Goal: Task Accomplishment & Management: Manage account settings

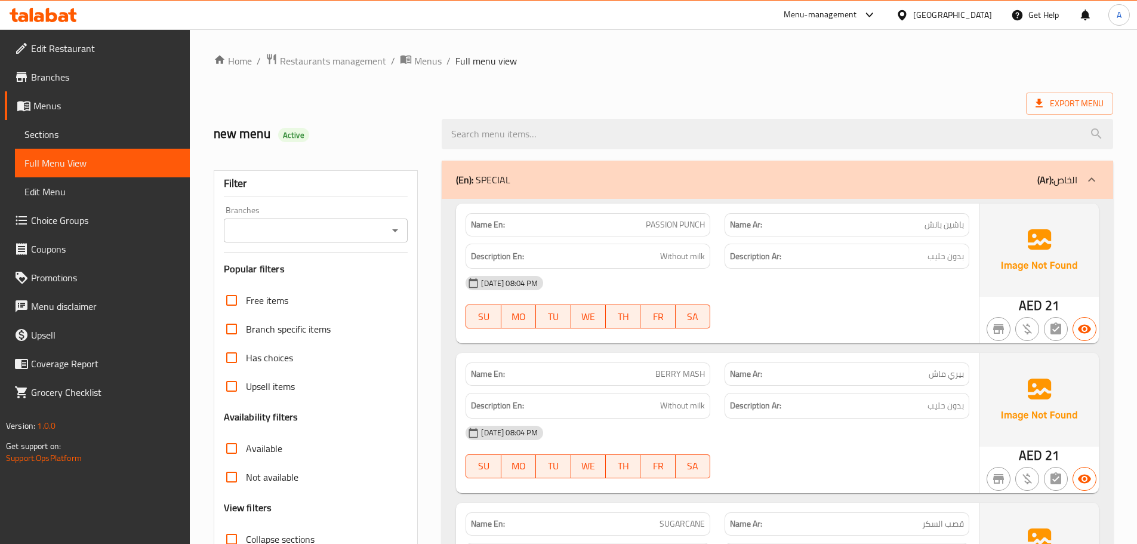
click at [959, 14] on div "[GEOGRAPHIC_DATA]" at bounding box center [952, 14] width 79 height 13
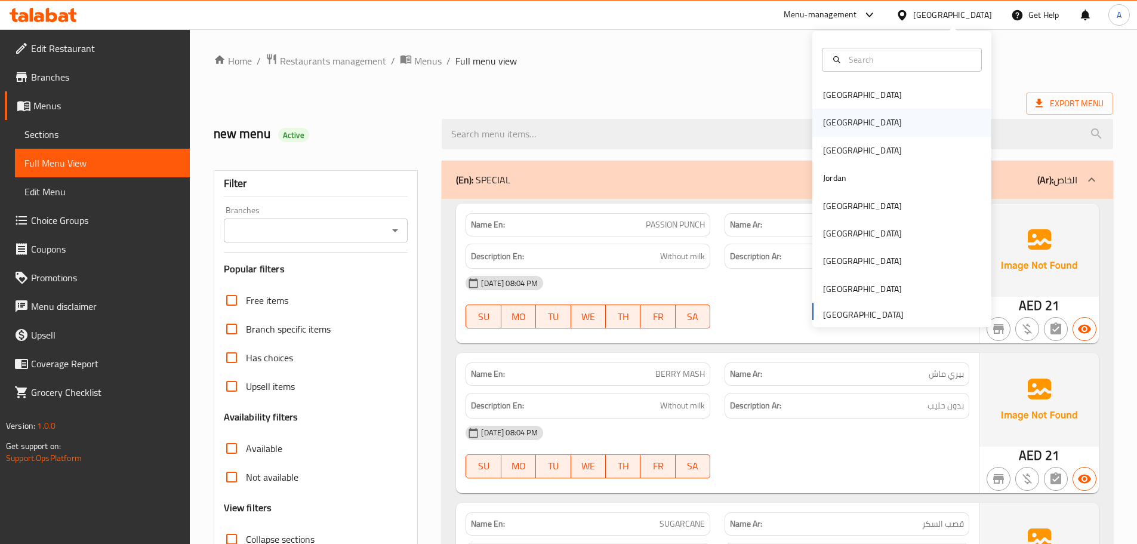
click at [844, 125] on div "[GEOGRAPHIC_DATA]" at bounding box center [863, 122] width 98 height 27
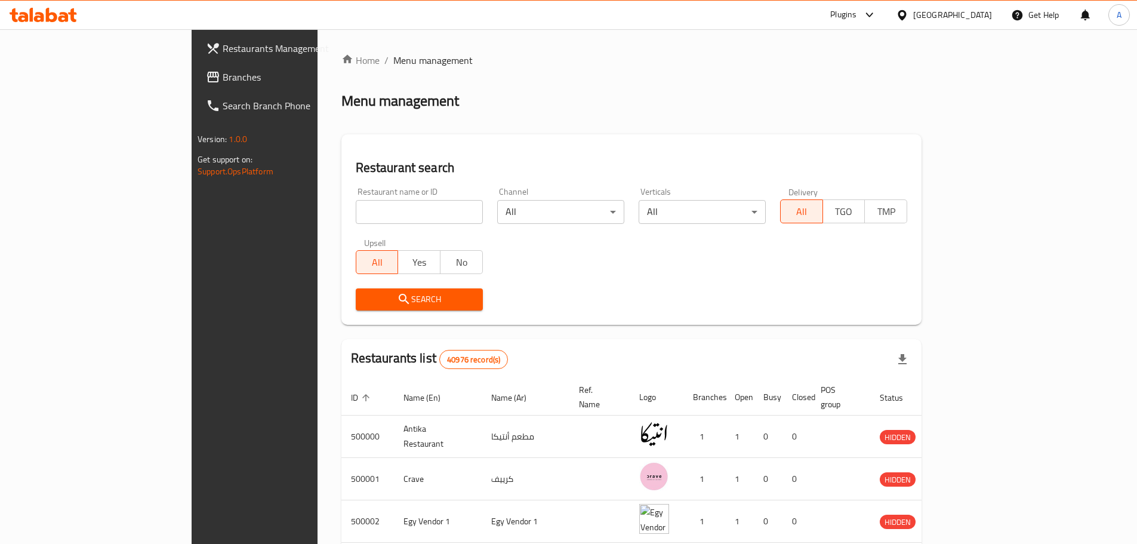
click at [196, 89] on link "Branches" at bounding box center [288, 77] width 185 height 29
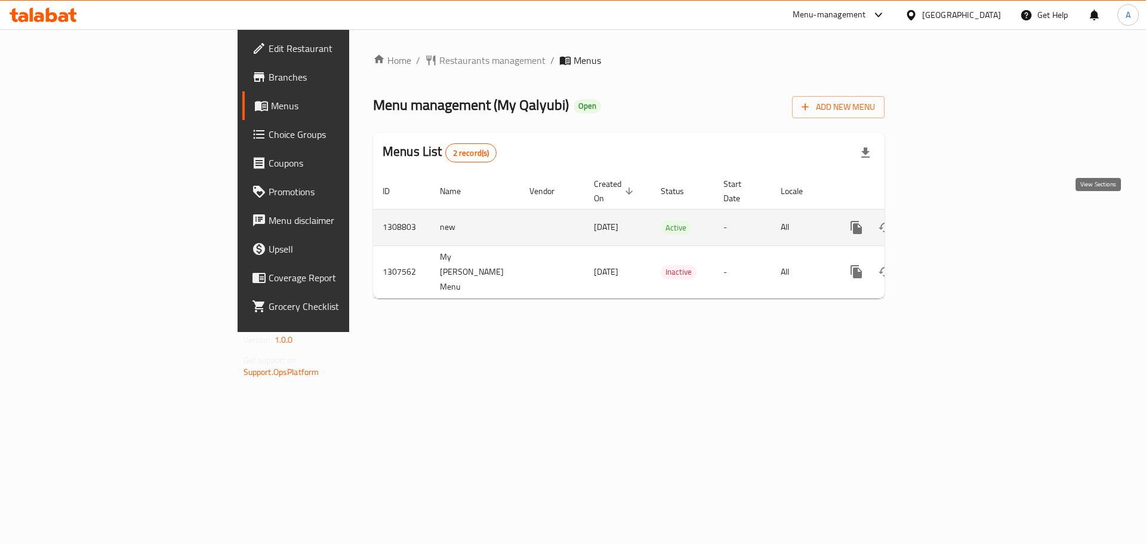
click at [957, 214] on link "enhanced table" at bounding box center [942, 227] width 29 height 29
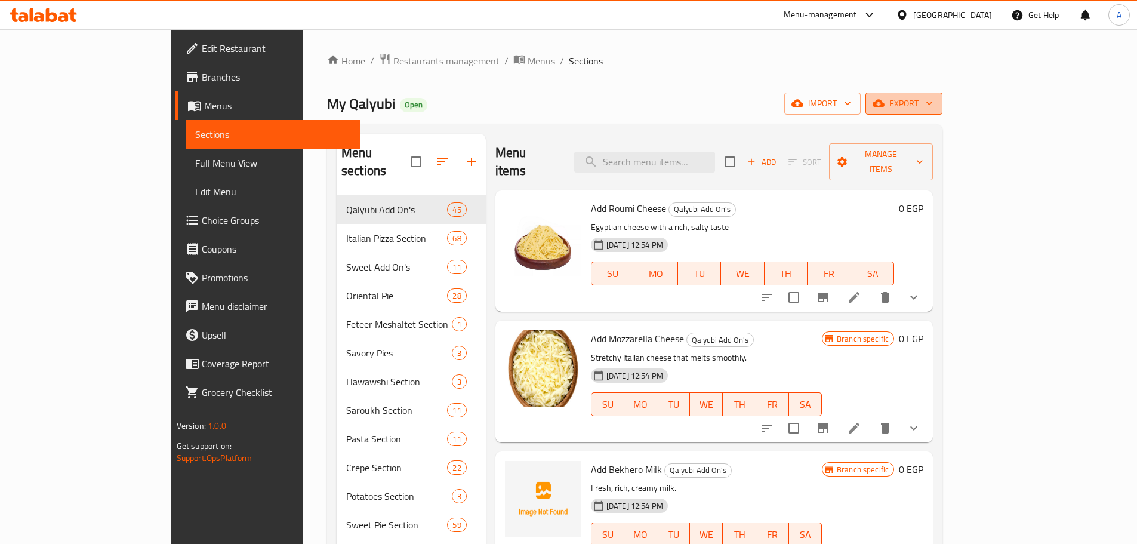
click at [933, 109] on span "export" at bounding box center [904, 103] width 58 height 15
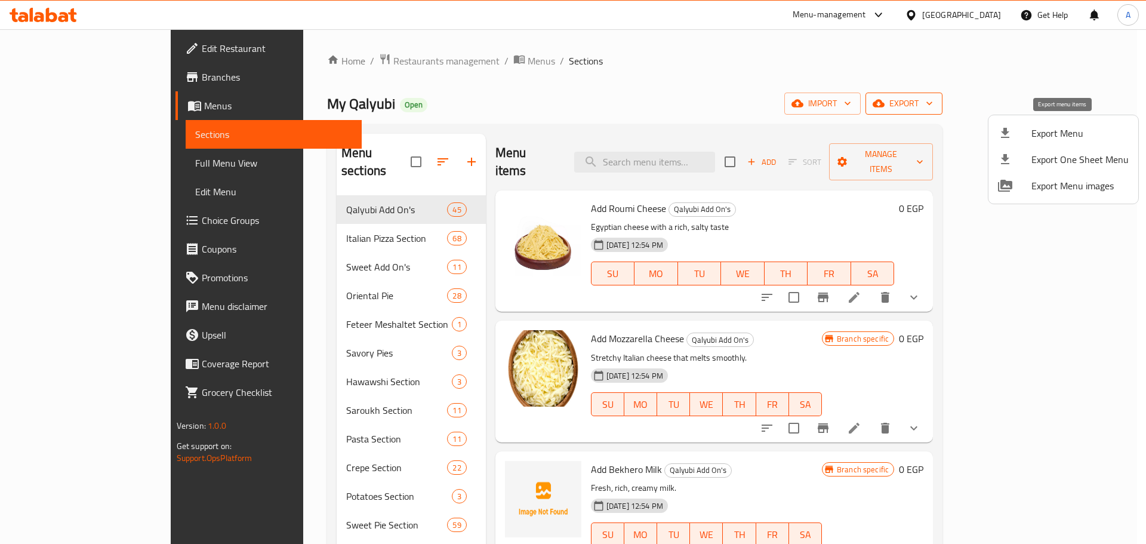
click at [1058, 126] on span "Export Menu" at bounding box center [1079, 133] width 97 height 14
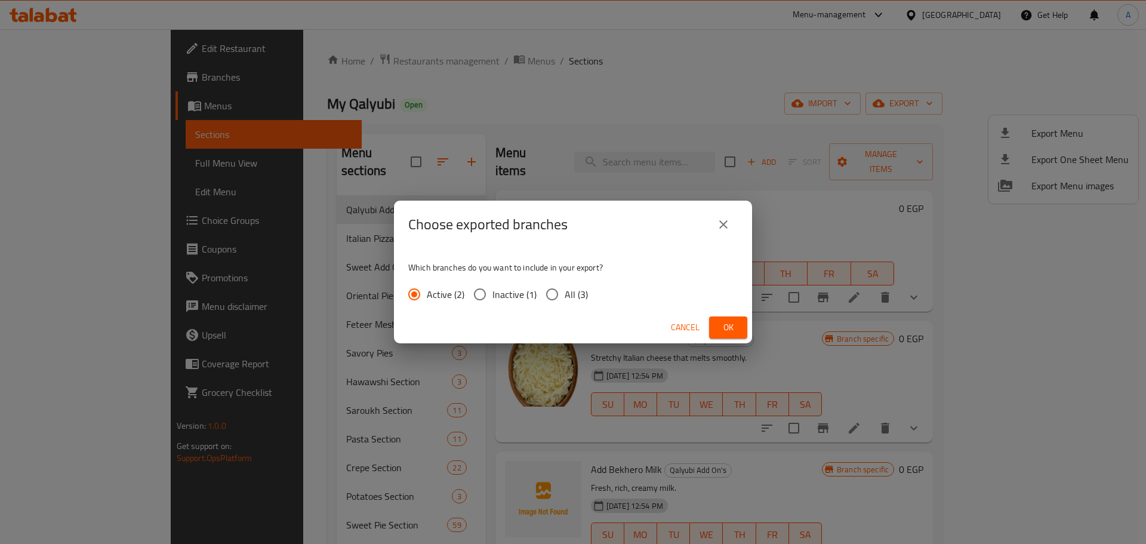
drag, startPoint x: 568, startPoint y: 295, endPoint x: 638, endPoint y: 311, distance: 72.1
click at [568, 295] on span "All (3)" at bounding box center [576, 294] width 23 height 14
click at [565, 295] on input "All (3)" at bounding box center [552, 294] width 25 height 25
radio input "true"
click at [725, 331] on span "Ok" at bounding box center [728, 327] width 19 height 15
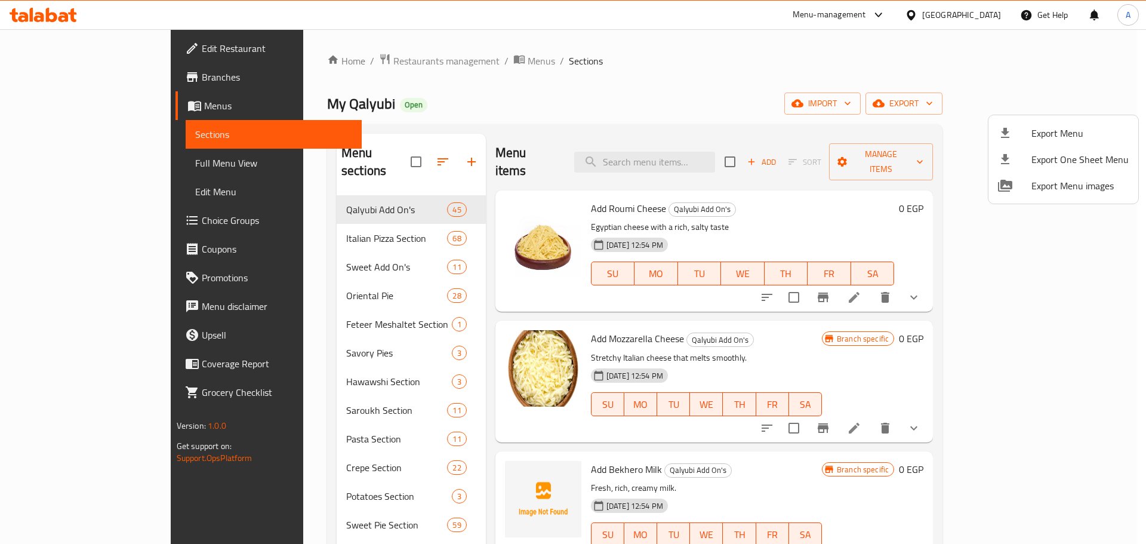
click at [706, 141] on div at bounding box center [573, 272] width 1146 height 544
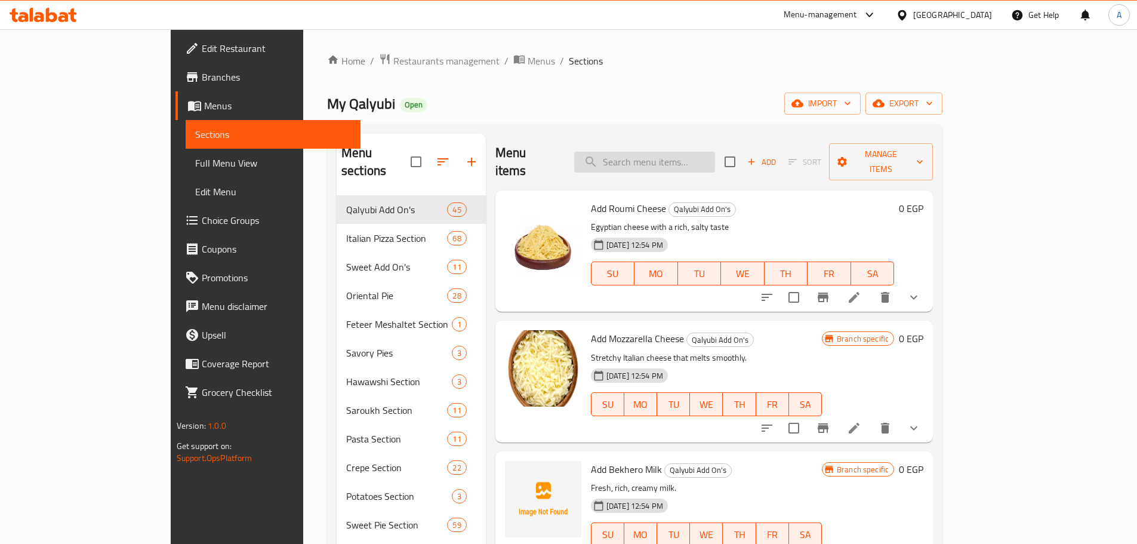
click at [705, 152] on input "search" at bounding box center [644, 162] width 141 height 21
paste input "Margherita Pizza Small"
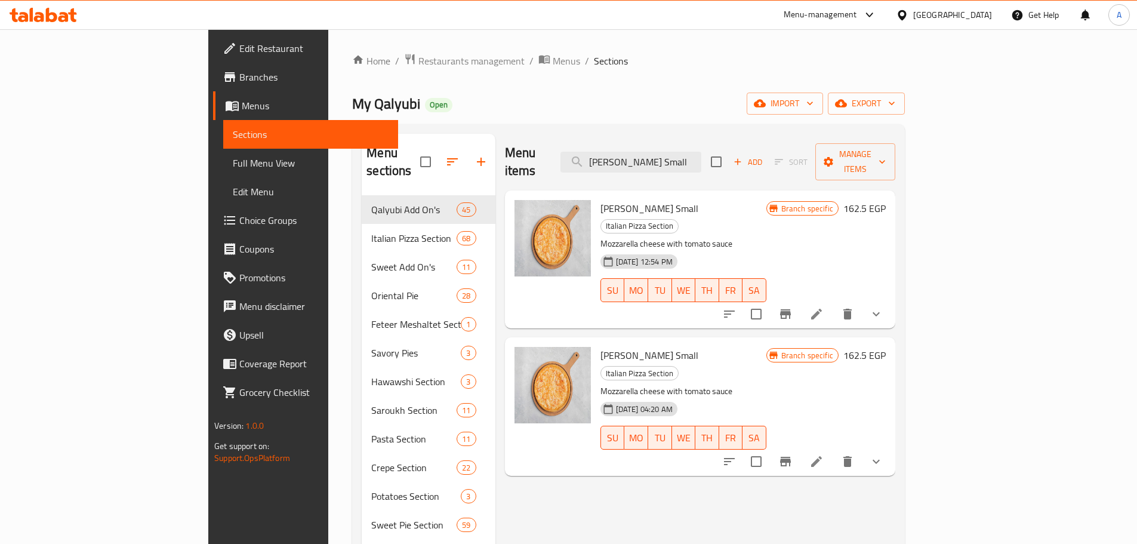
type input "Margherita Pizza Small"
click at [233, 166] on span "Full Menu View" at bounding box center [311, 163] width 156 height 14
click at [233, 162] on span "Full Menu View" at bounding box center [311, 163] width 156 height 14
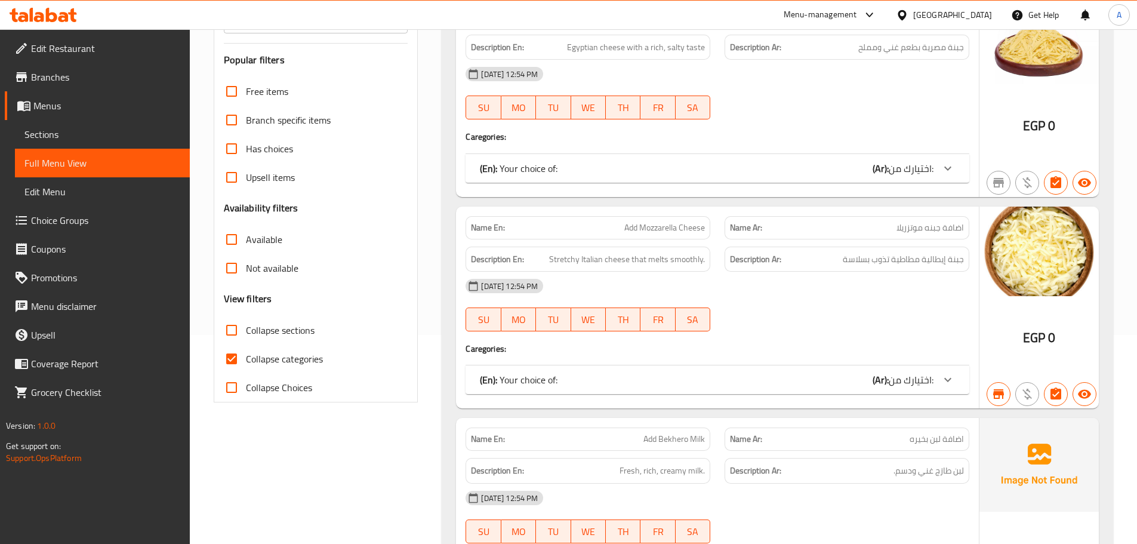
scroll to position [298, 0]
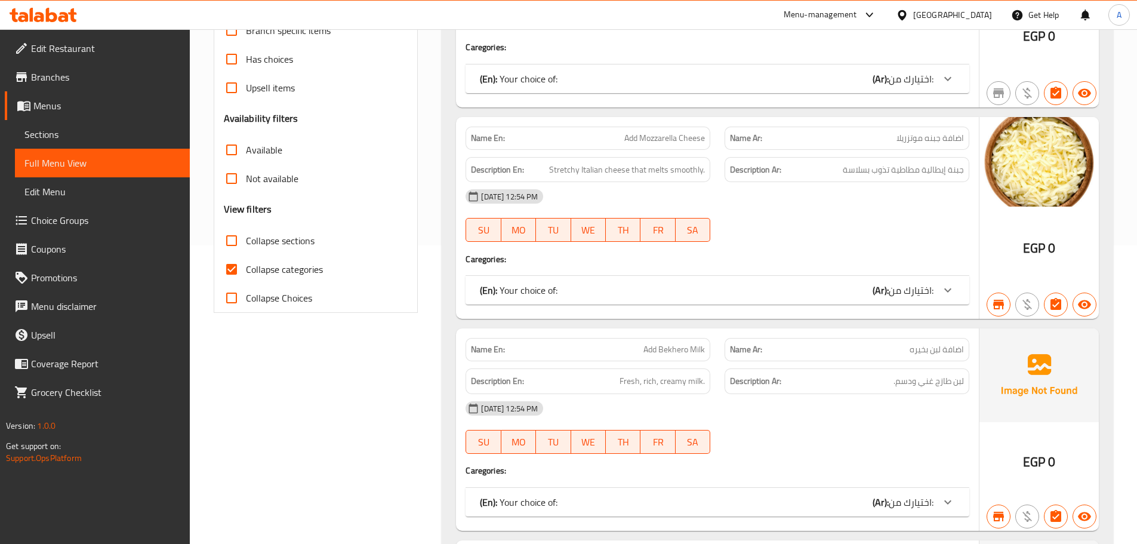
click at [242, 238] on input "Collapse sections" at bounding box center [231, 240] width 29 height 29
checkbox input "true"
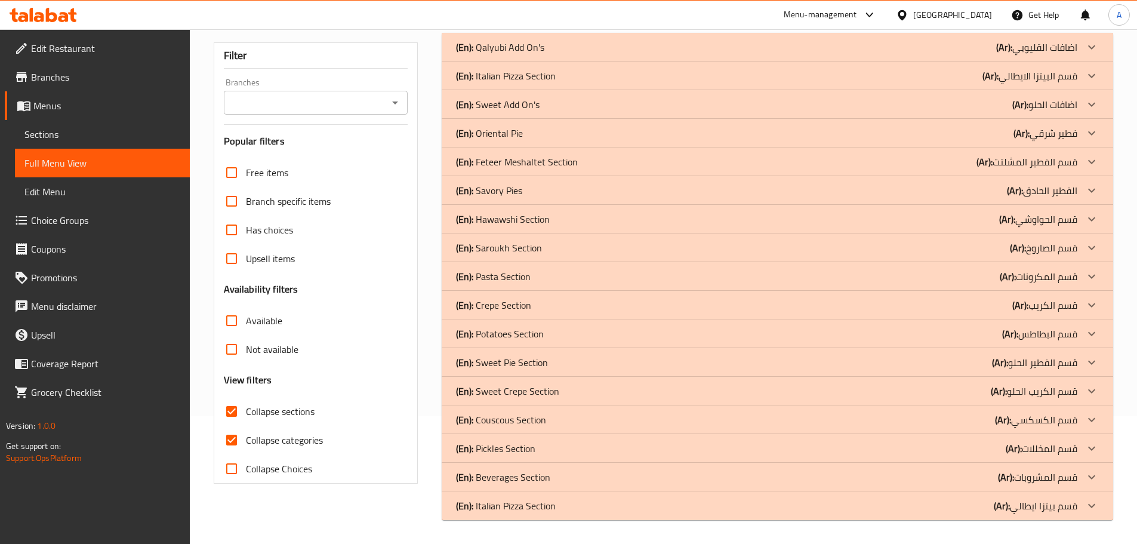
scroll to position [128, 0]
click at [541, 75] on p "(En): Italian Pizza Section" at bounding box center [506, 76] width 100 height 14
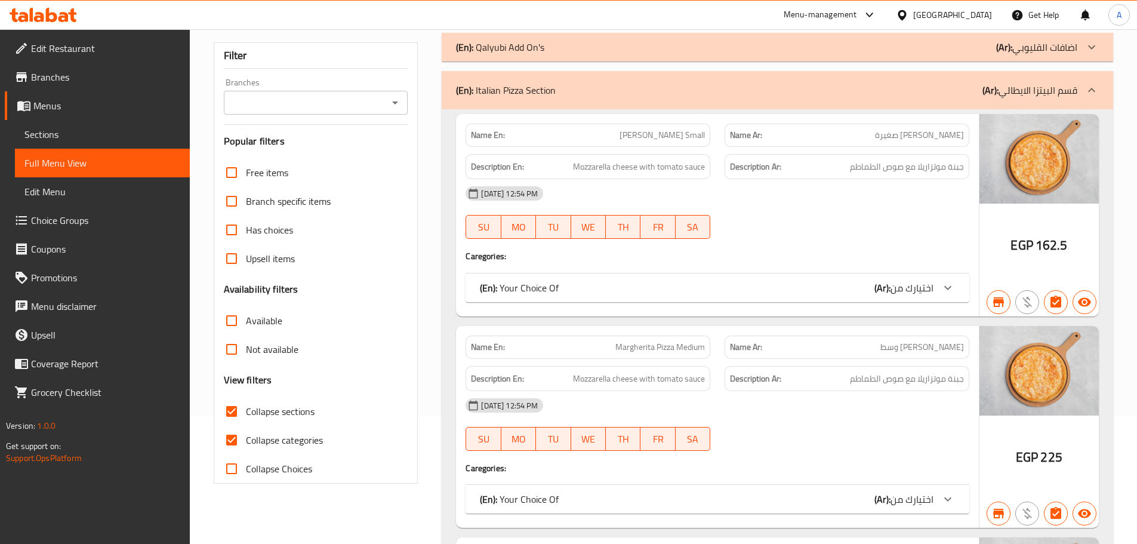
click at [344, 100] on input "Branches" at bounding box center [306, 102] width 158 height 17
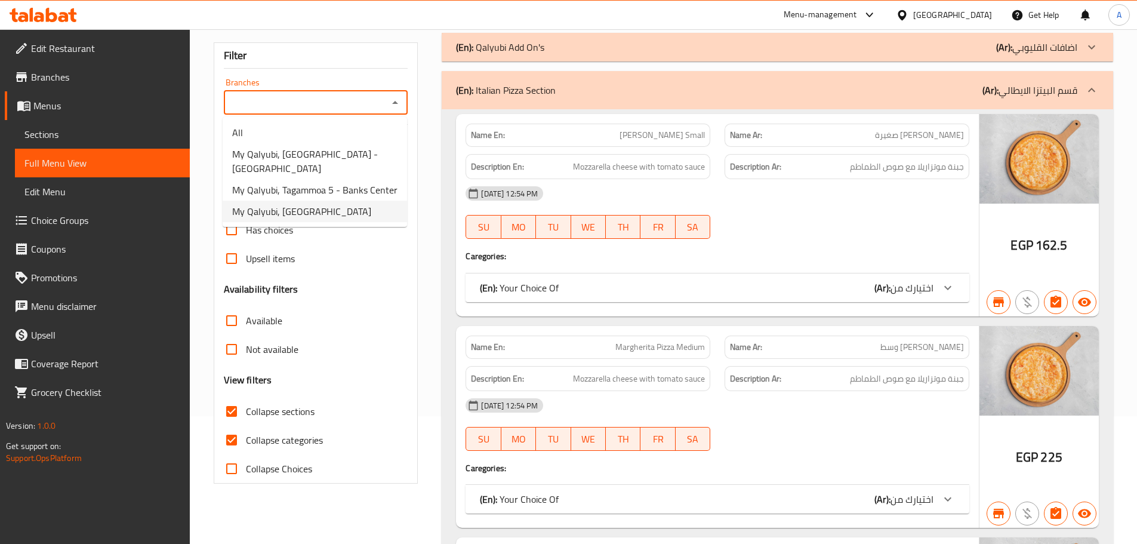
click at [382, 201] on li "My Qalyubi, [GEOGRAPHIC_DATA]" at bounding box center [315, 211] width 184 height 21
type input "My Qalyubi, [GEOGRAPHIC_DATA]"
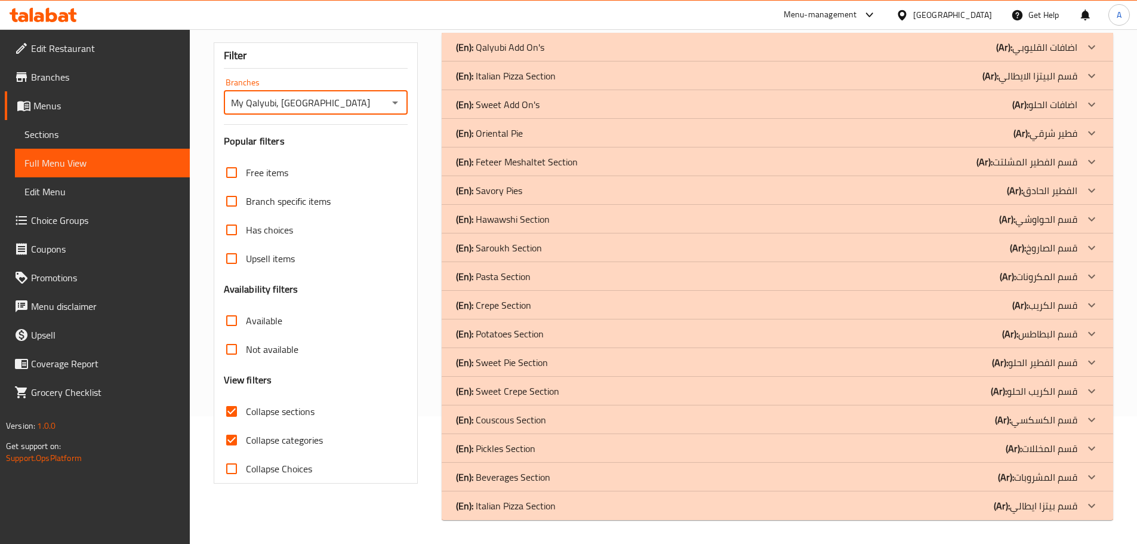
click at [520, 75] on p "(En): Italian Pizza Section" at bounding box center [506, 76] width 100 height 14
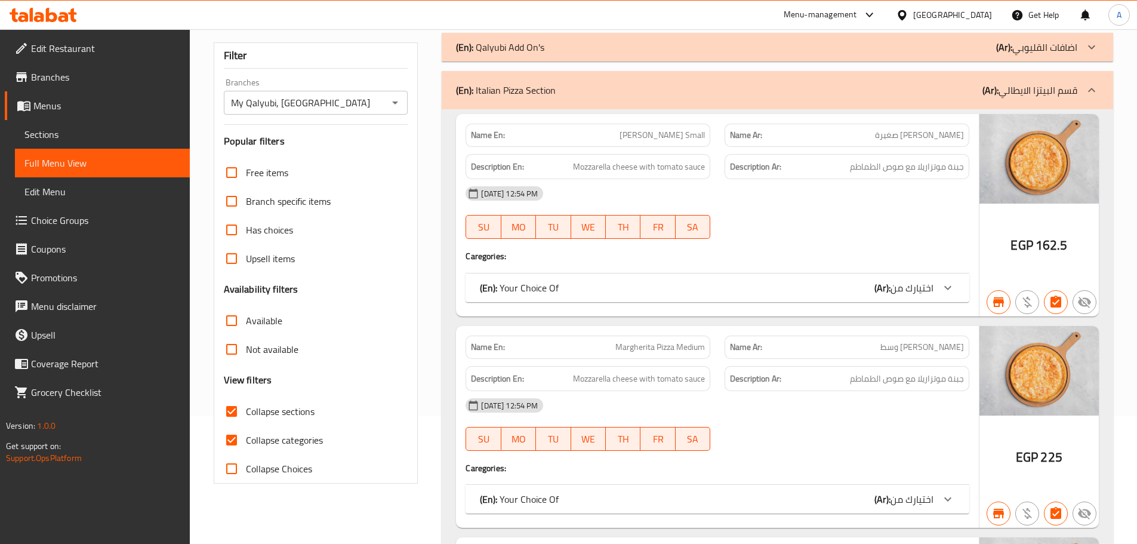
click at [565, 285] on div "(En): Your Choice Of (Ar): اختيارك من" at bounding box center [707, 288] width 454 height 14
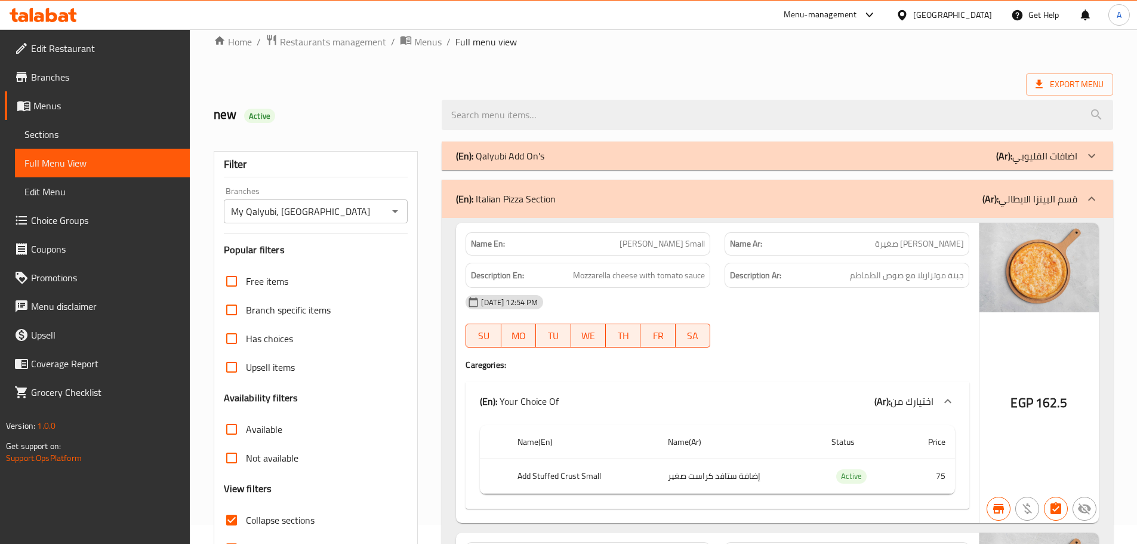
scroll to position [0, 0]
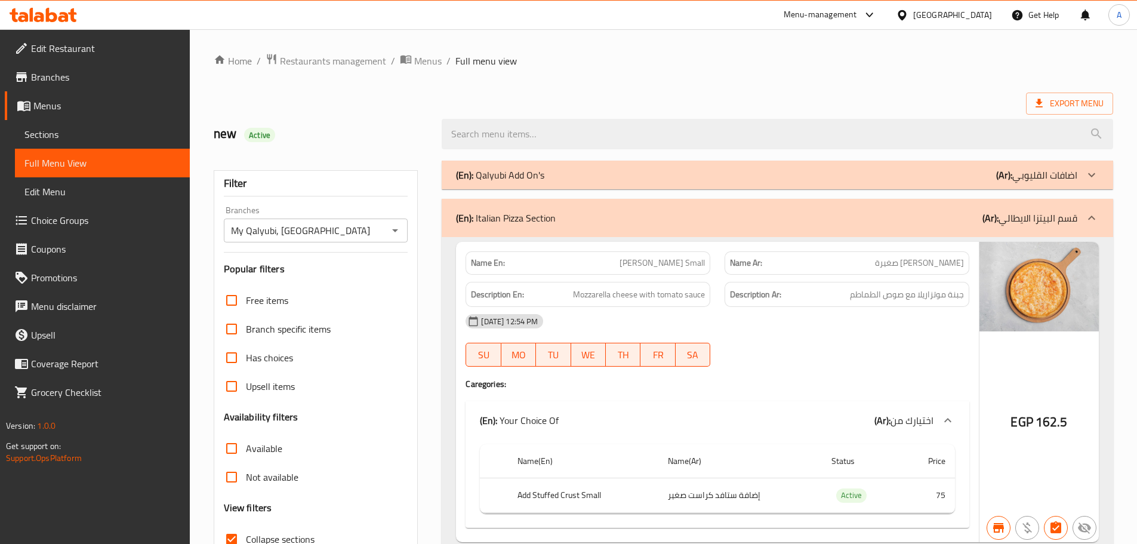
click at [59, 134] on span "Sections" at bounding box center [102, 134] width 156 height 14
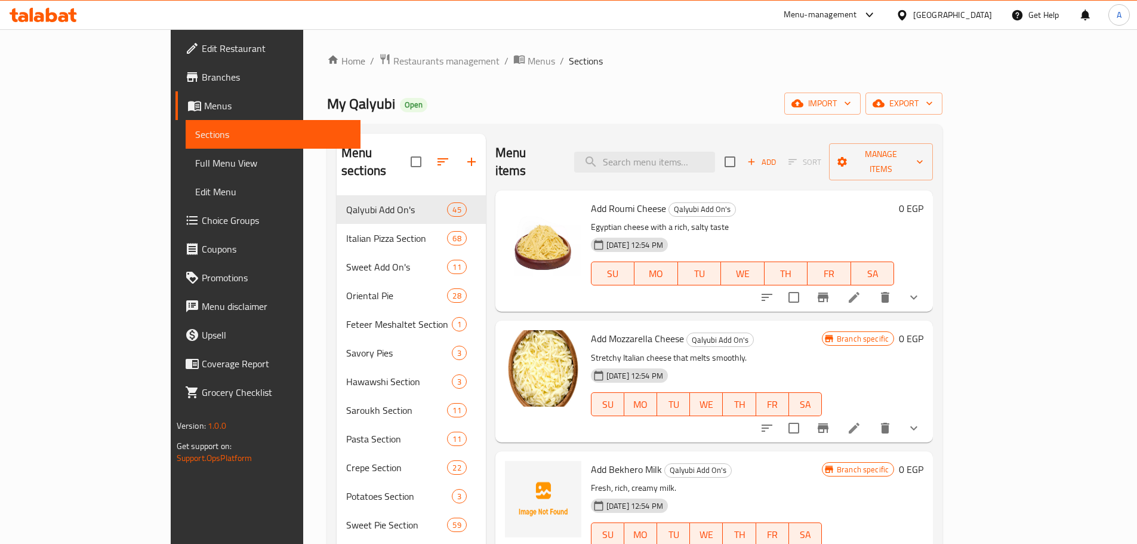
click at [403, 149] on input "checkbox" at bounding box center [415, 161] width 25 height 25
checkbox input "true"
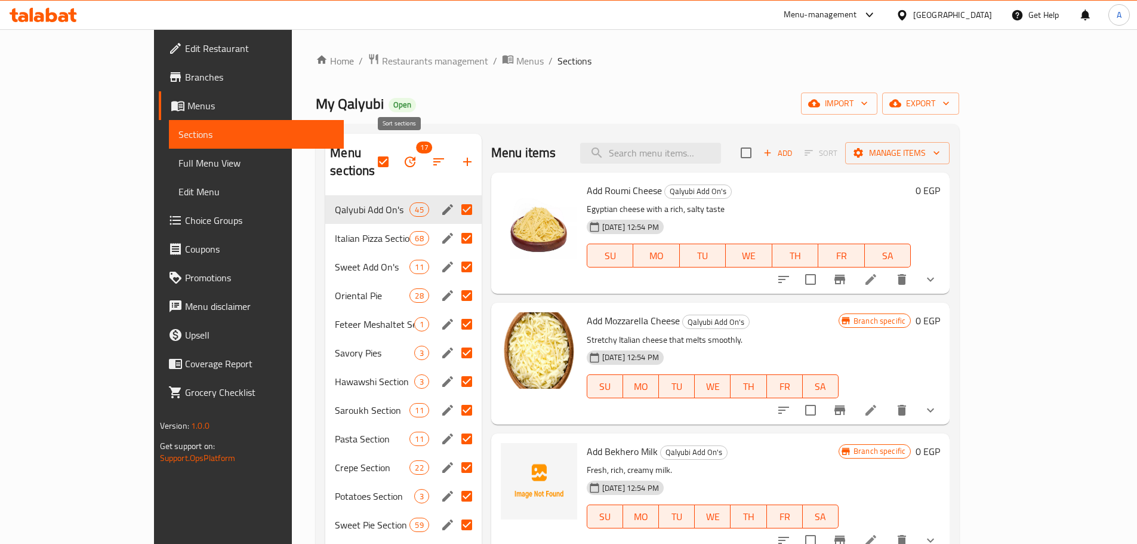
click at [396, 147] on button "button" at bounding box center [410, 161] width 29 height 29
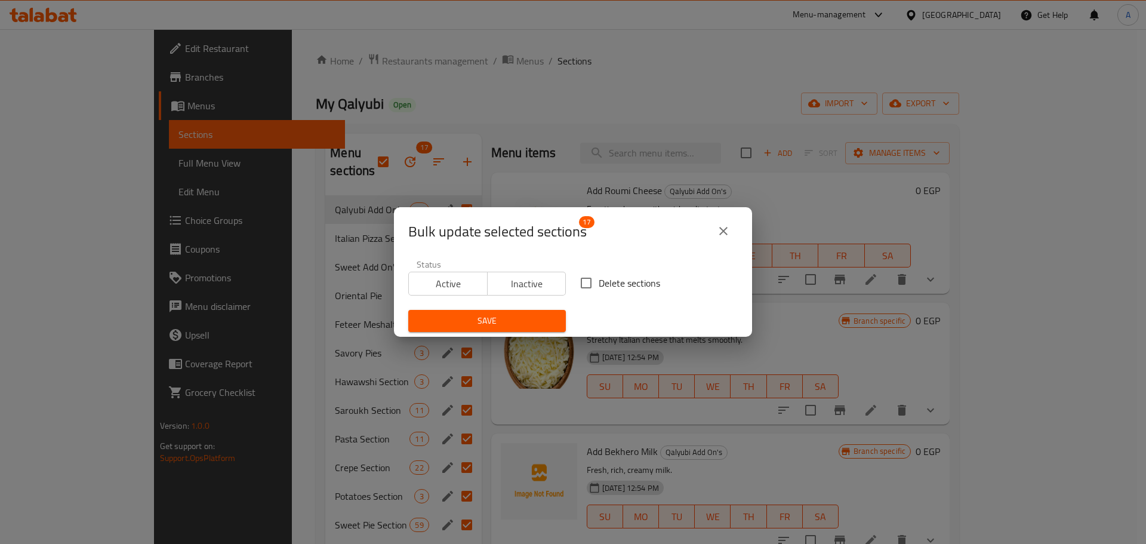
click at [615, 288] on span "Delete sections" at bounding box center [629, 283] width 61 height 14
click at [599, 288] on input "Delete sections" at bounding box center [586, 282] width 25 height 25
checkbox input "true"
click at [552, 320] on button "Save" at bounding box center [487, 321] width 158 height 22
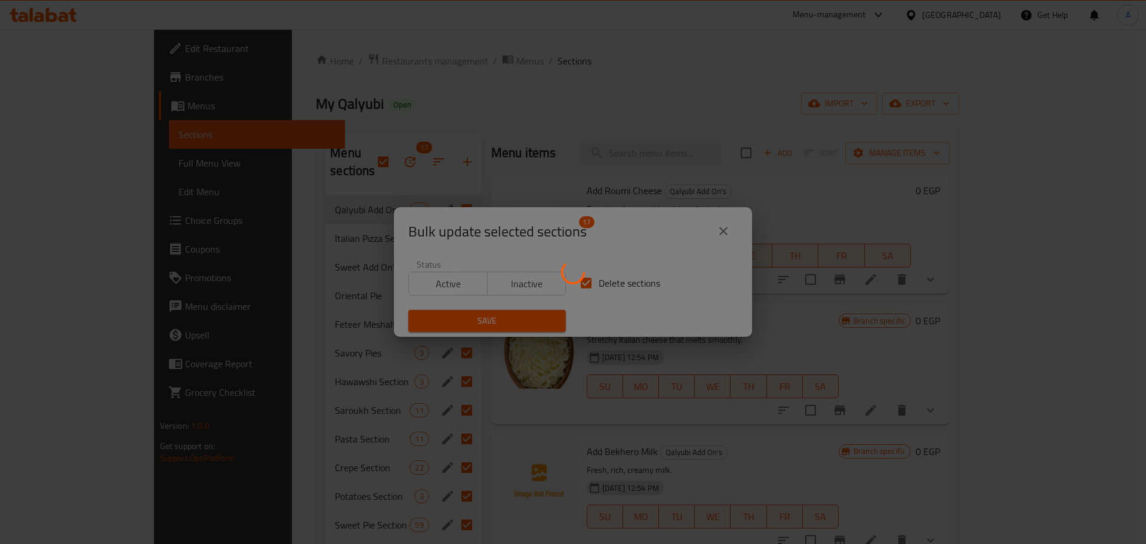
checkbox input "false"
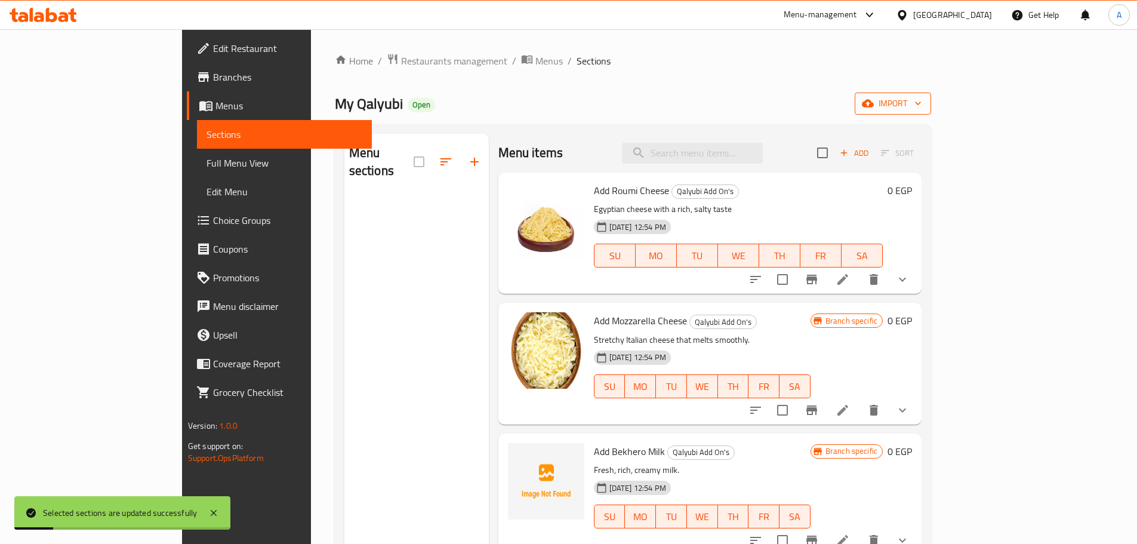
click at [922, 98] on span "import" at bounding box center [892, 103] width 57 height 15
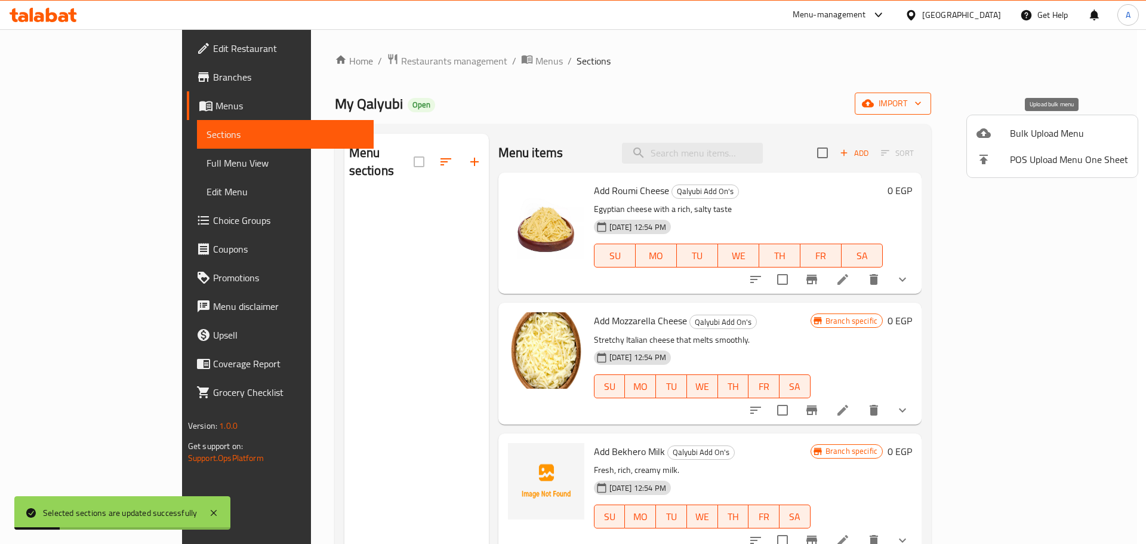
click at [1039, 136] on span "Bulk Upload Menu" at bounding box center [1069, 133] width 118 height 14
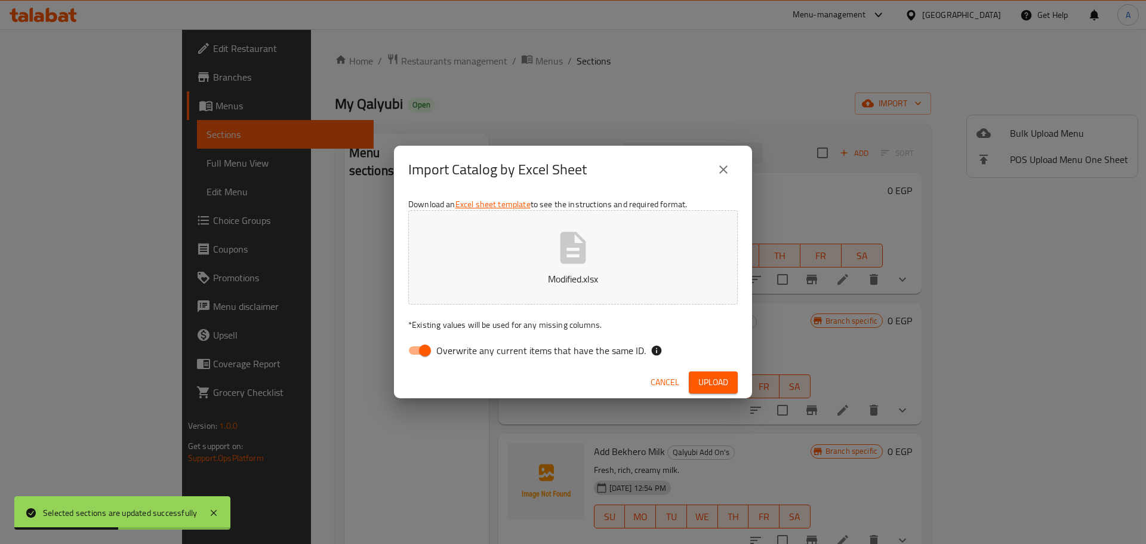
click at [579, 349] on span "Overwrite any current items that have the same ID." at bounding box center [541, 350] width 210 height 14
click at [459, 349] on input "Overwrite any current items that have the same ID." at bounding box center [425, 350] width 68 height 23
checkbox input "false"
click at [713, 371] on div "Cancel Upload" at bounding box center [573, 382] width 358 height 32
click at [713, 381] on span "Upload" at bounding box center [713, 382] width 30 height 15
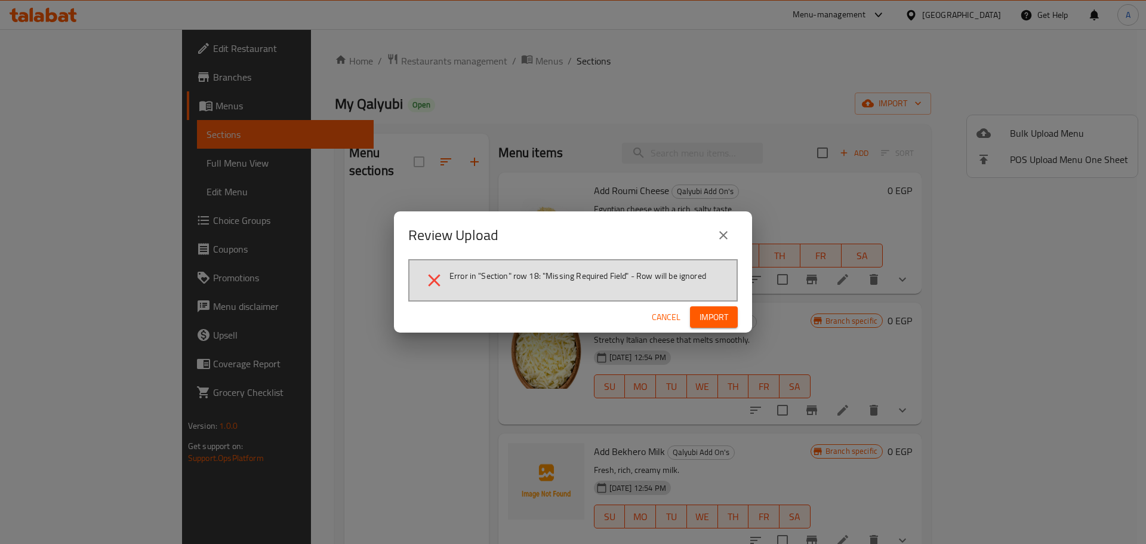
click at [717, 318] on span "Import" at bounding box center [714, 317] width 29 height 15
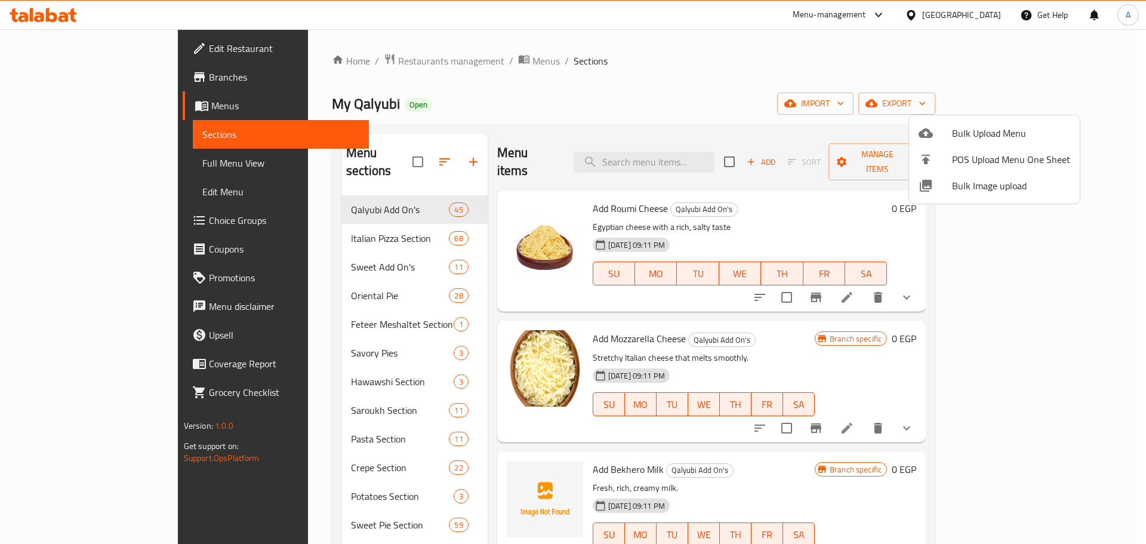
click at [646, 90] on div at bounding box center [573, 272] width 1146 height 544
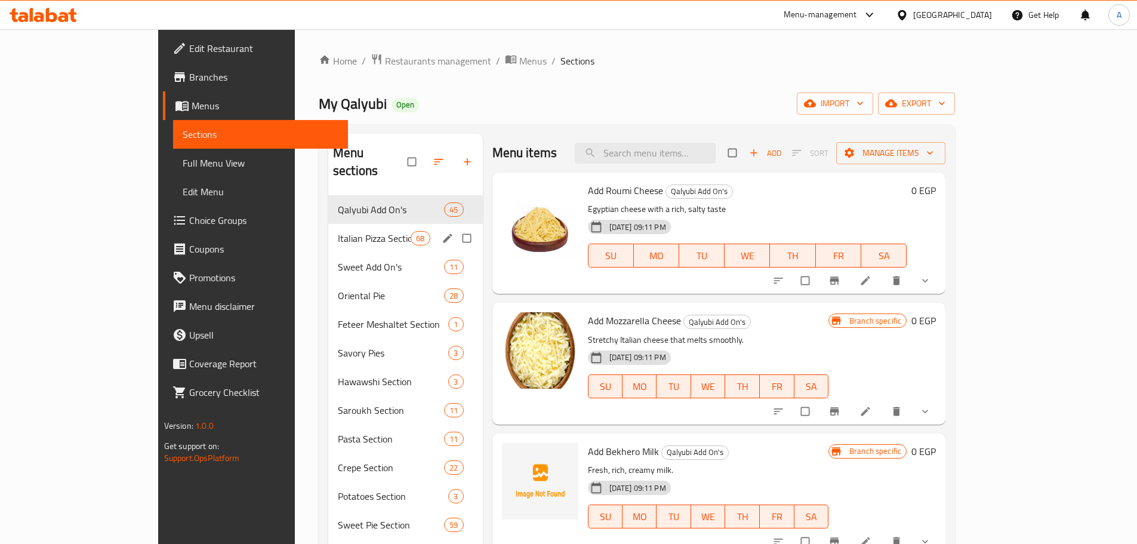
drag, startPoint x: 294, startPoint y: 224, endPoint x: 860, endPoint y: 298, distance: 570.7
click at [338, 231] on span "Italian Pizza Section" at bounding box center [374, 238] width 73 height 14
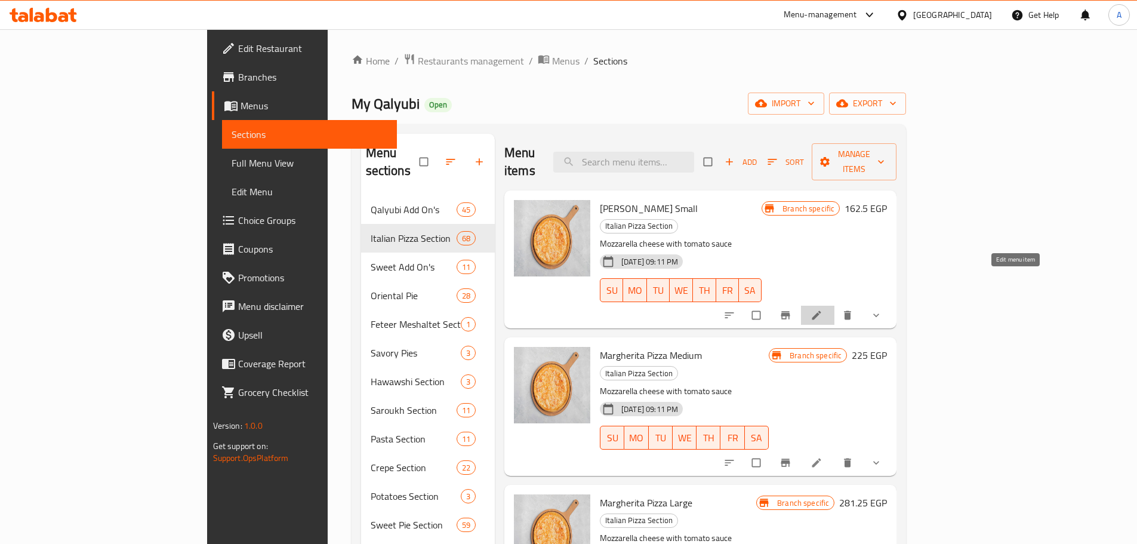
click at [822, 309] on icon at bounding box center [817, 315] width 12 height 12
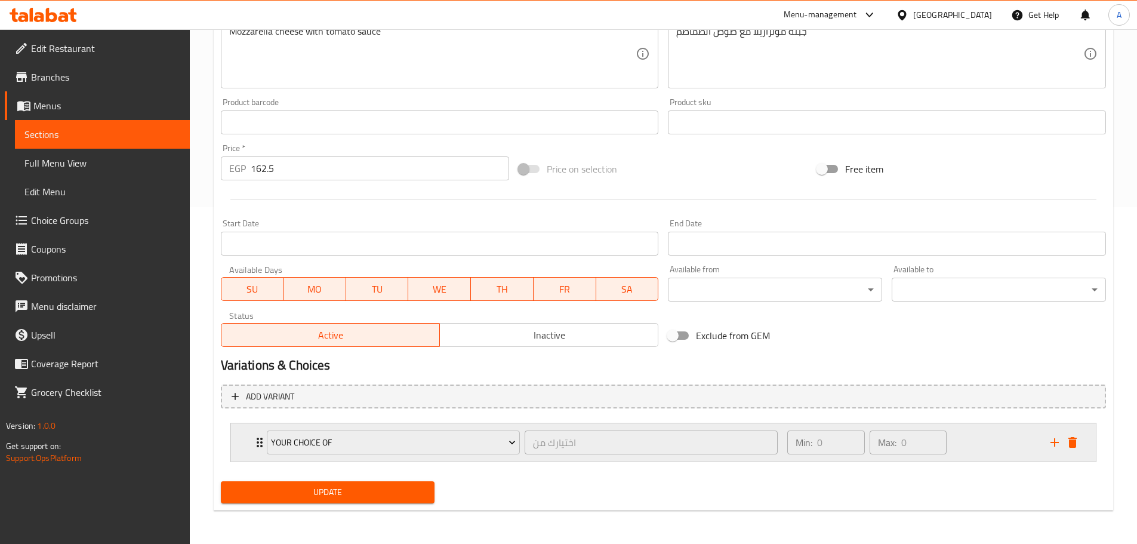
click at [985, 437] on div "Min: 0 ​ Max: 0 ​" at bounding box center [911, 442] width 263 height 38
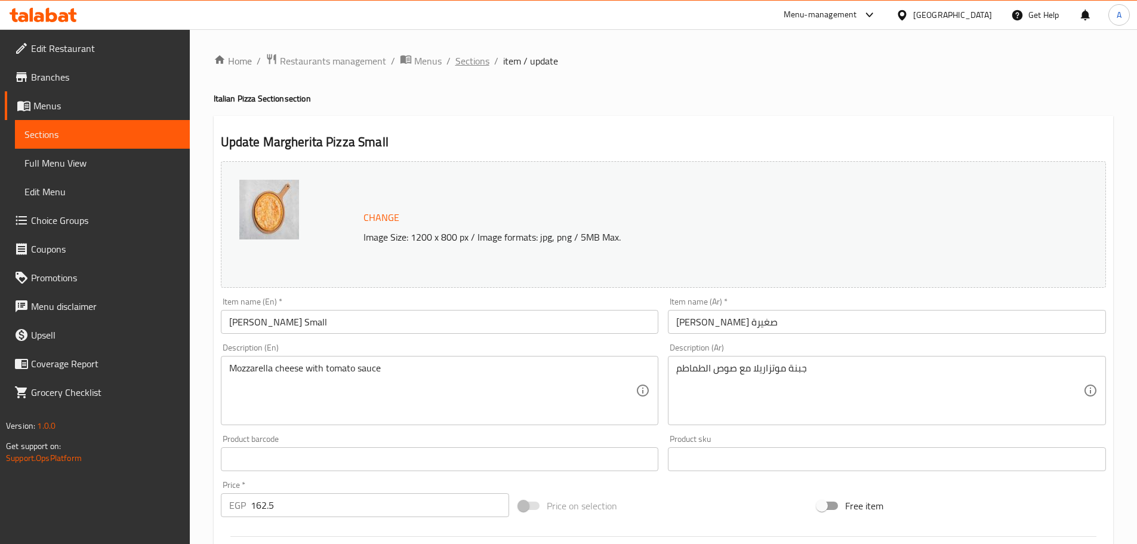
click at [460, 58] on span "Sections" at bounding box center [472, 61] width 34 height 14
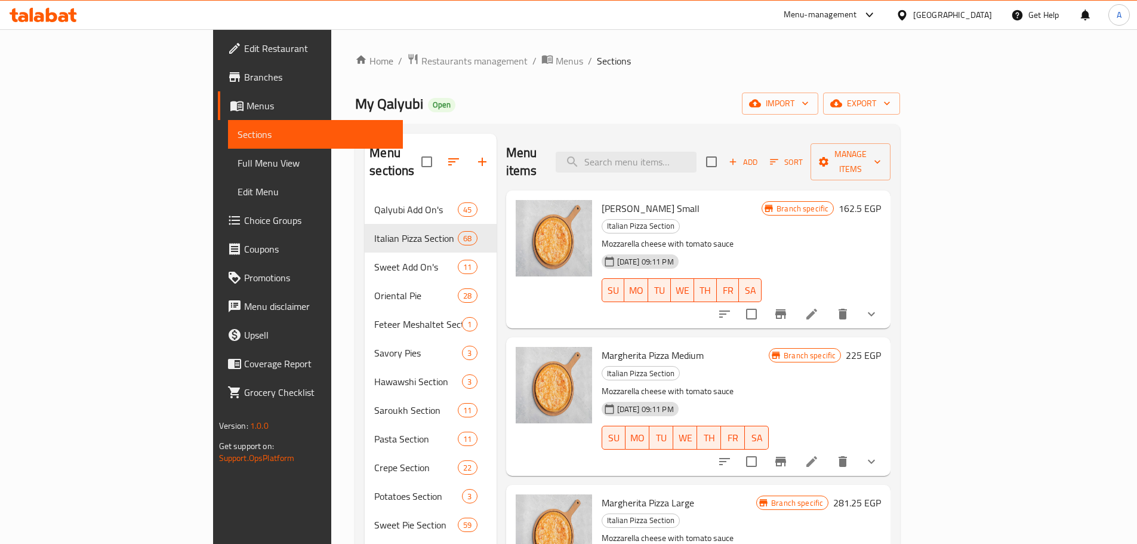
click at [244, 224] on span "Choice Groups" at bounding box center [318, 220] width 149 height 14
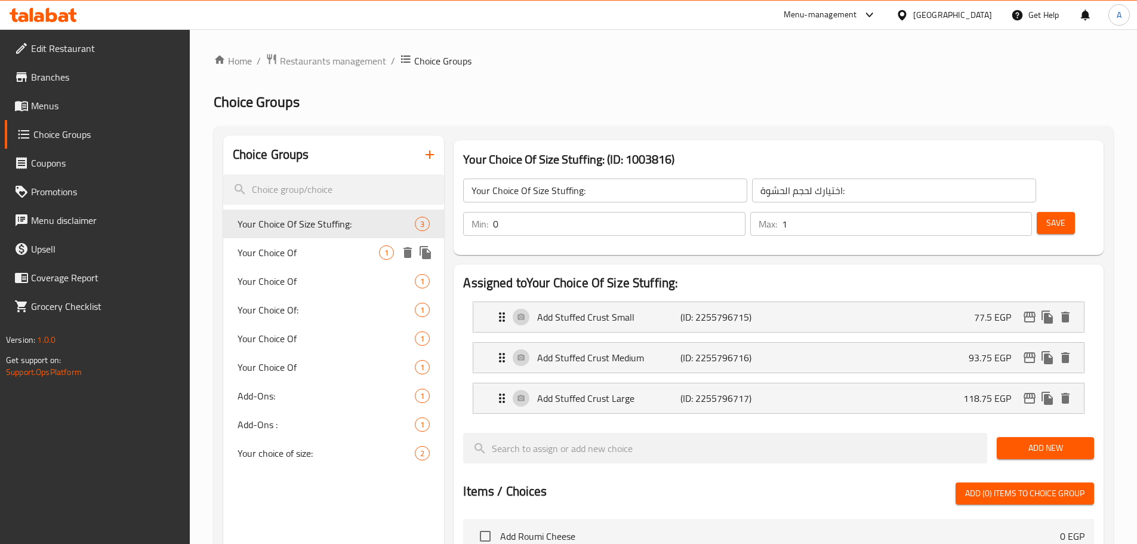
click at [334, 247] on span "Your Choice Of" at bounding box center [309, 252] width 142 height 14
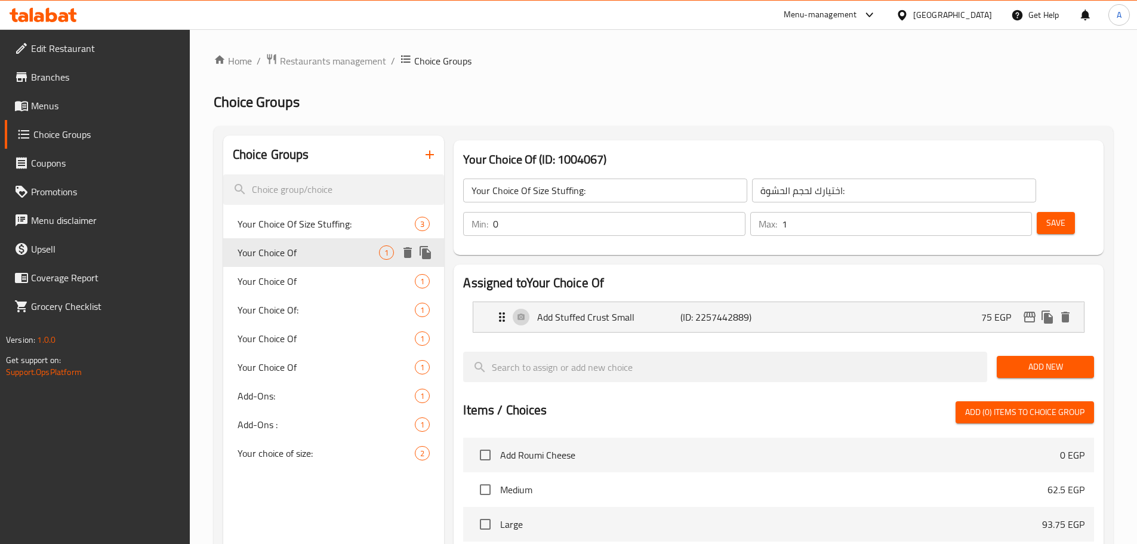
type input "Your Choice Of"
type input "اختيارك من"
type input "0"
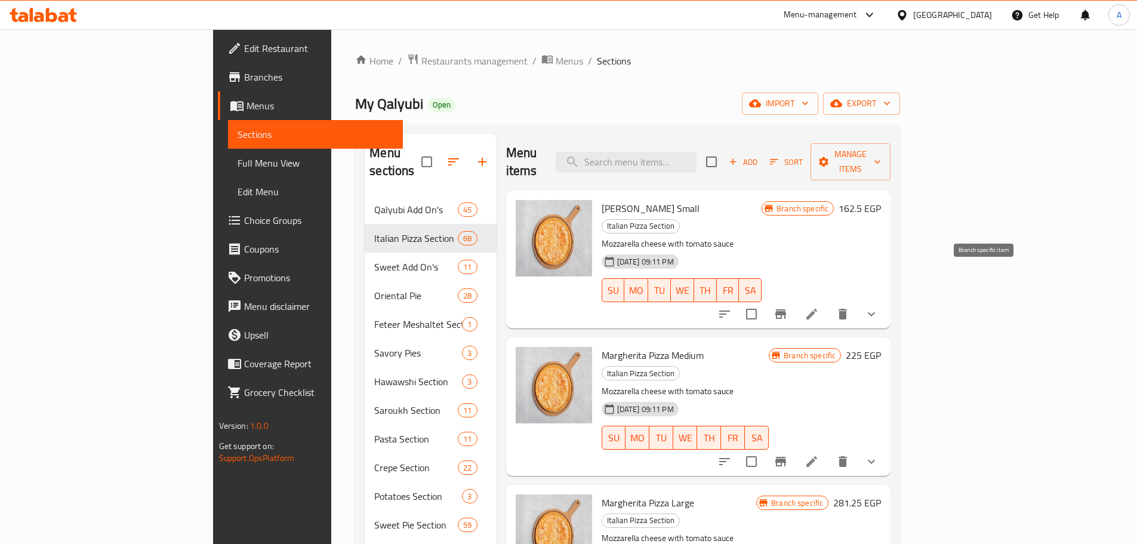
click at [795, 300] on button "Branch-specific-item" at bounding box center [780, 314] width 29 height 29
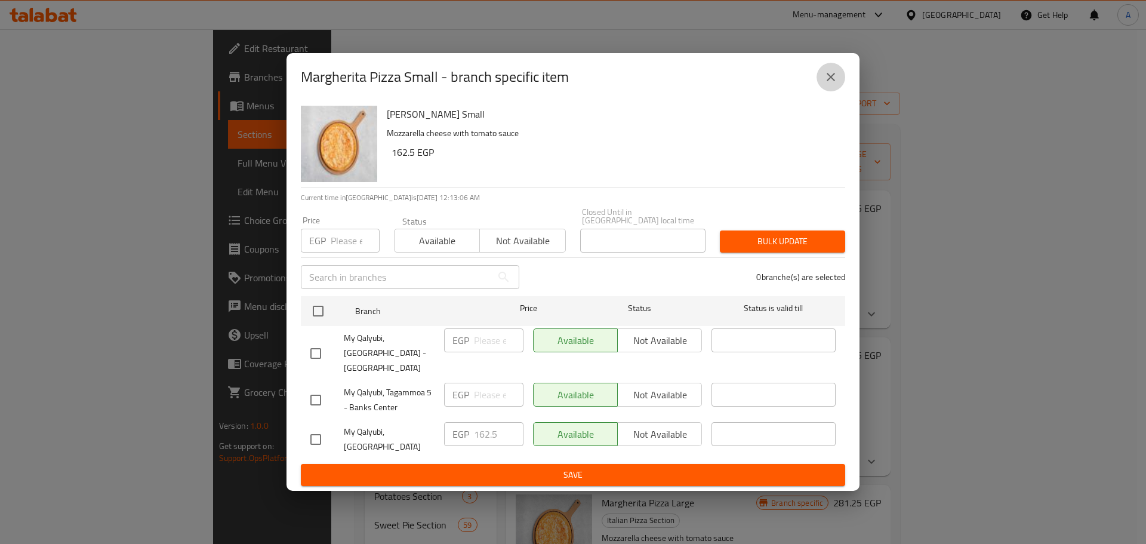
drag, startPoint x: 828, startPoint y: 94, endPoint x: 915, endPoint y: 177, distance: 119.5
click at [829, 84] on icon "close" at bounding box center [831, 77] width 14 height 14
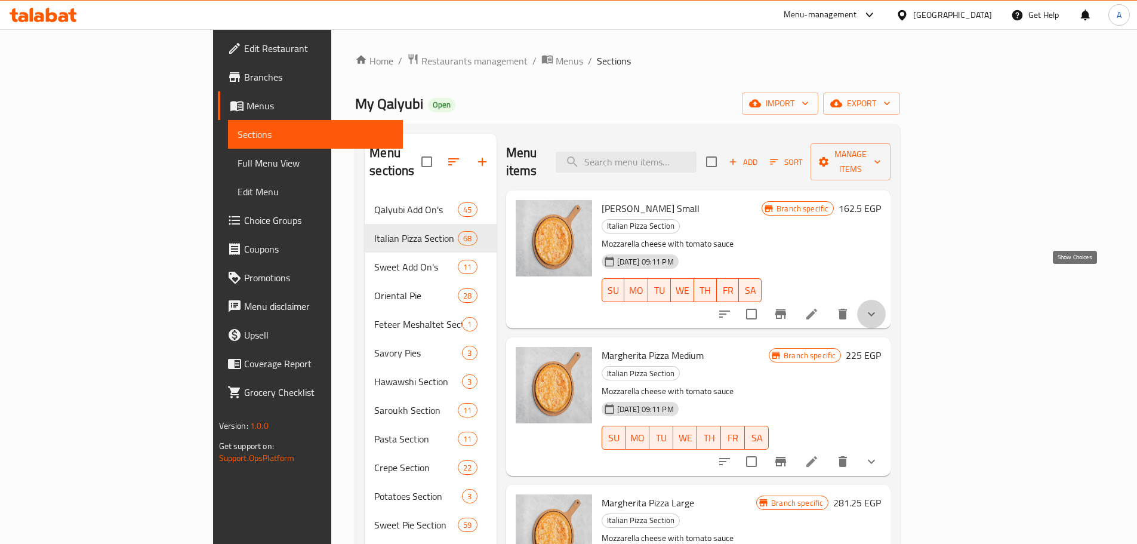
click at [879, 307] on icon "show more" at bounding box center [871, 314] width 14 height 14
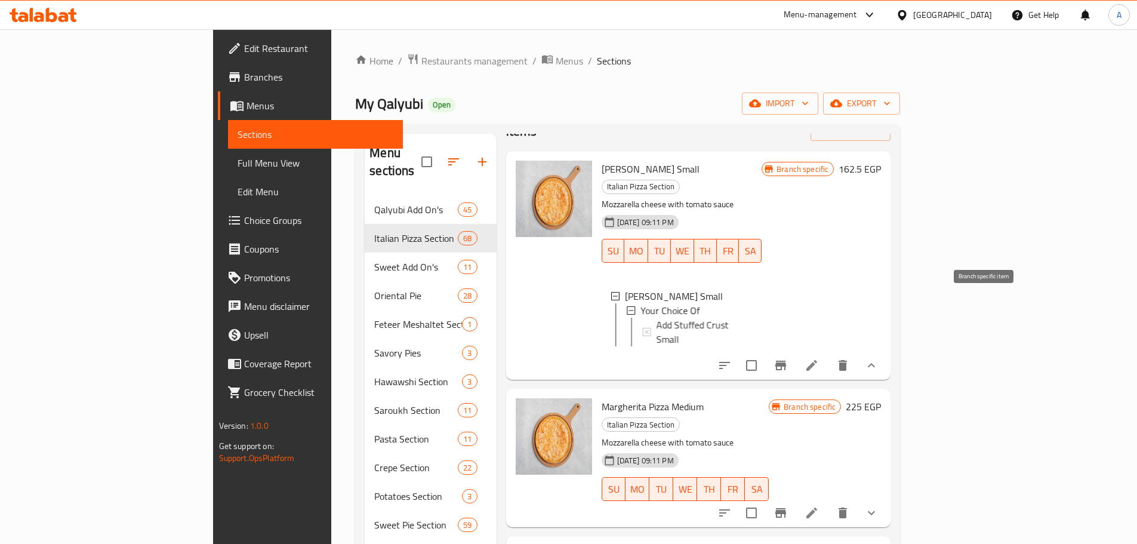
scroll to position [60, 0]
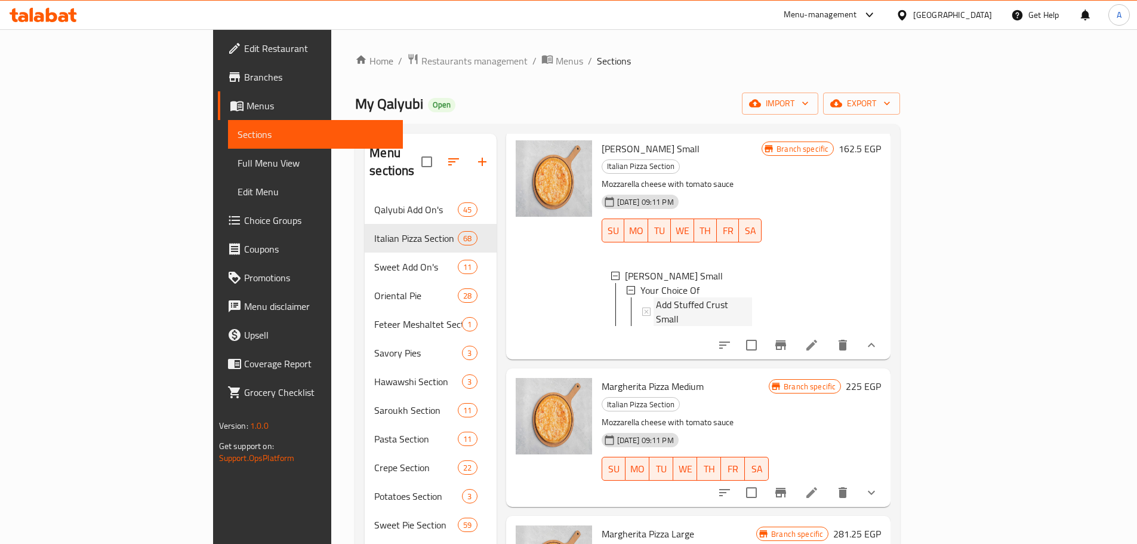
click at [656, 297] on span "Add Stuffed Crust Small" at bounding box center [704, 311] width 97 height 29
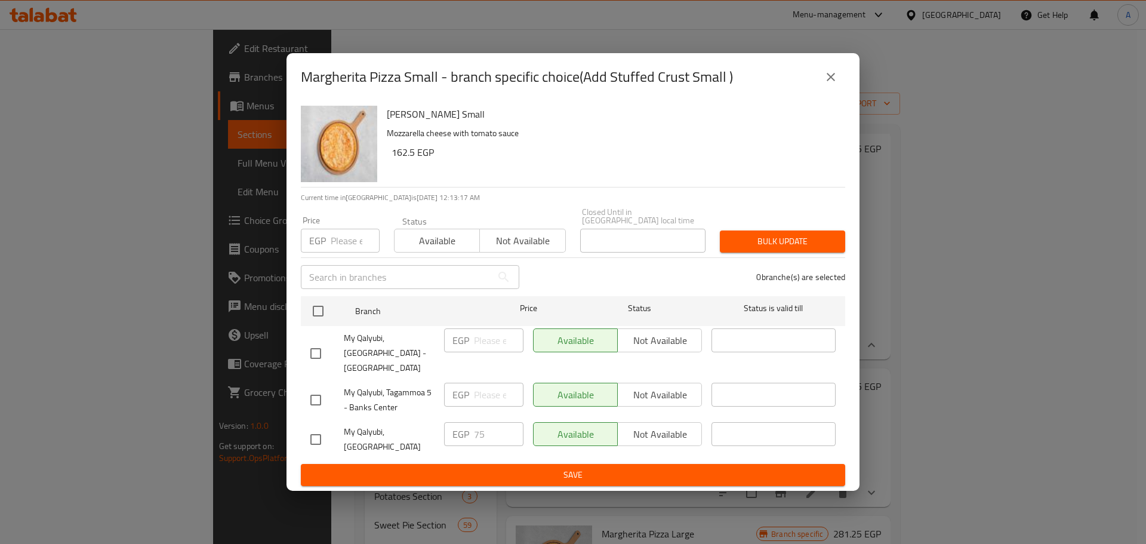
click at [830, 81] on icon "close" at bounding box center [831, 77] width 8 height 8
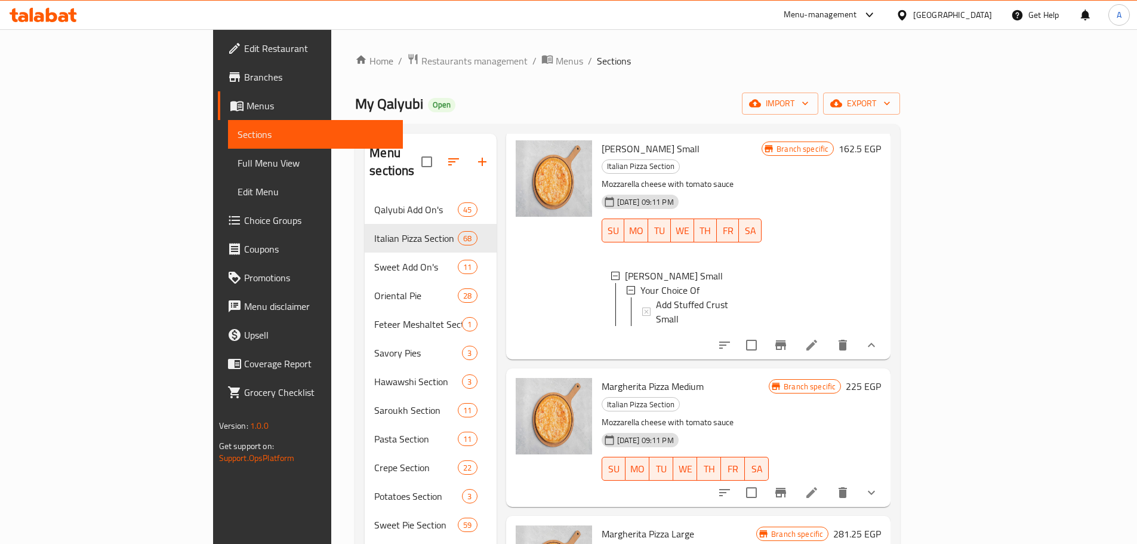
click at [218, 86] on link "Branches" at bounding box center [310, 77] width 185 height 29
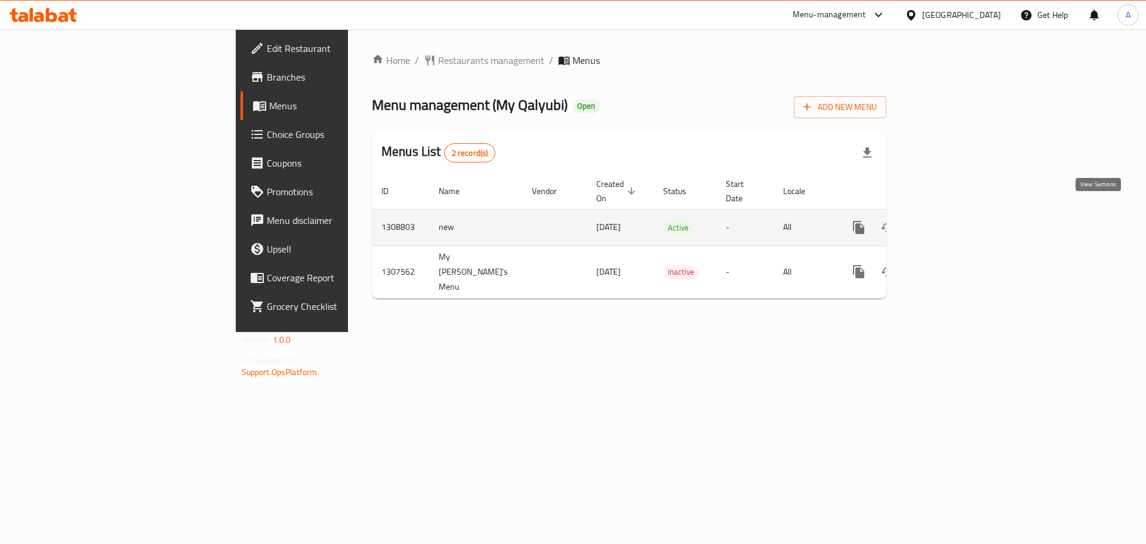
click at [952, 220] on icon "enhanced table" at bounding box center [945, 227] width 14 height 14
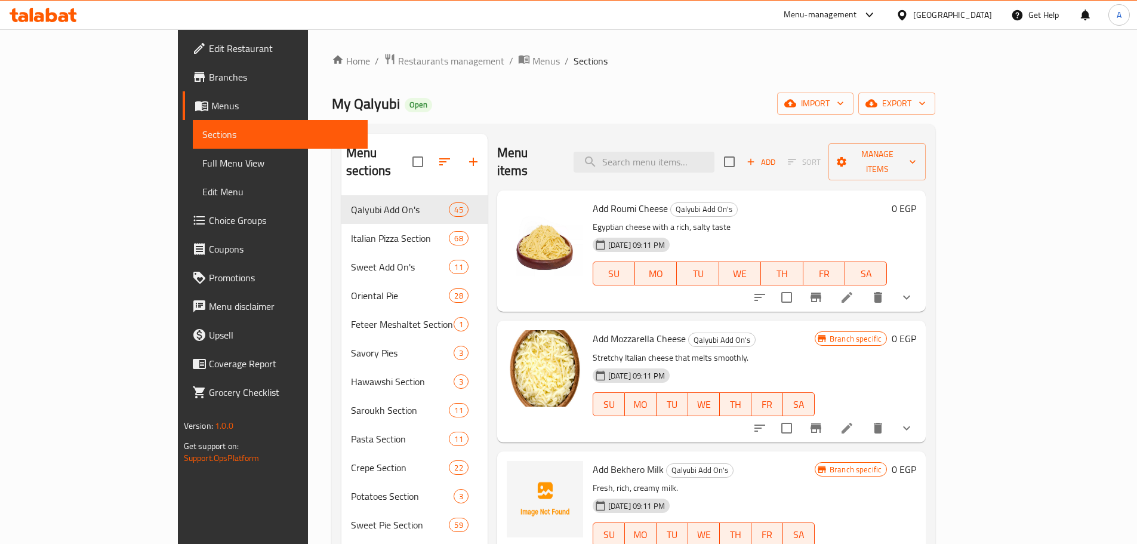
click at [209, 219] on span "Choice Groups" at bounding box center [283, 220] width 149 height 14
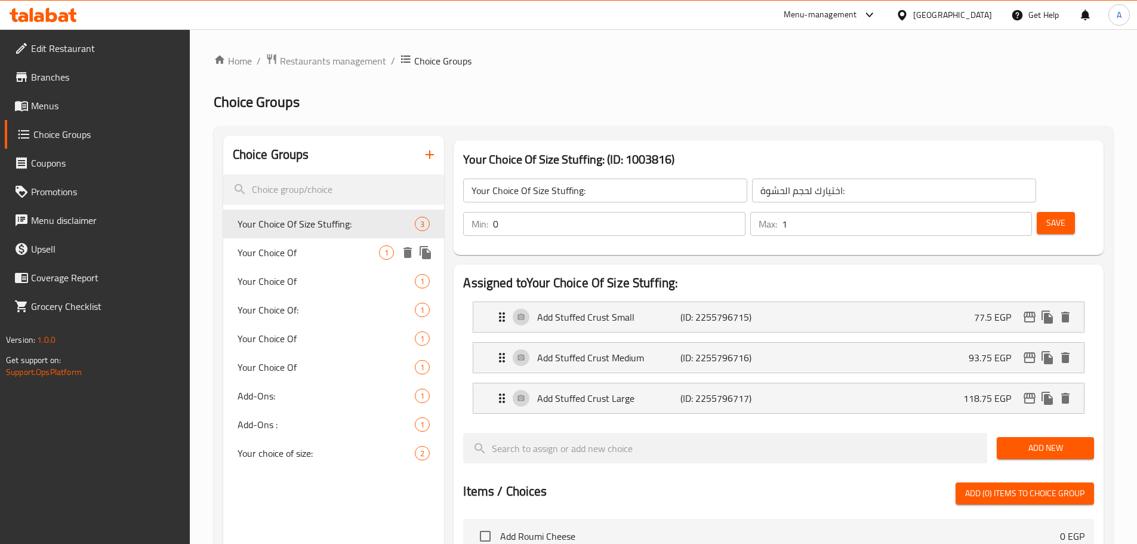
click at [284, 254] on span "Your Choice Of" at bounding box center [309, 252] width 142 height 14
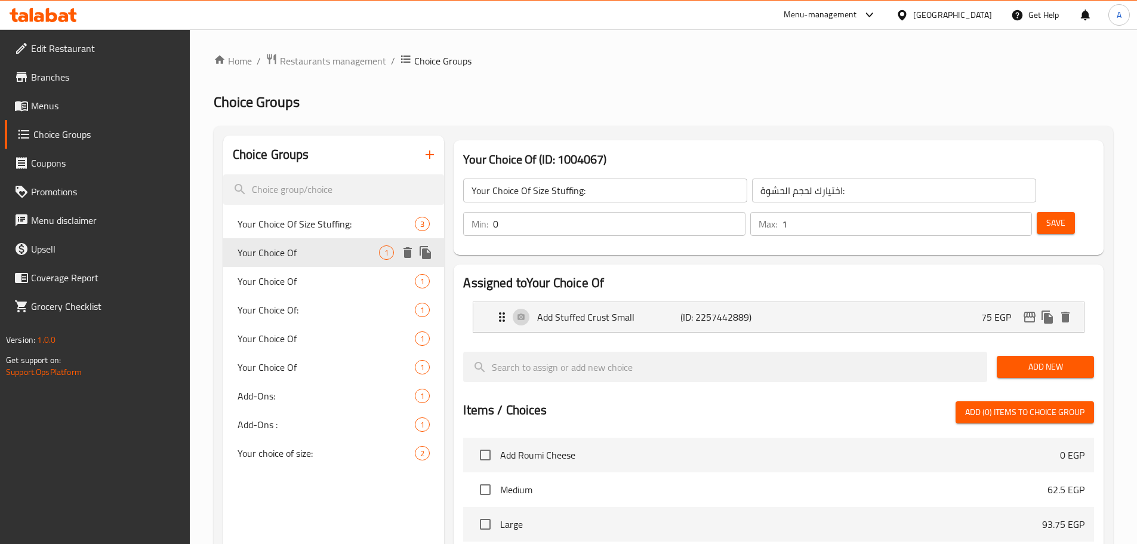
type input "Your Choice Of"
type input "اختيارك من"
type input "0"
click at [284, 254] on span "Your Choice Of" at bounding box center [309, 252] width 142 height 14
click at [501, 312] on icon "Expand" at bounding box center [502, 317] width 6 height 10
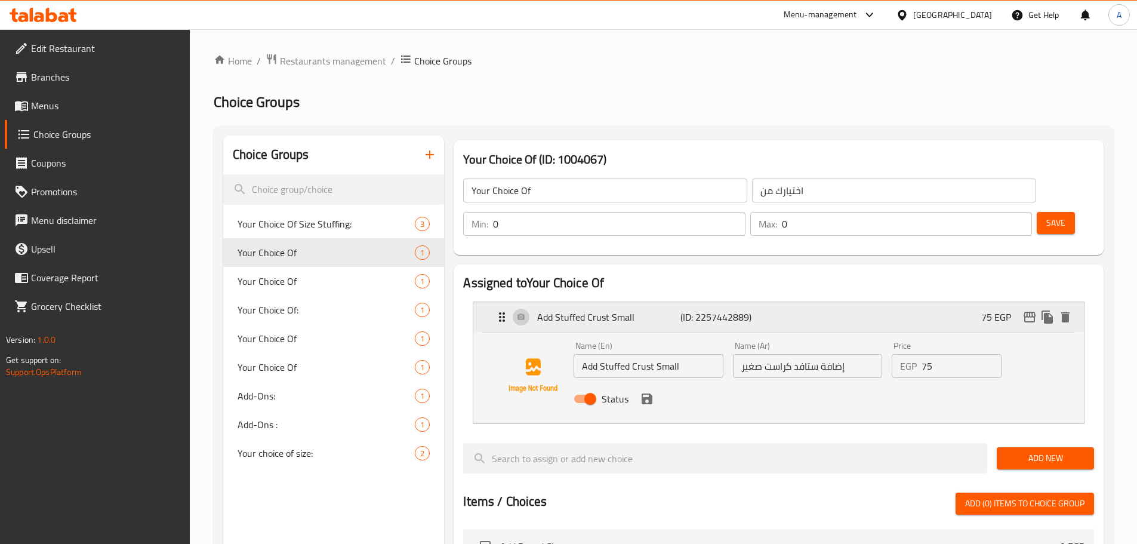
click at [504, 312] on icon "Expand" at bounding box center [502, 317] width 6 height 10
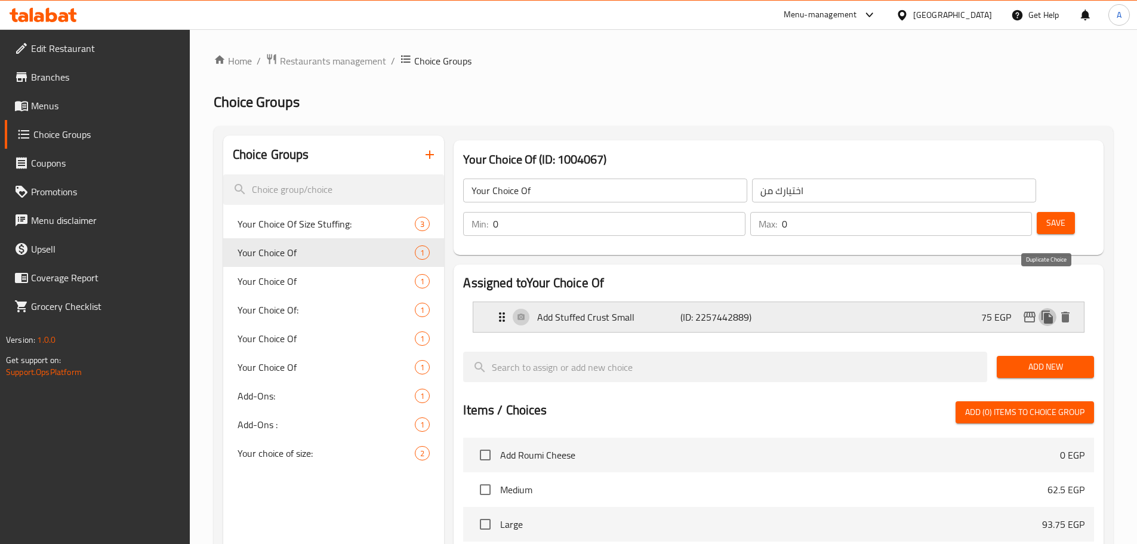
click at [1042, 310] on icon "duplicate" at bounding box center [1047, 317] width 14 height 14
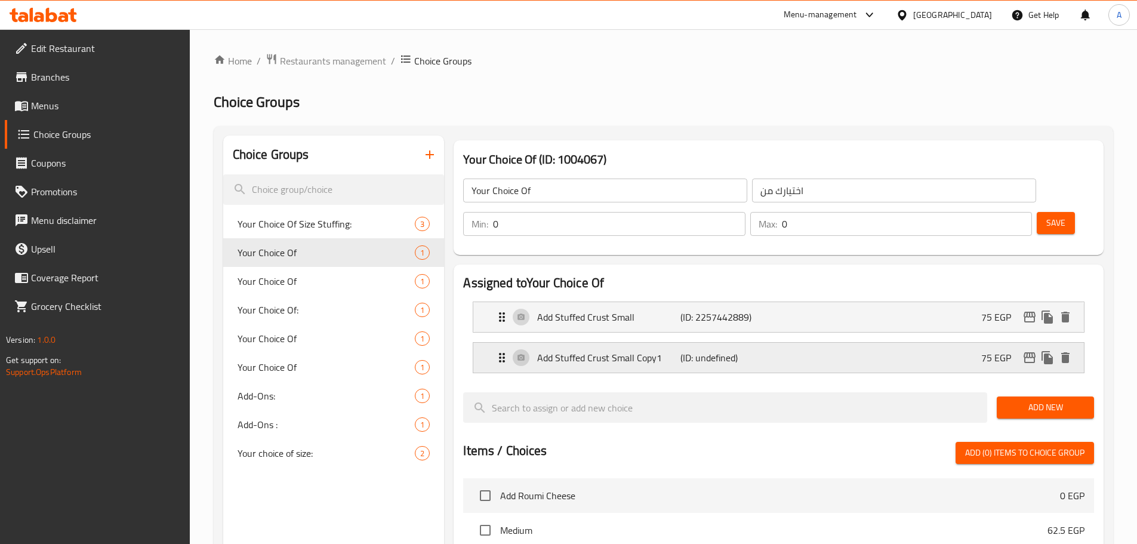
click at [639, 350] on p "Add Stuffed Crust Small Copy1" at bounding box center [608, 357] width 143 height 14
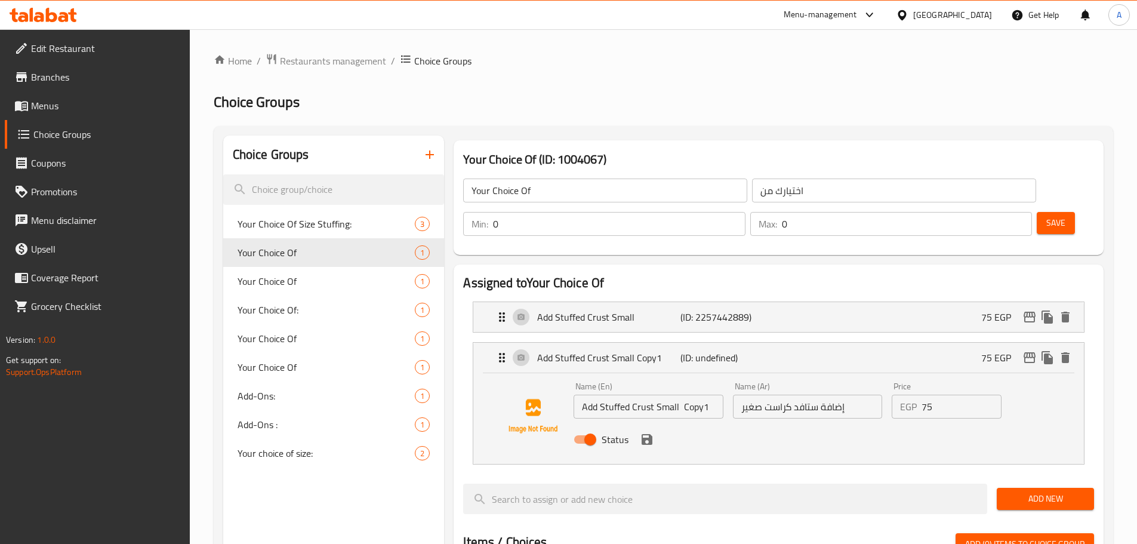
click at [692, 395] on input "Add Stuffed Crust Small Copy1" at bounding box center [648, 407] width 149 height 24
click at [595, 395] on input "Add Stuffed Crust Small" at bounding box center [648, 407] width 149 height 24
click at [639, 395] on input "Add Stuffed Crust Small" at bounding box center [648, 407] width 149 height 24
click at [606, 395] on input "Add Stuffed Crust Small" at bounding box center [648, 407] width 149 height 24
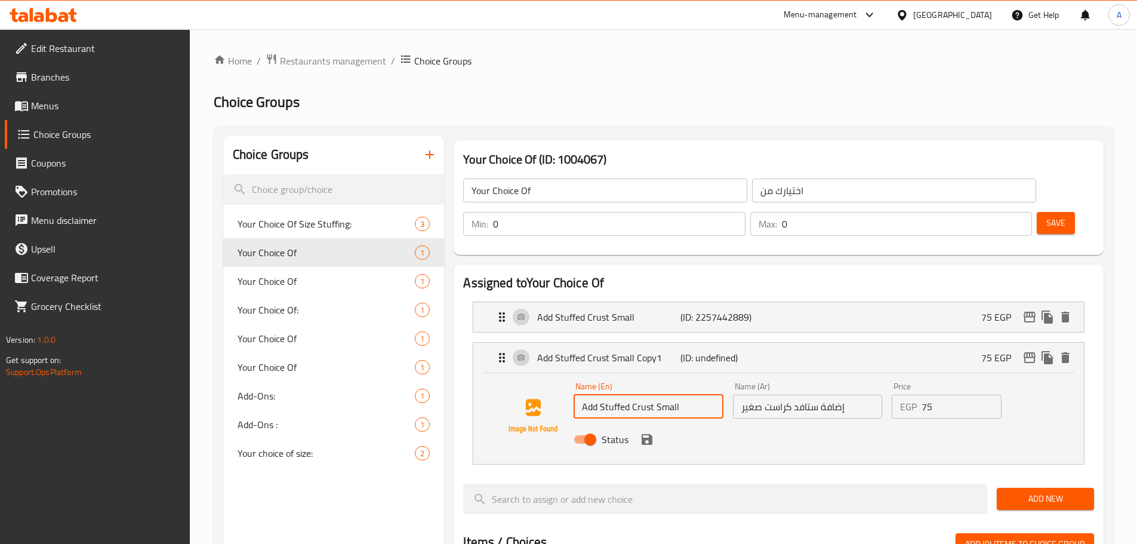
click at [606, 395] on input "Add Stuffed Crust Small" at bounding box center [648, 407] width 149 height 24
click at [666, 395] on input "Add Stuffed Crust Small" at bounding box center [648, 407] width 149 height 24
type input "Add Stuffed Crust Medium"
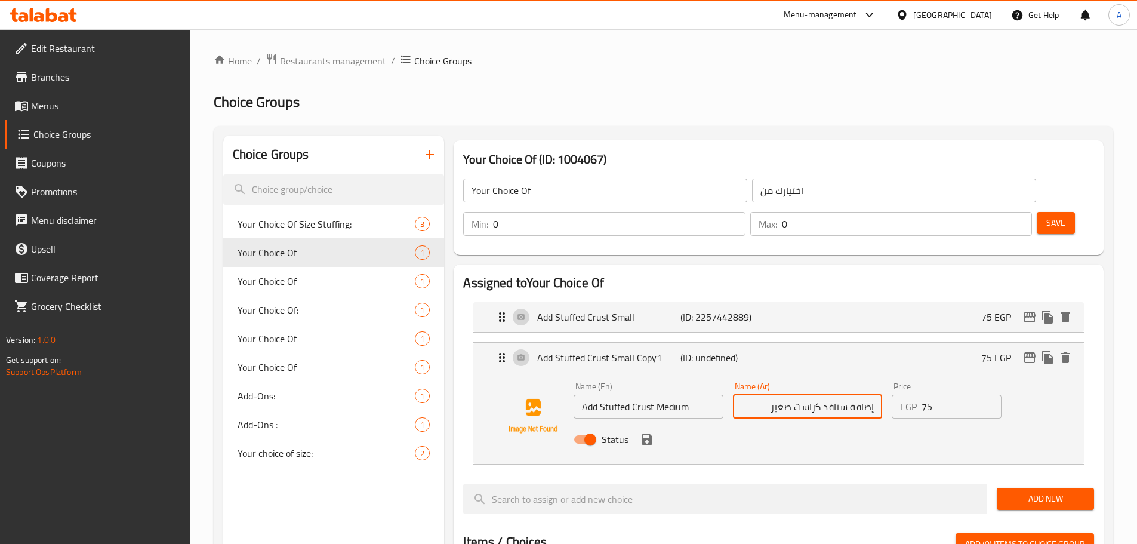
click at [781, 395] on input "إضافة ستافد كراست صغير" at bounding box center [807, 407] width 149 height 24
type input "إضافة ستافد كراست وسط"
click at [945, 395] on input "75" at bounding box center [962, 407] width 80 height 24
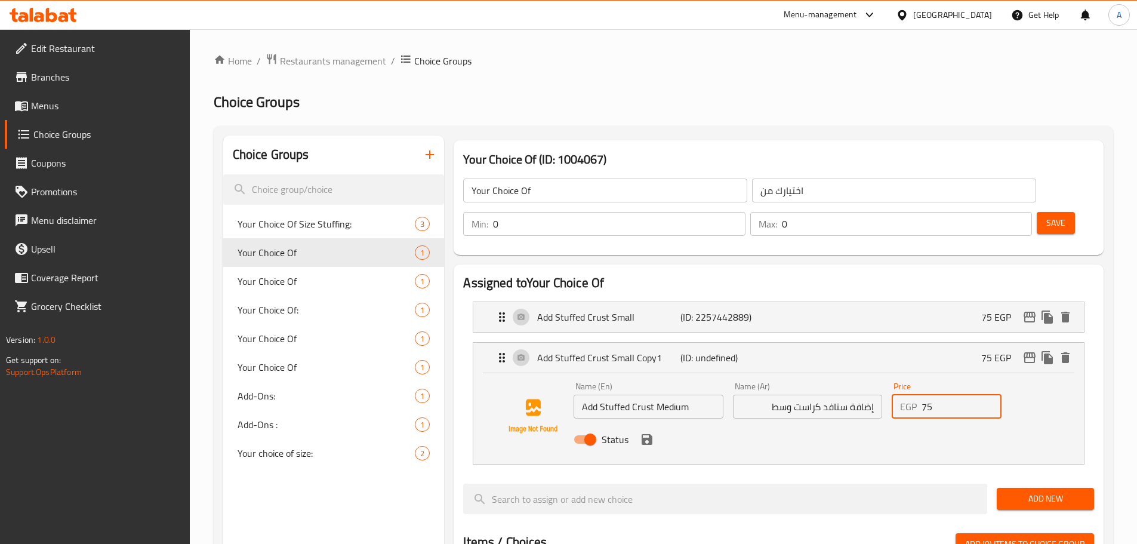
paste input "112."
click at [643, 434] on icon "save" at bounding box center [647, 439] width 11 height 11
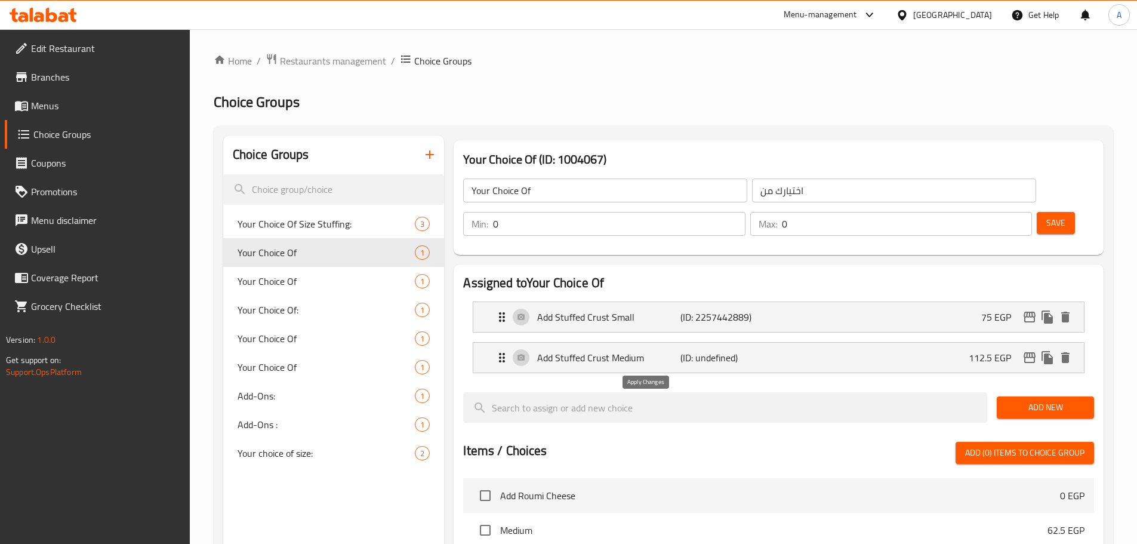
type input "112.5"
click at [1046, 215] on span "Save" at bounding box center [1055, 222] width 19 height 15
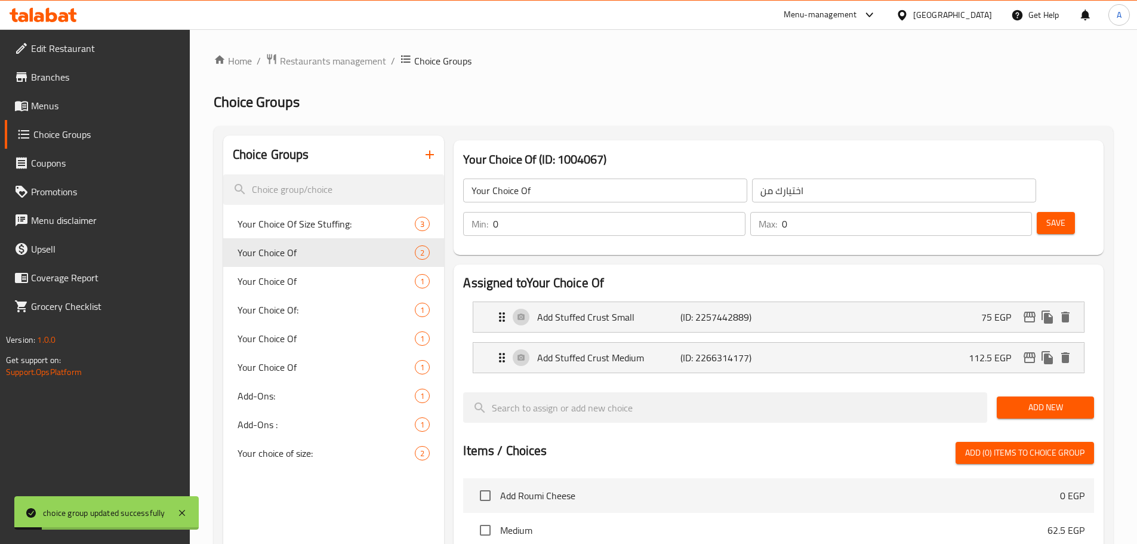
drag, startPoint x: 618, startPoint y: 98, endPoint x: 606, endPoint y: 98, distance: 11.9
click at [618, 98] on h2 "Choice Groups" at bounding box center [663, 102] width 899 height 19
click at [99, 111] on span "Menus" at bounding box center [105, 105] width 149 height 14
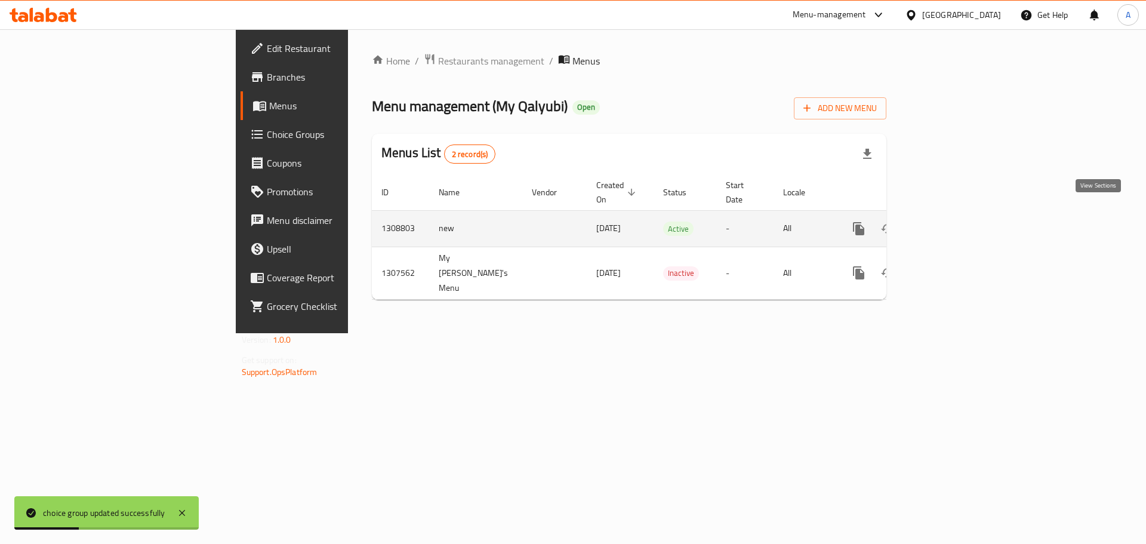
click at [952, 221] on icon "enhanced table" at bounding box center [945, 228] width 14 height 14
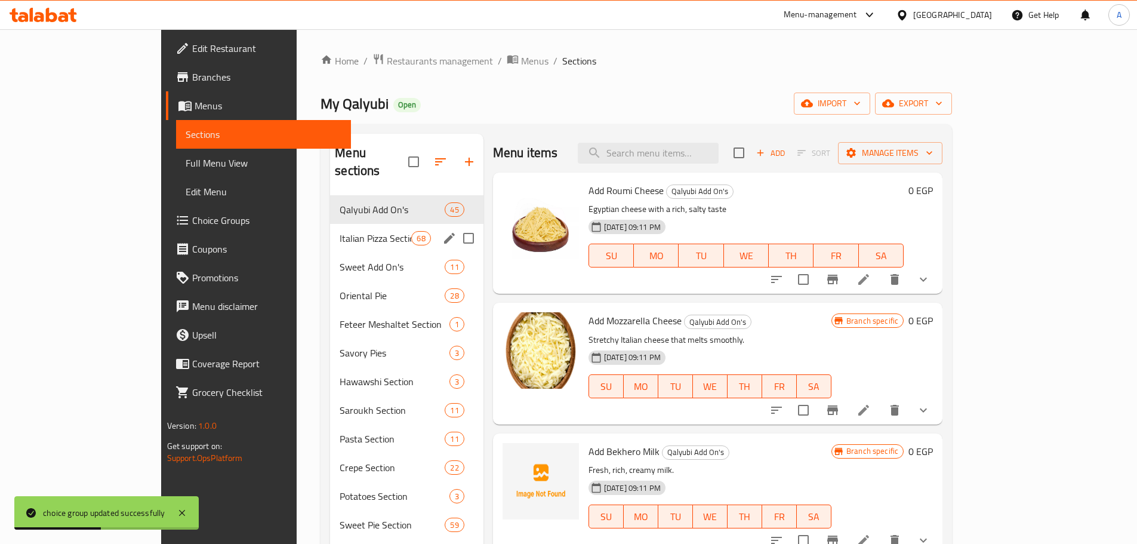
click at [340, 231] on span "Italian Pizza Section" at bounding box center [376, 238] width 72 height 14
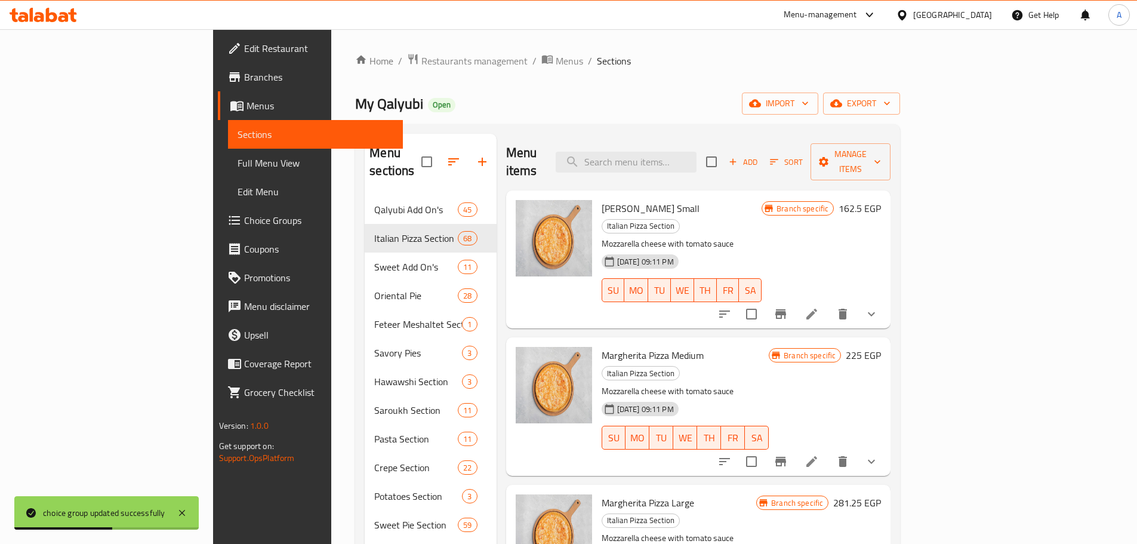
drag, startPoint x: 1090, startPoint y: 283, endPoint x: 1055, endPoint y: 279, distance: 36.0
click at [891, 283] on div "Margherita Pizza Small Italian Pizza Section Mozzarella cheese with tomato sauc…" at bounding box center [698, 259] width 385 height 138
click at [857, 300] on button "delete" at bounding box center [842, 314] width 29 height 29
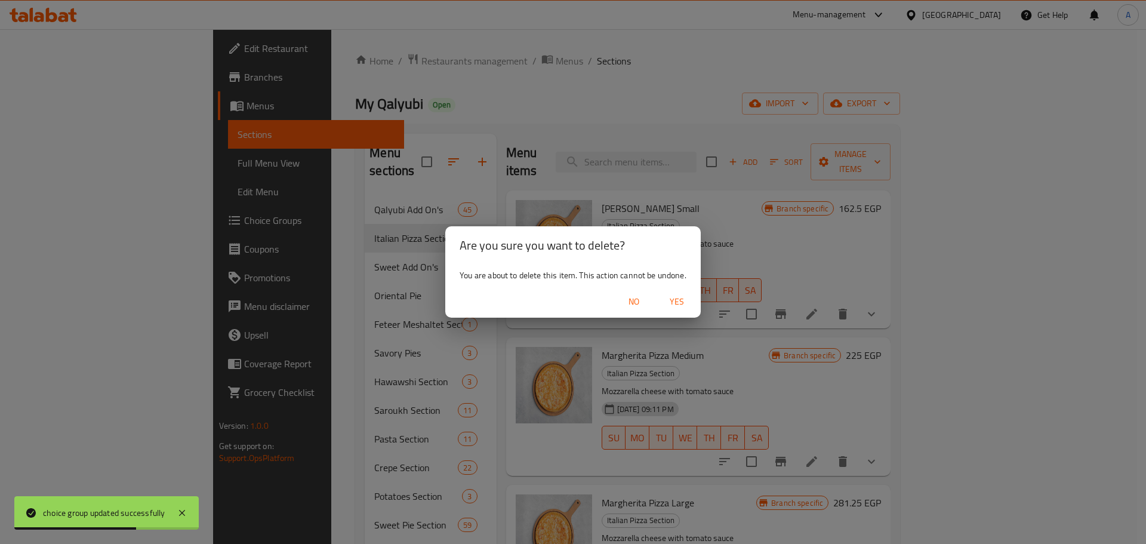
click at [636, 296] on span "No" at bounding box center [634, 301] width 29 height 15
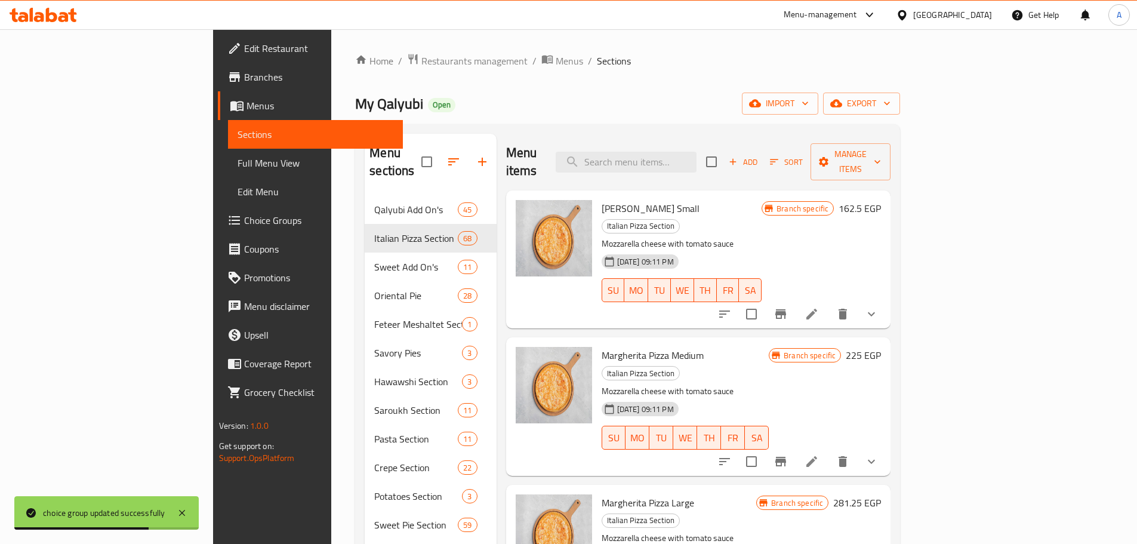
click at [879, 307] on icon "show more" at bounding box center [871, 314] width 14 height 14
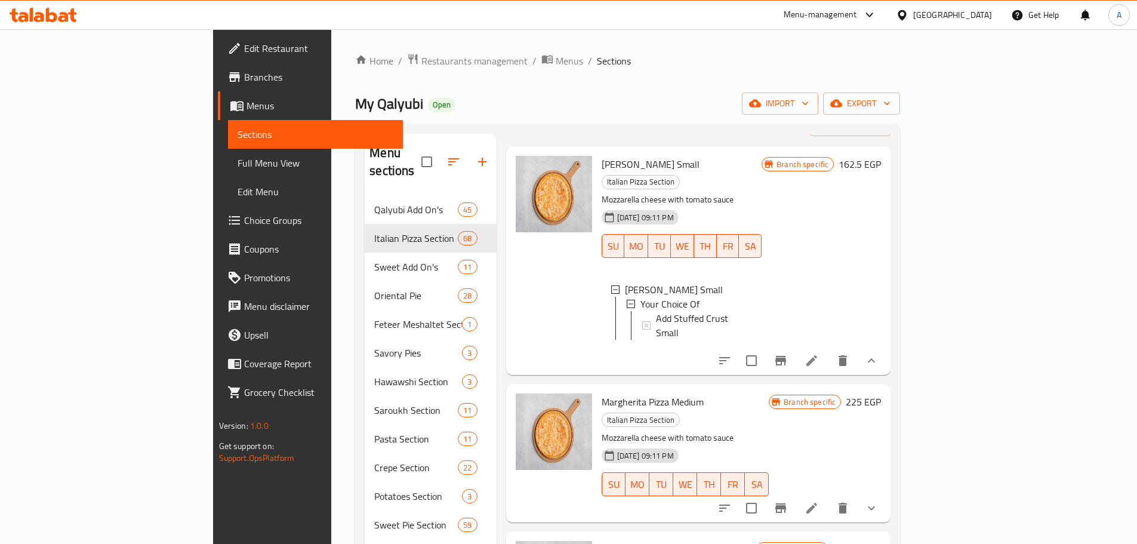
scroll to position [119, 0]
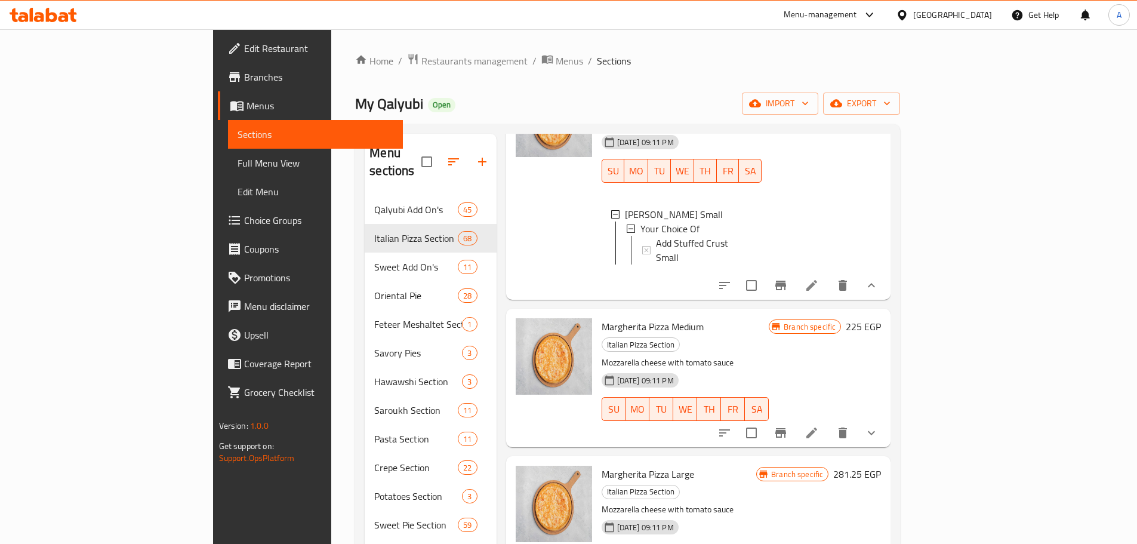
click at [891, 372] on div "Margherita Pizza Medium Italian Pizza Section Mozzarella cheese with tomato sau…" at bounding box center [698, 378] width 385 height 138
click at [879, 426] on icon "show more" at bounding box center [871, 433] width 14 height 14
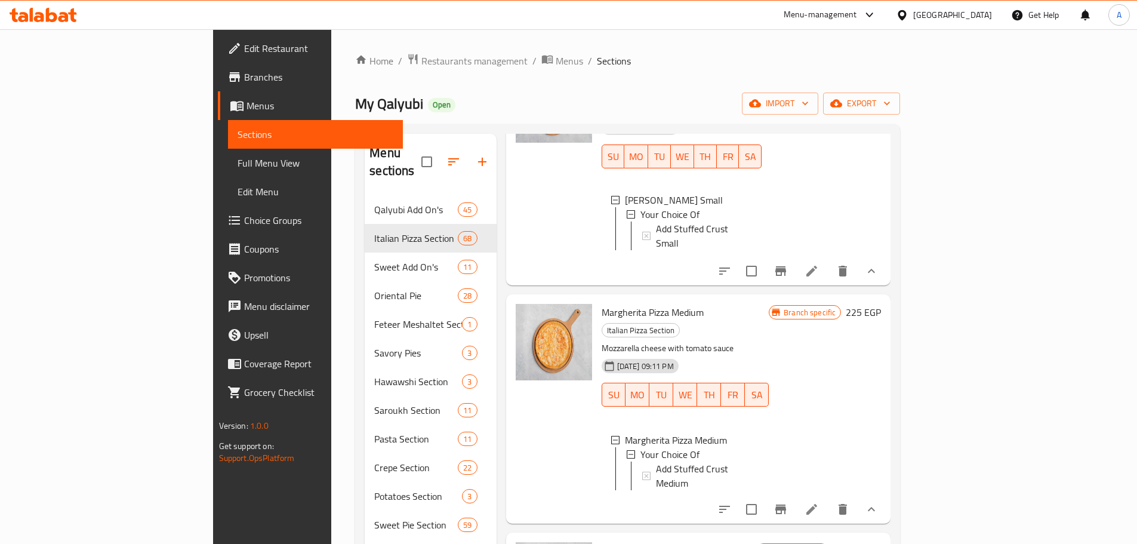
scroll to position [60, 0]
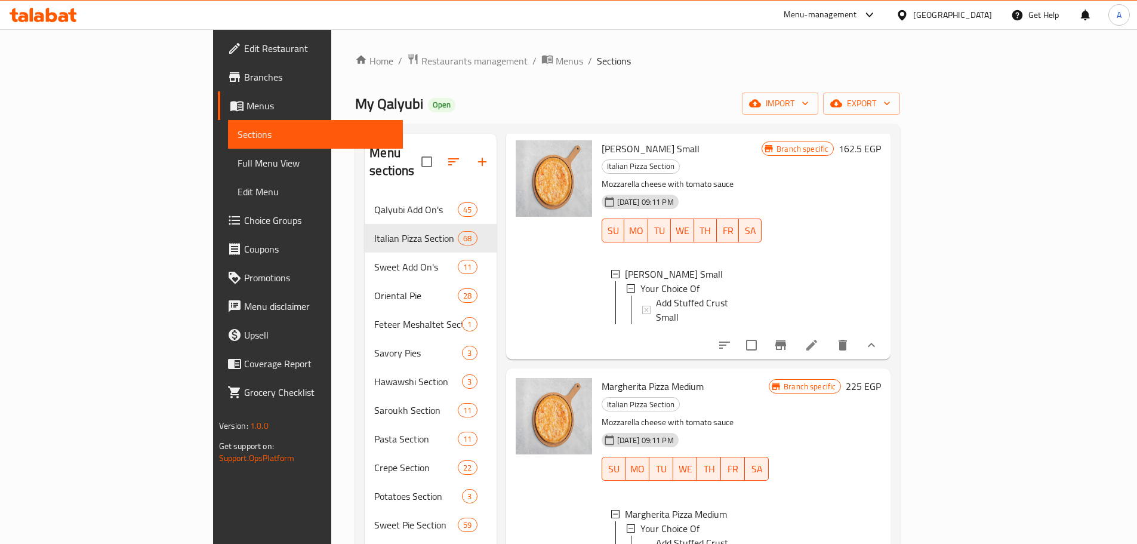
click at [886, 331] on button "show more" at bounding box center [871, 345] width 29 height 29
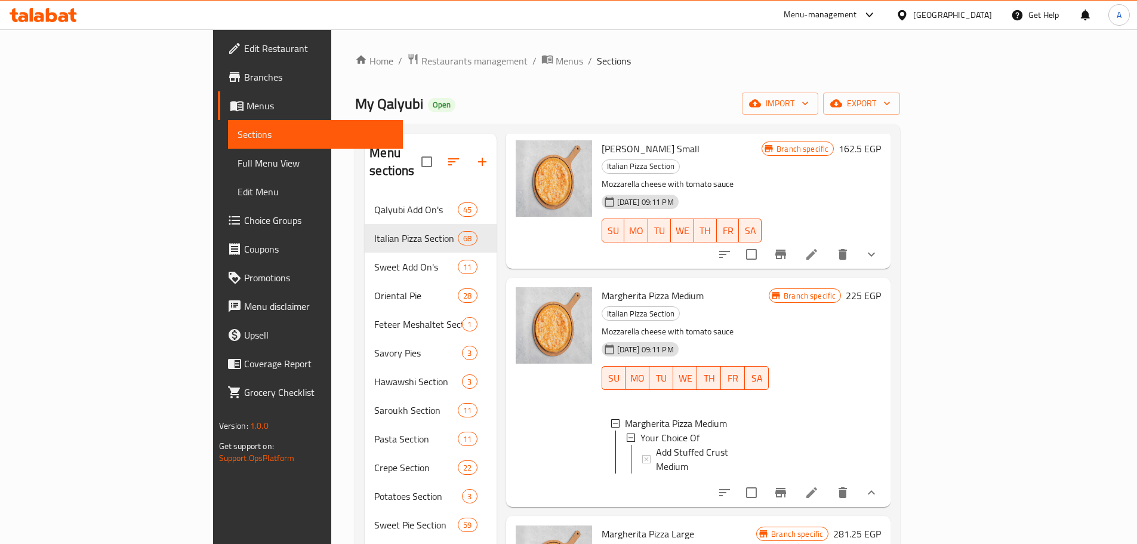
click at [879, 247] on icon "show more" at bounding box center [871, 254] width 14 height 14
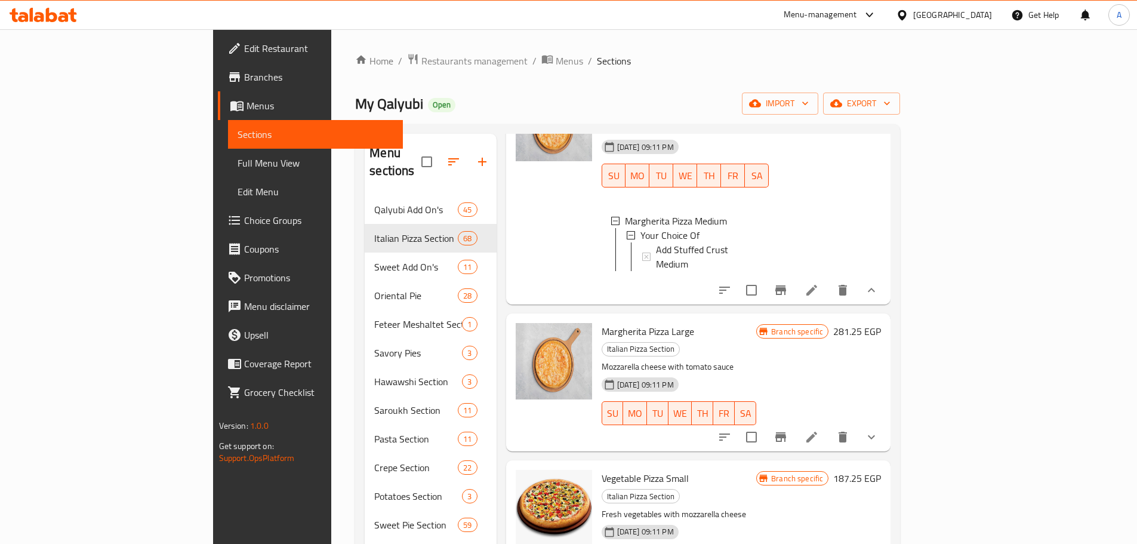
scroll to position [358, 0]
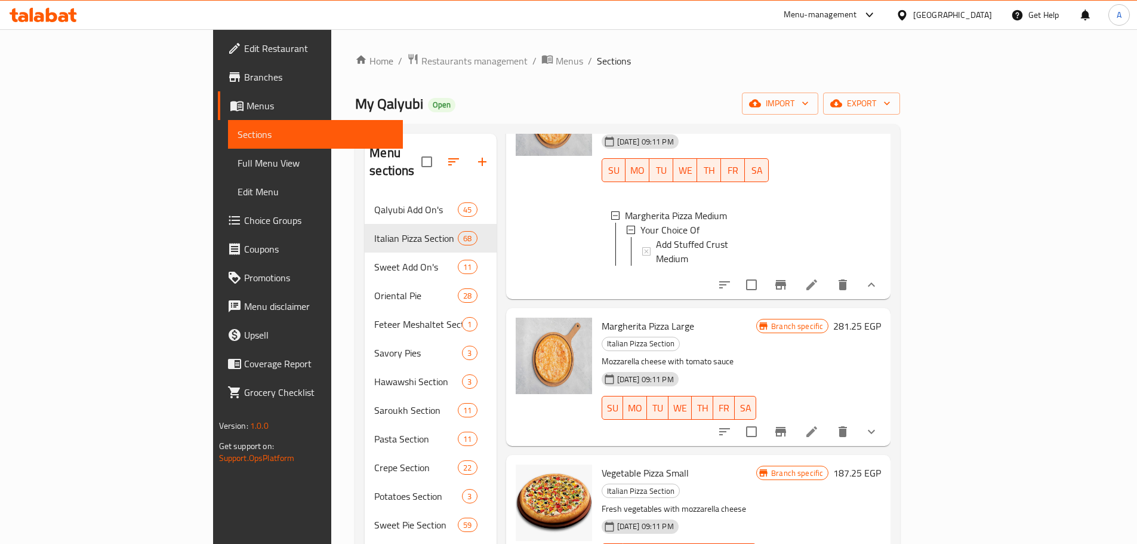
click at [879, 424] on icon "show more" at bounding box center [871, 431] width 14 height 14
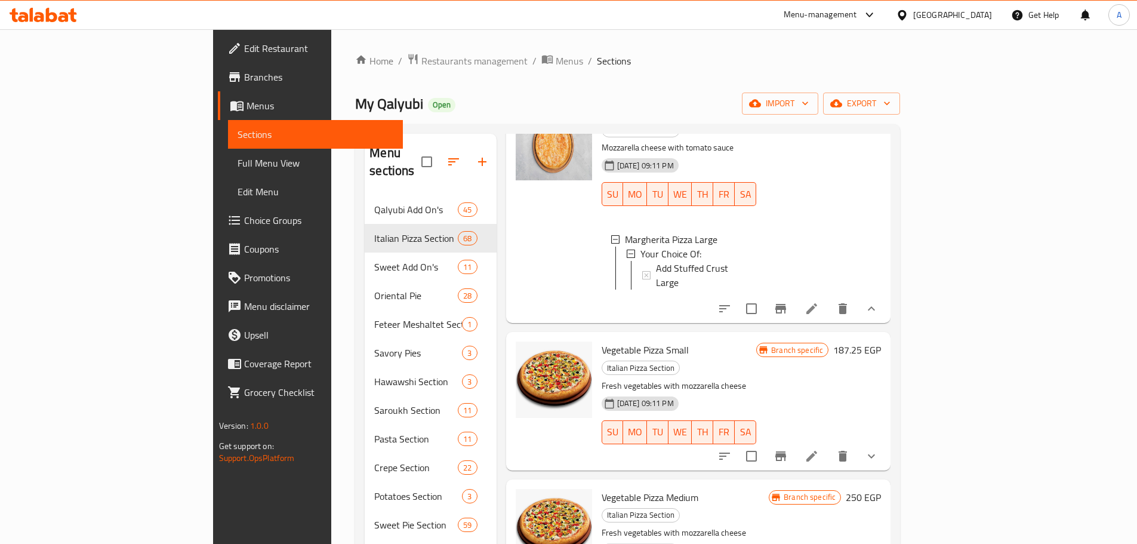
scroll to position [597, 0]
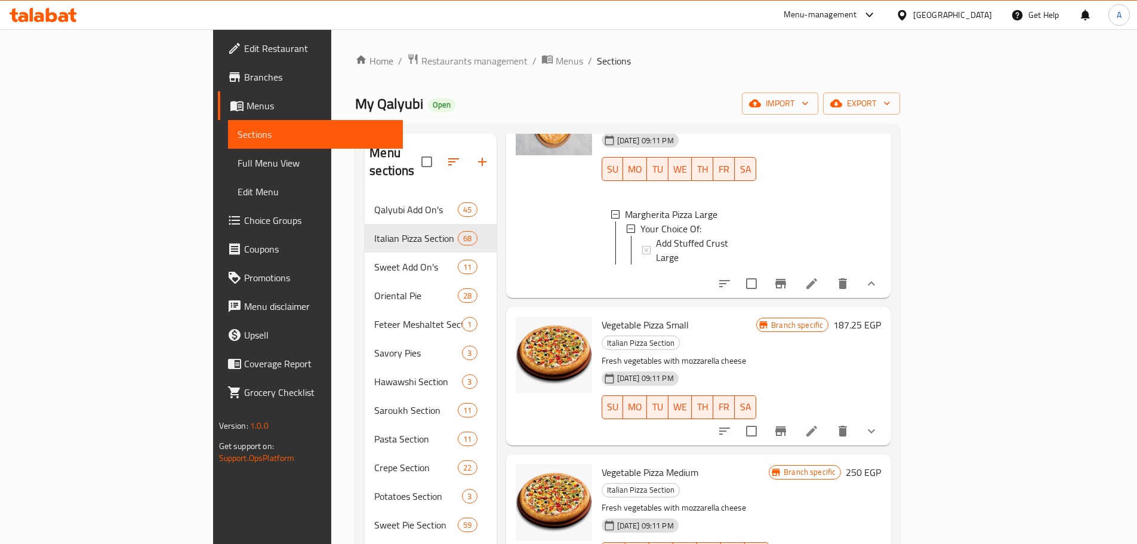
click at [886, 417] on button "show more" at bounding box center [871, 431] width 29 height 29
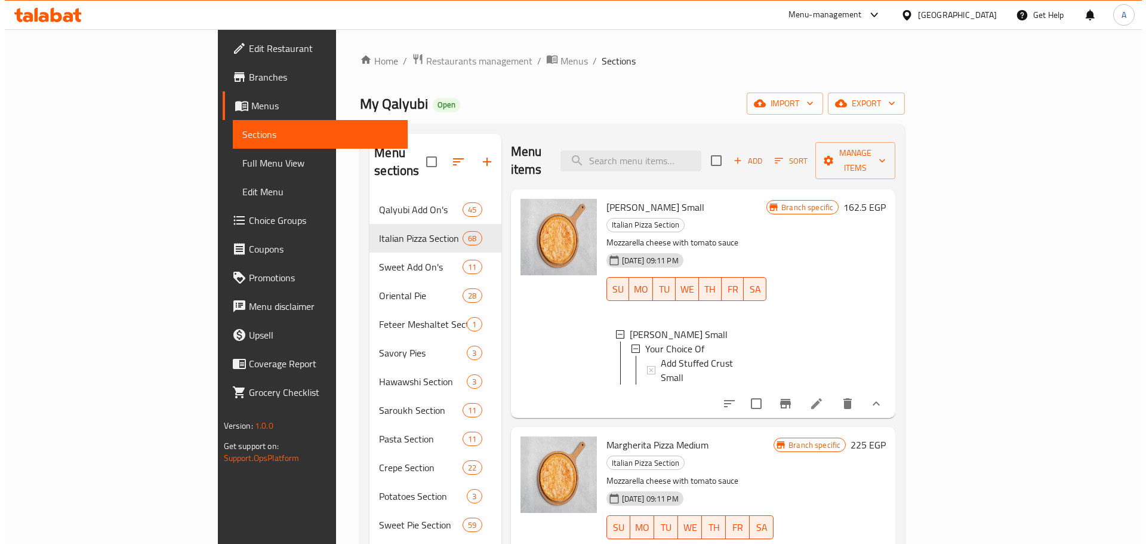
scroll to position [0, 0]
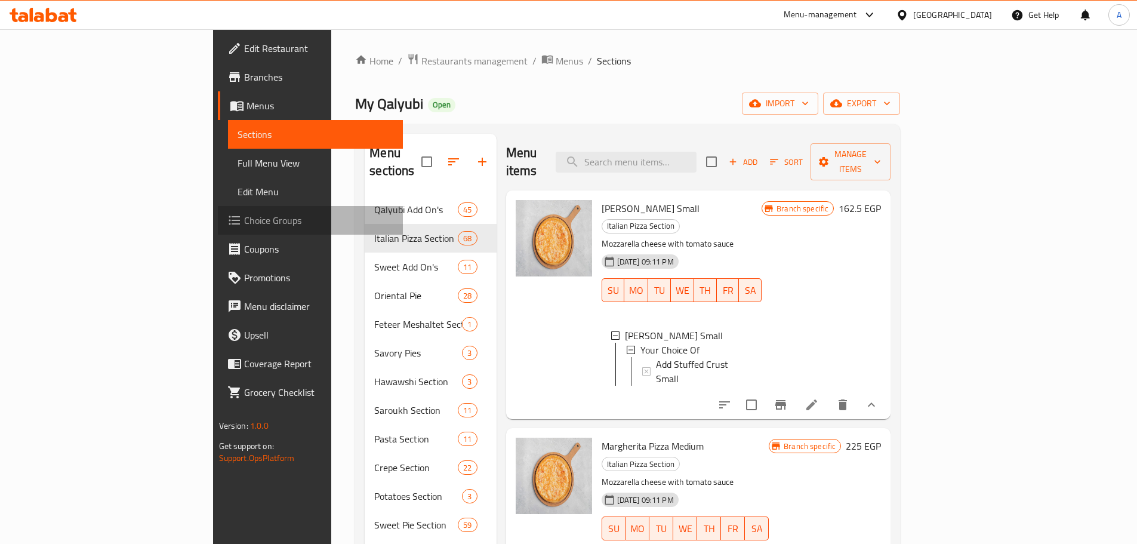
drag, startPoint x: 66, startPoint y: 214, endPoint x: 78, endPoint y: 217, distance: 11.7
click at [244, 214] on span "Choice Groups" at bounding box center [318, 220] width 149 height 14
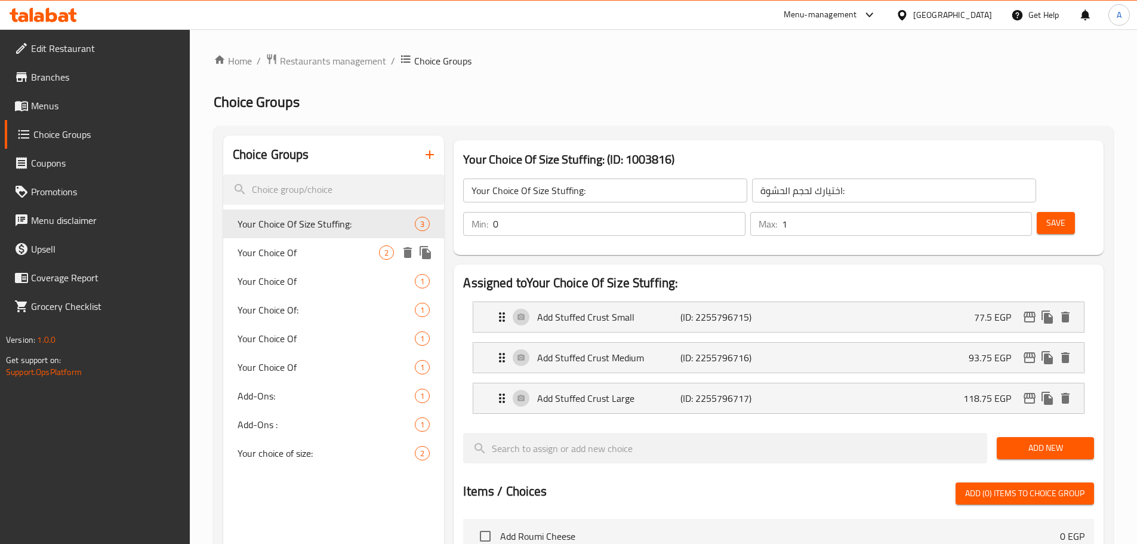
click at [337, 256] on span "Your Choice Of" at bounding box center [309, 252] width 142 height 14
type input "Your Choice Of"
type input "اختيارك من"
type input "0"
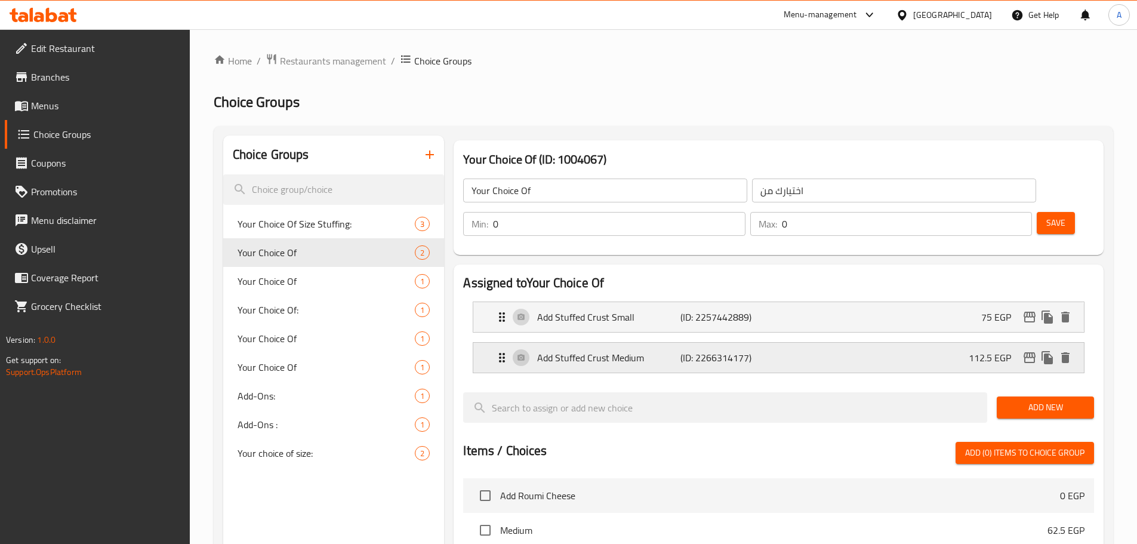
click at [1071, 350] on icon "delete" at bounding box center [1065, 357] width 14 height 14
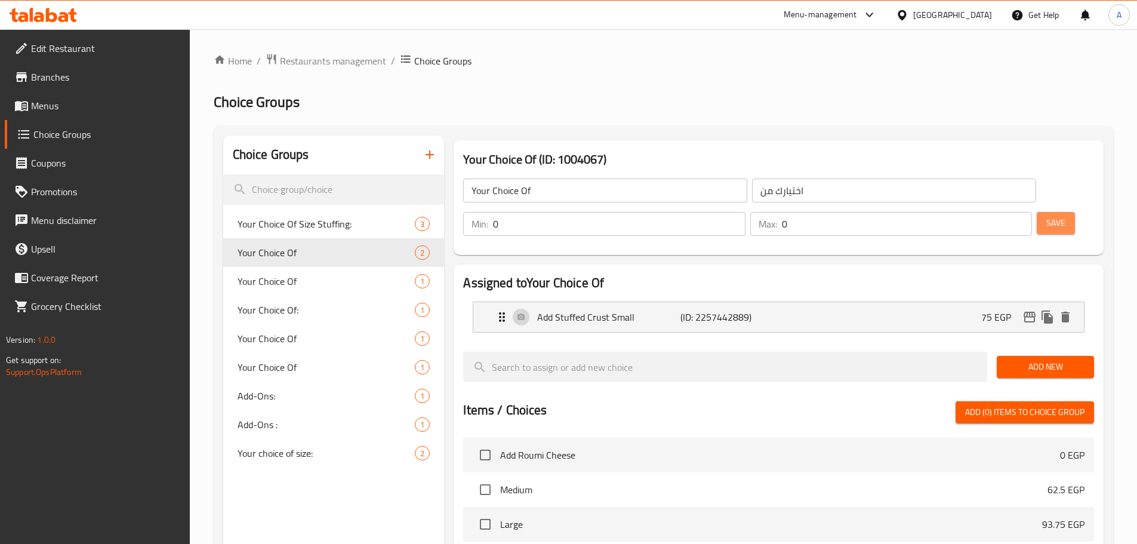
click at [1043, 212] on button "Save" at bounding box center [1056, 223] width 38 height 22
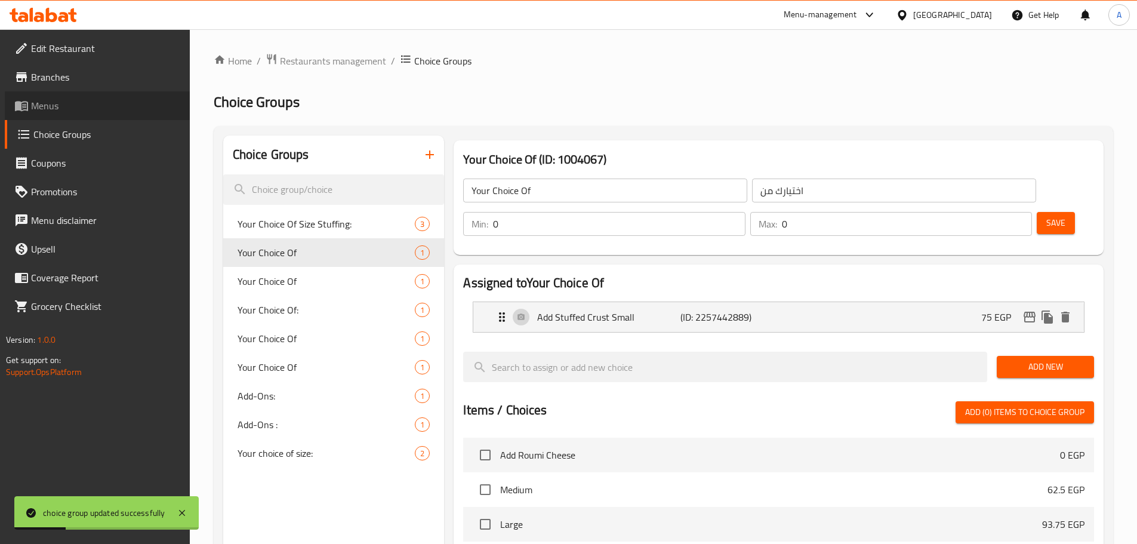
click at [76, 111] on span "Menus" at bounding box center [105, 105] width 149 height 14
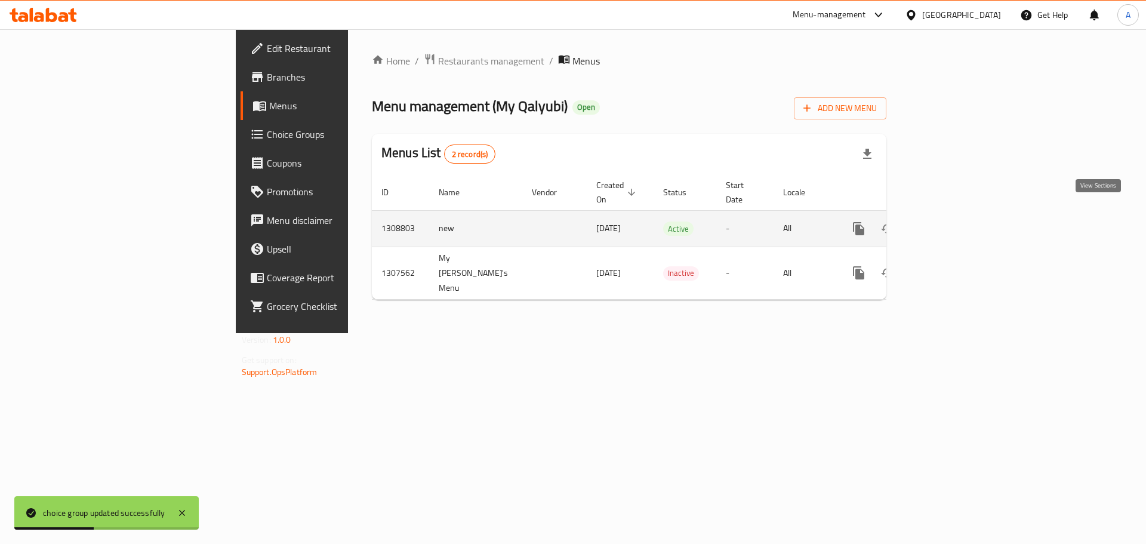
click at [952, 221] on icon "enhanced table" at bounding box center [945, 228] width 14 height 14
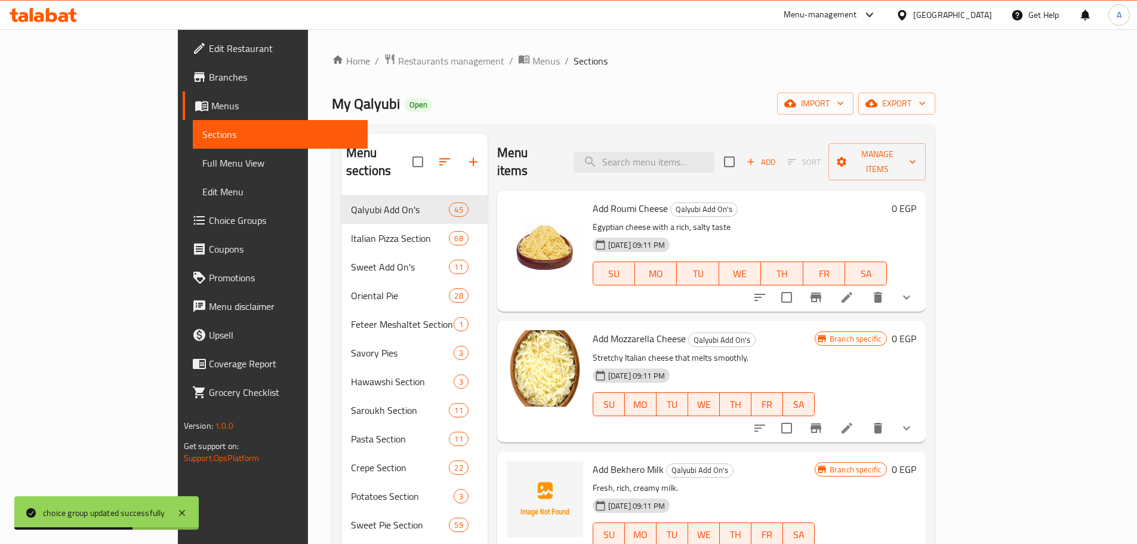
click at [211, 104] on span "Menus" at bounding box center [284, 105] width 147 height 14
click at [202, 157] on span "Full Menu View" at bounding box center [280, 163] width 156 height 14
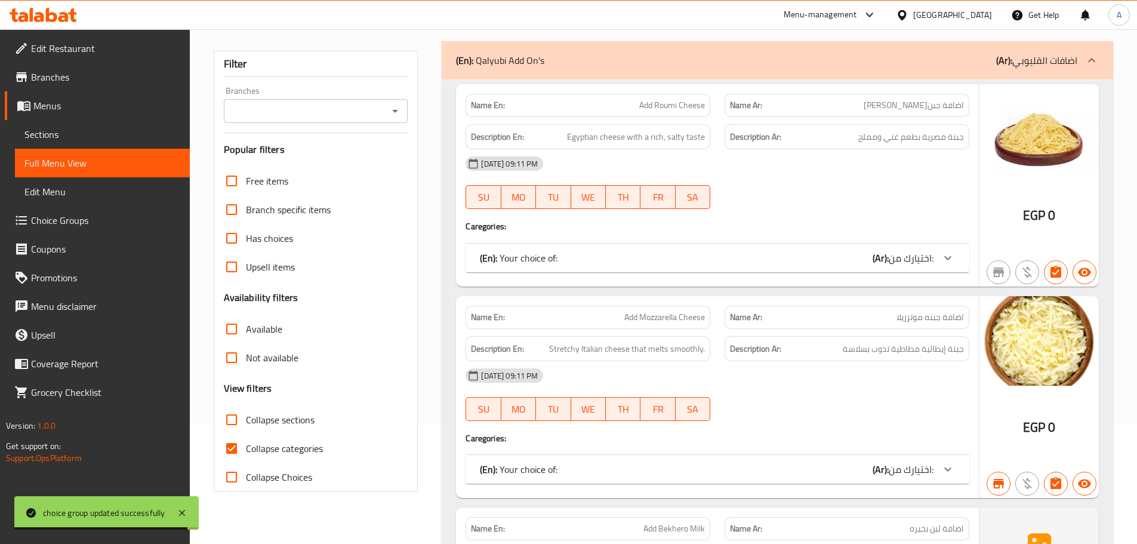
click at [296, 116] on input "Branches" at bounding box center [306, 111] width 158 height 17
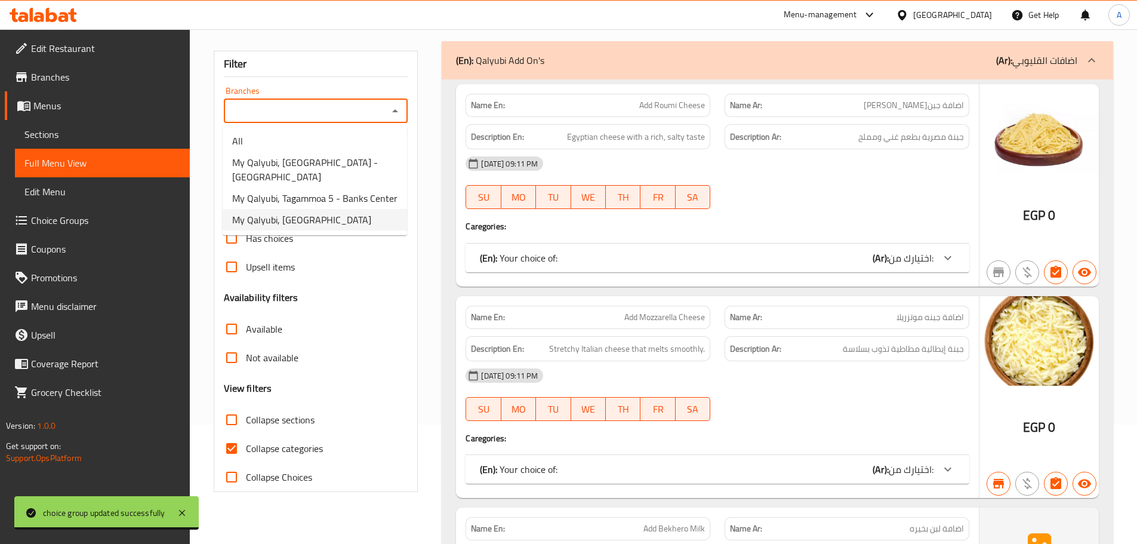
click at [322, 212] on span "My Qalyubi, [GEOGRAPHIC_DATA]" at bounding box center [301, 219] width 139 height 14
type input "My Qalyubi, [GEOGRAPHIC_DATA]"
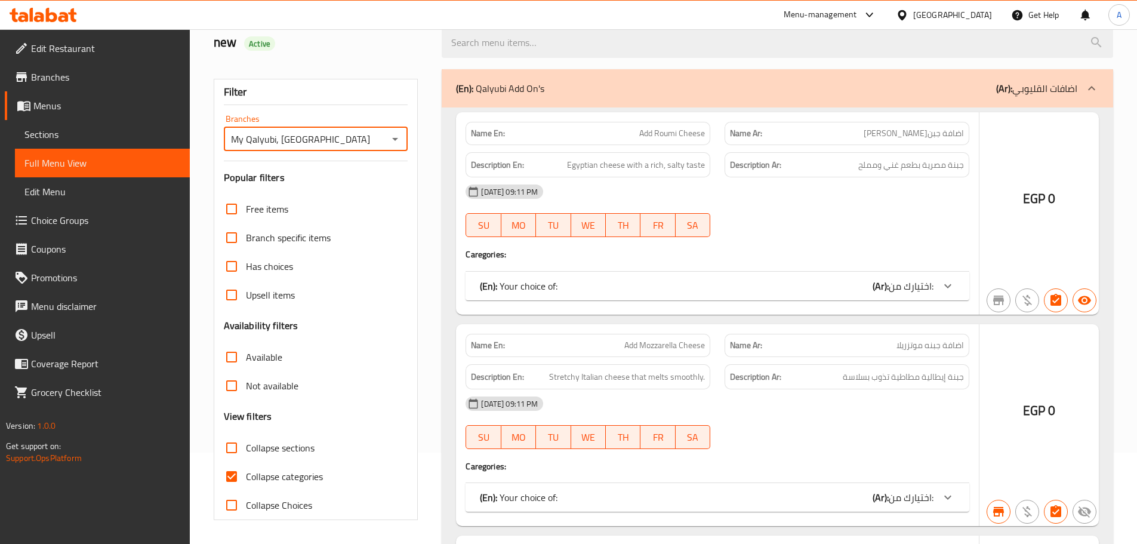
click at [229, 444] on div at bounding box center [568, 272] width 1137 height 544
click at [232, 414] on div at bounding box center [568, 272] width 1137 height 544
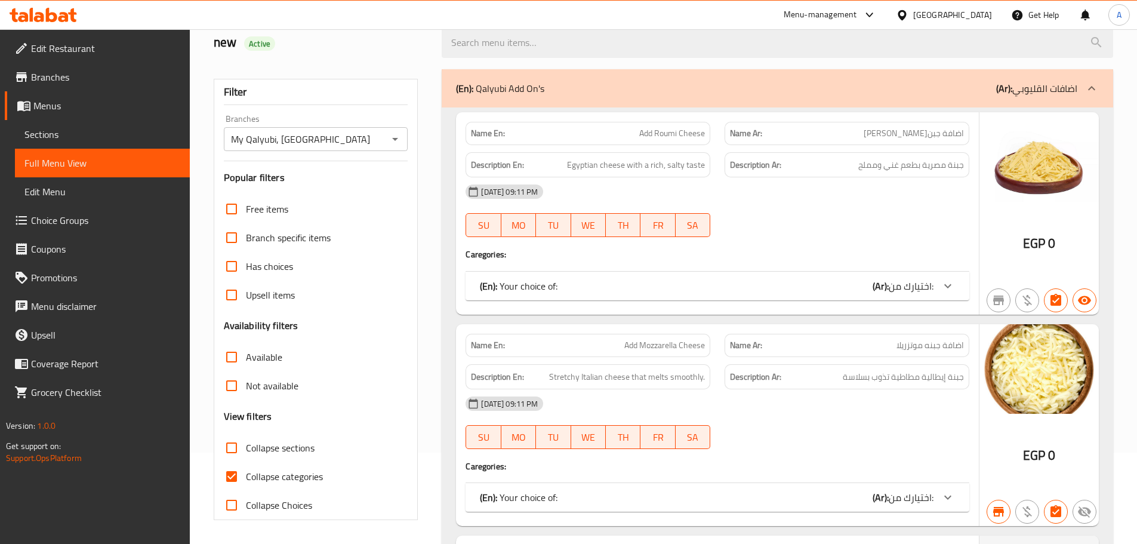
scroll to position [119, 0]
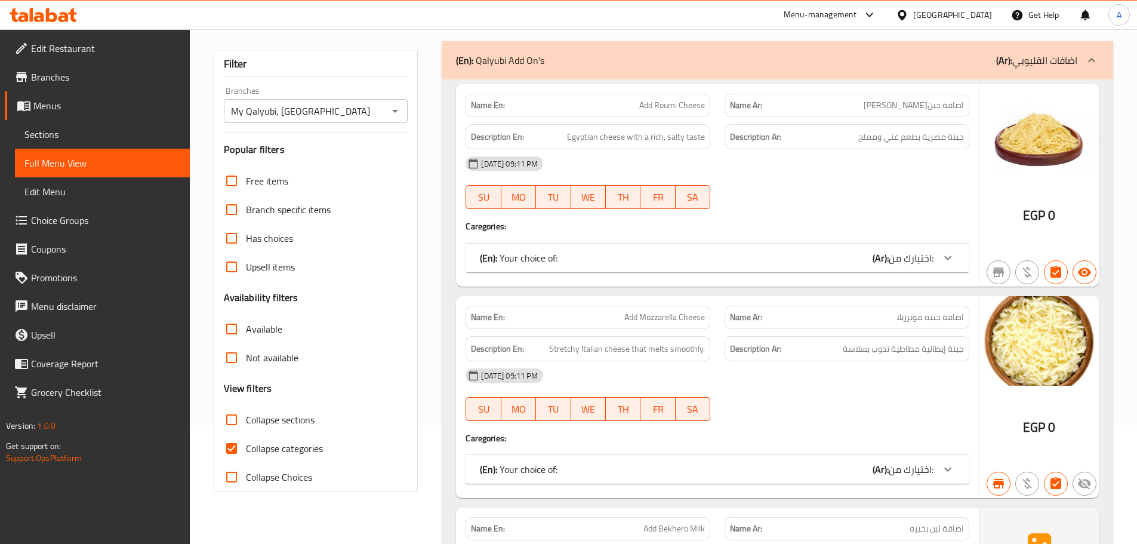
click at [233, 418] on input "Collapse sections" at bounding box center [231, 419] width 29 height 29
checkbox input "true"
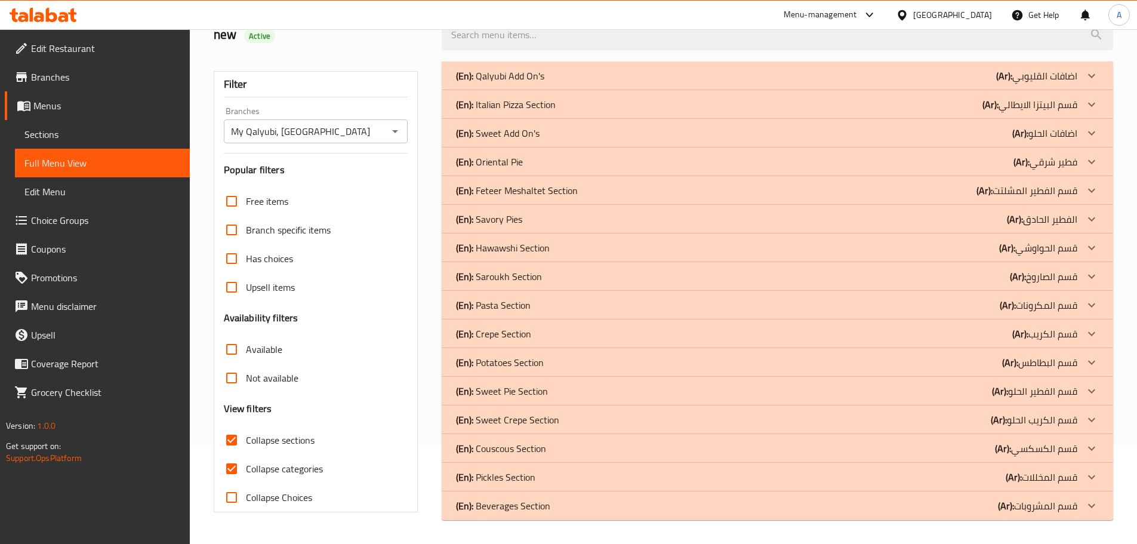
scroll to position [99, 0]
click at [520, 110] on p "(En): Italian Pizza Section" at bounding box center [506, 104] width 100 height 14
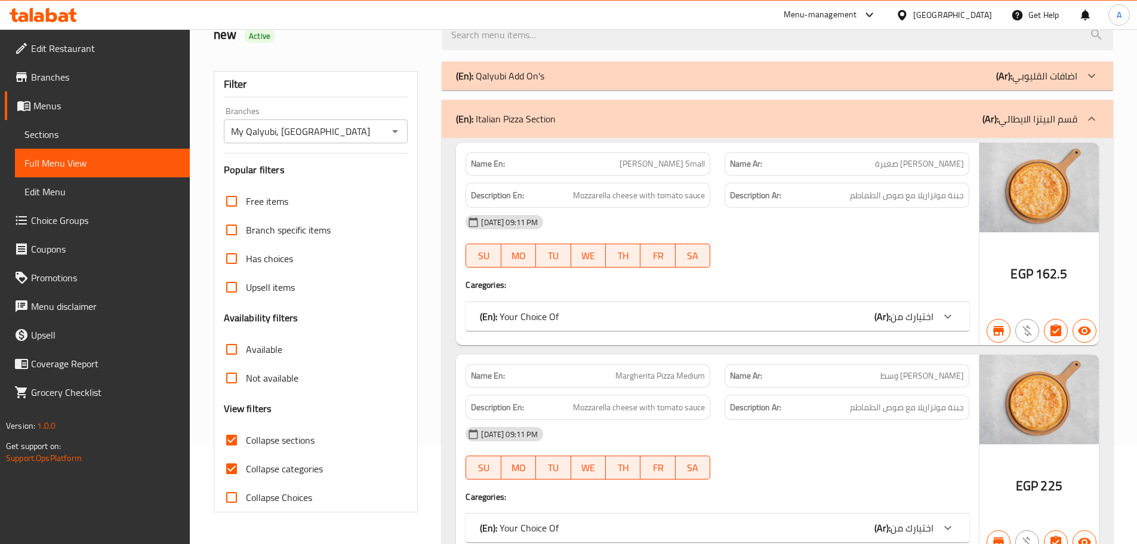
click at [612, 309] on div "(En): Your Choice Of (Ar): اختيارك من" at bounding box center [707, 316] width 454 height 14
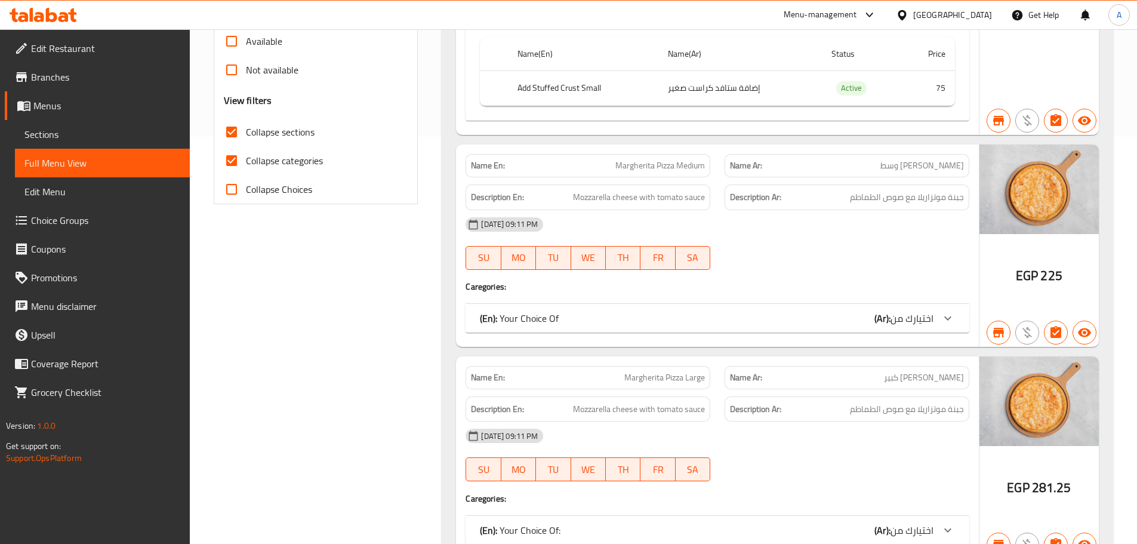
scroll to position [457, 0]
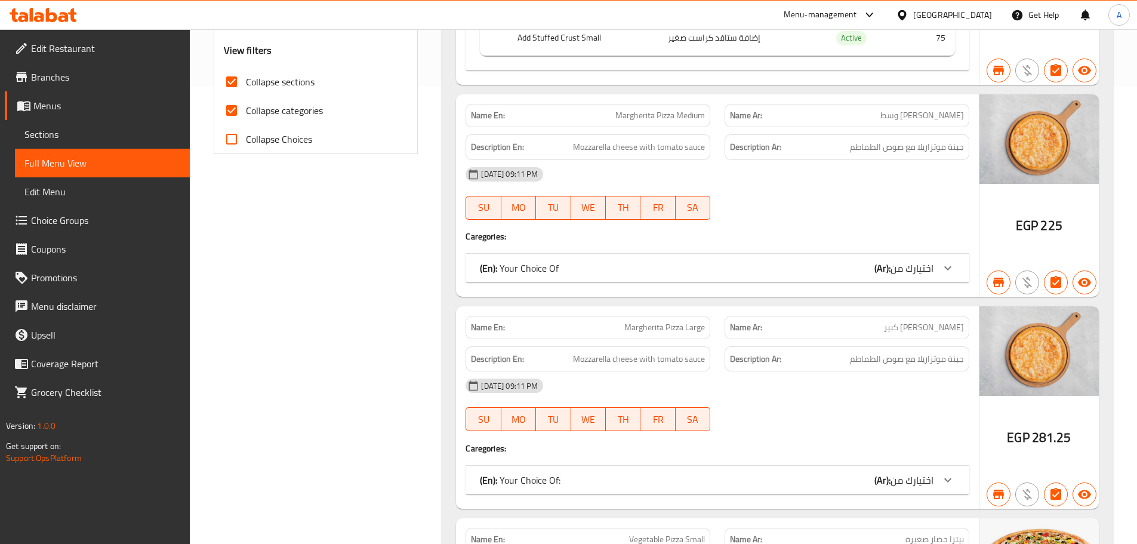
click at [649, 272] on div "(En): Your Choice Of (Ar): اختيارك من" at bounding box center [707, 268] width 454 height 14
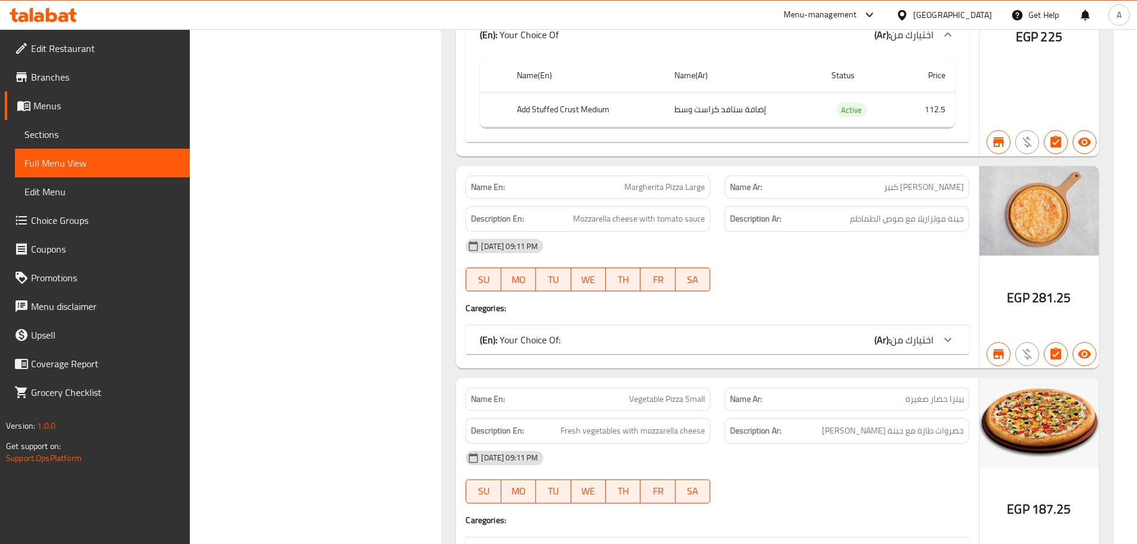
scroll to position [696, 0]
click at [639, 335] on div "(En): Your Choice Of: (Ar): اختيارك من" at bounding box center [707, 339] width 454 height 14
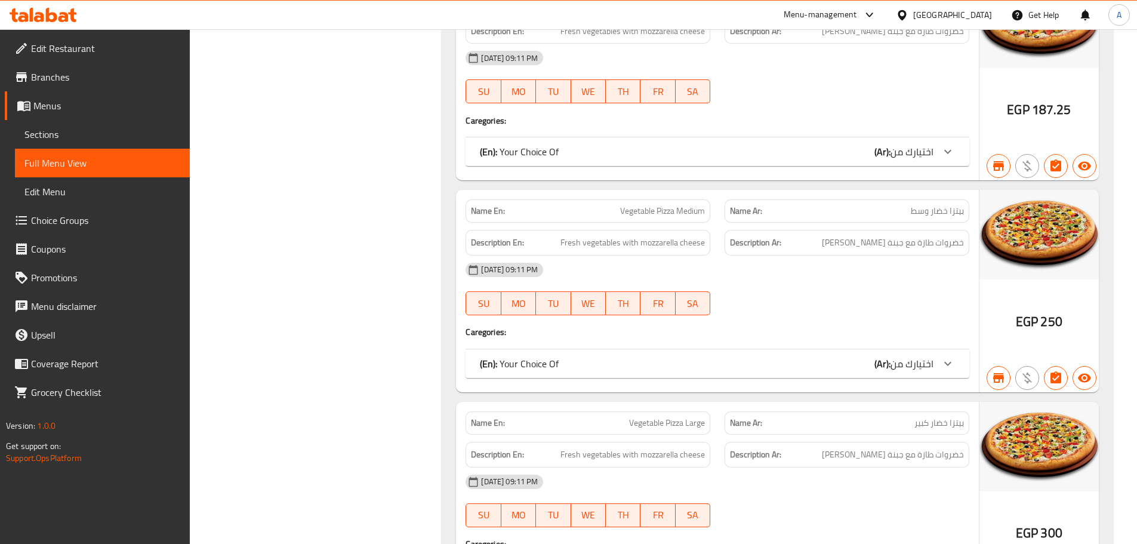
scroll to position [1233, 0]
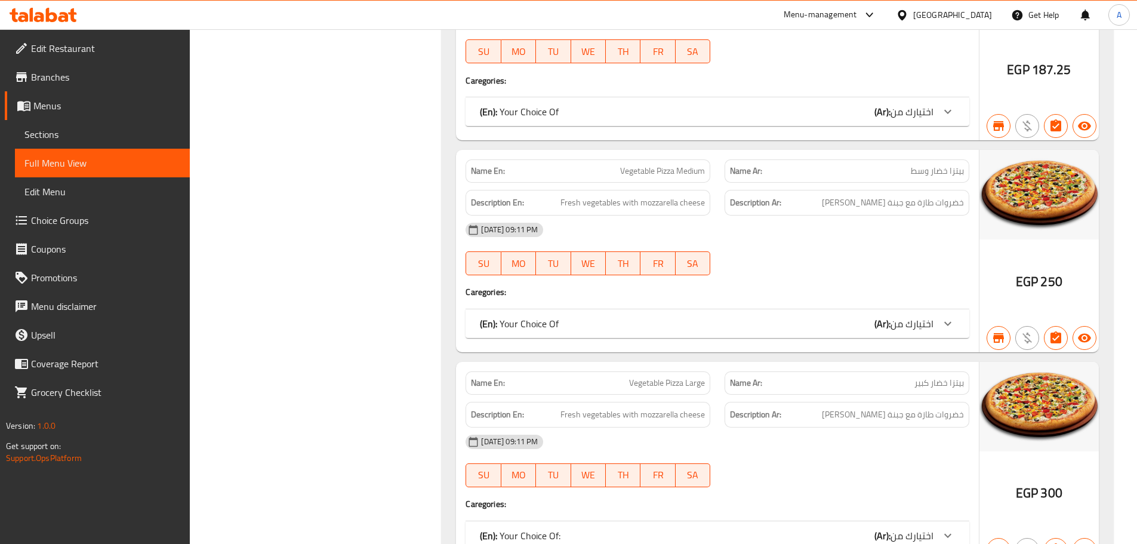
click at [589, 112] on div "(En): Your Choice Of (Ar): اختيارك من" at bounding box center [707, 111] width 454 height 14
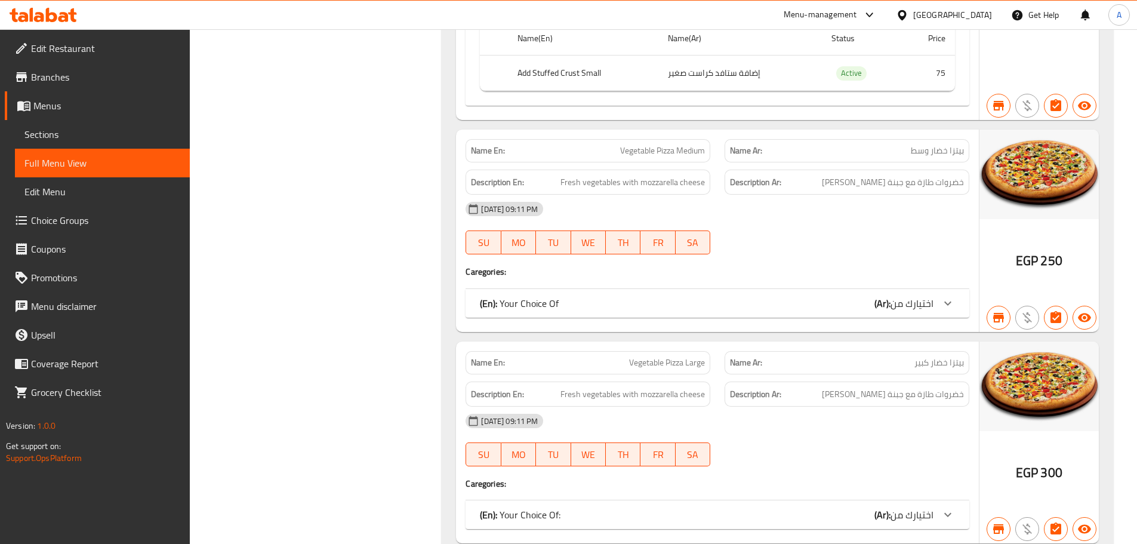
scroll to position [1353, 0]
click at [645, 283] on div "Name En: Vegetable Pizza Medium Name Ar: بيتزا خضار وسط Description En: Fresh v…" at bounding box center [717, 230] width 523 height 202
click at [645, 294] on div "(En): Your Choice Of (Ar): اختيارك من" at bounding box center [718, 302] width 504 height 29
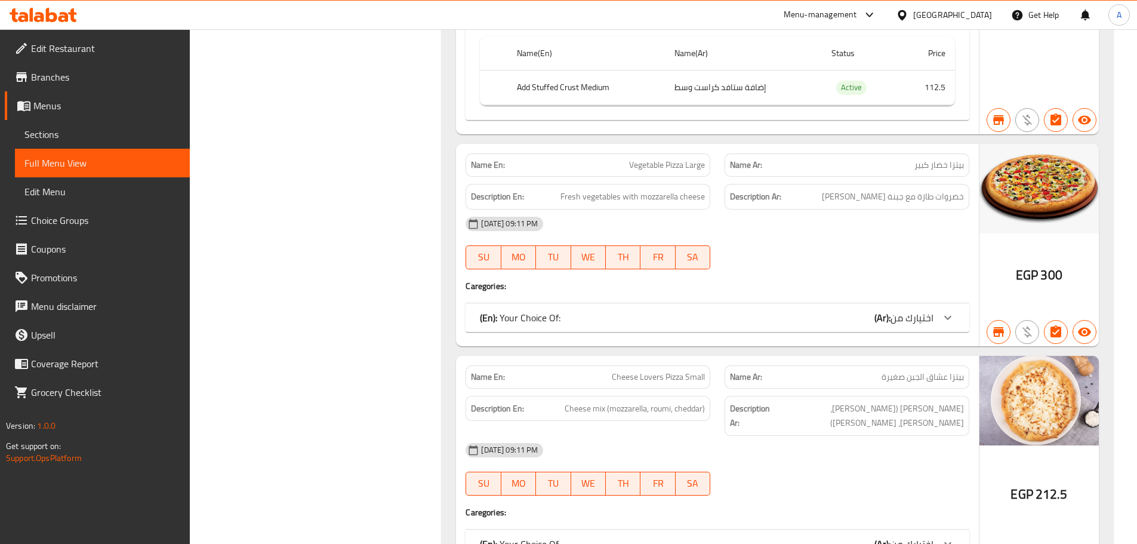
scroll to position [1651, 0]
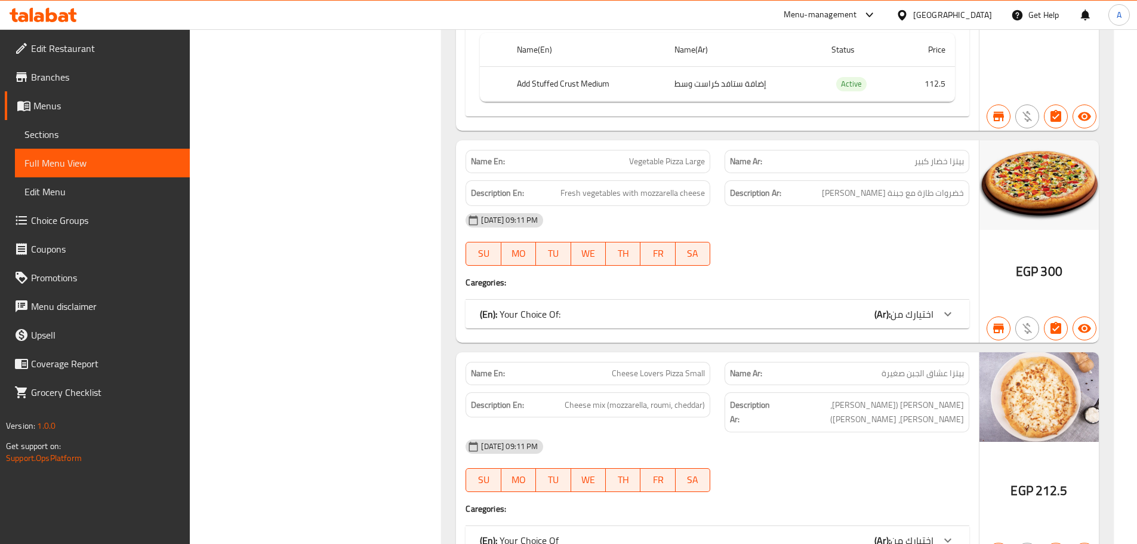
click at [640, 313] on div "(En): Your Choice Of: (Ar): اختيارك من" at bounding box center [707, 314] width 454 height 14
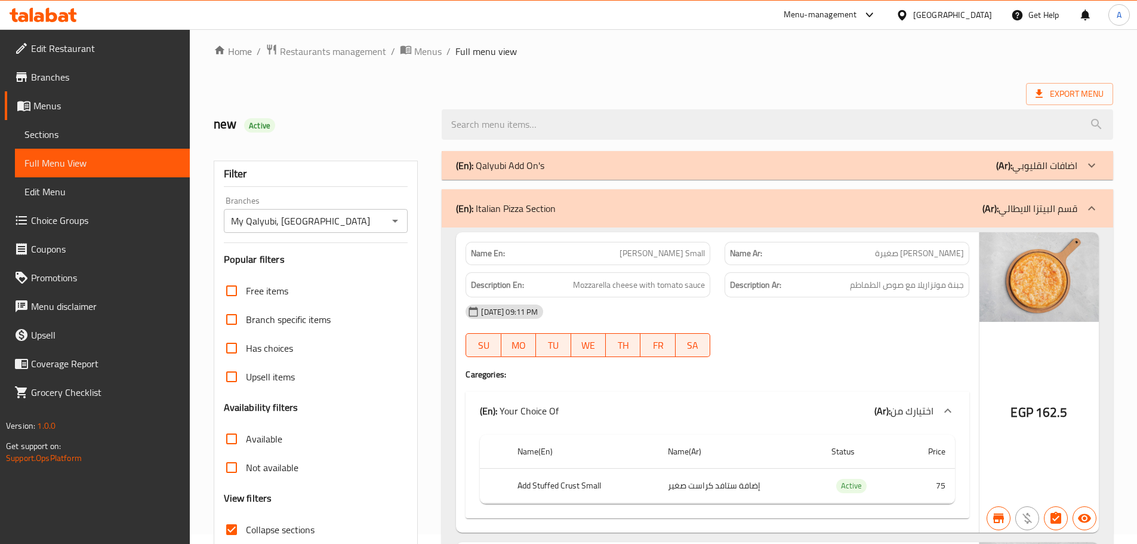
scroll to position [0, 0]
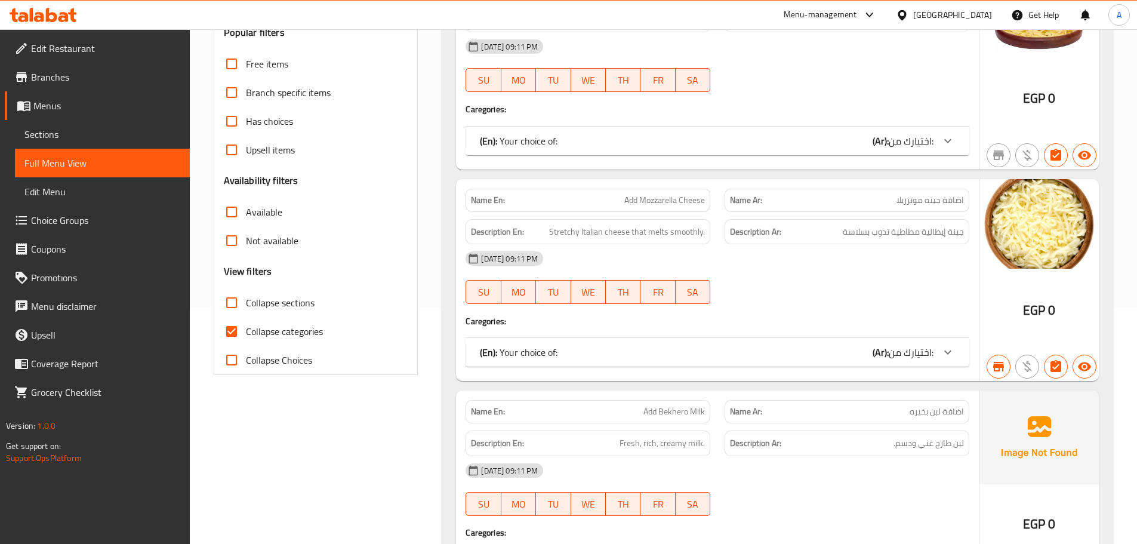
scroll to position [239, 0]
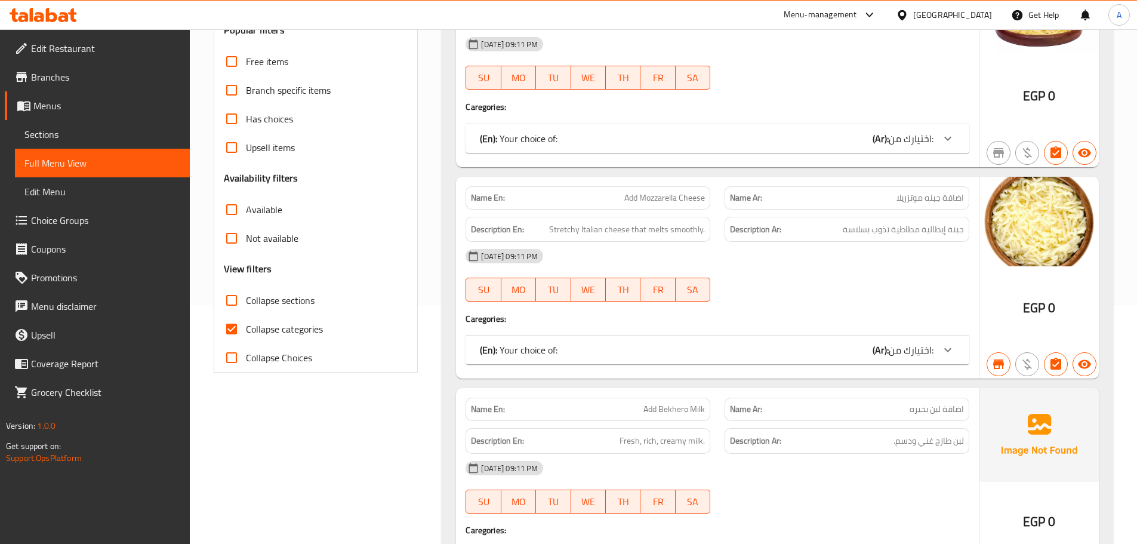
click at [241, 301] on input "Collapse sections" at bounding box center [231, 300] width 29 height 29
checkbox input "true"
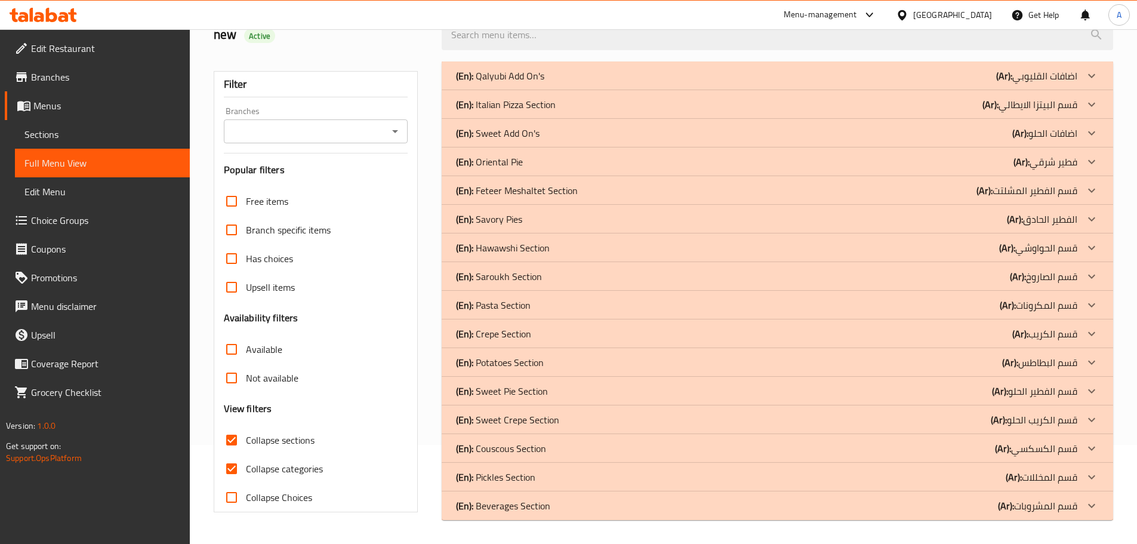
scroll to position [99, 0]
click at [76, 125] on link "Sections" at bounding box center [102, 134] width 175 height 29
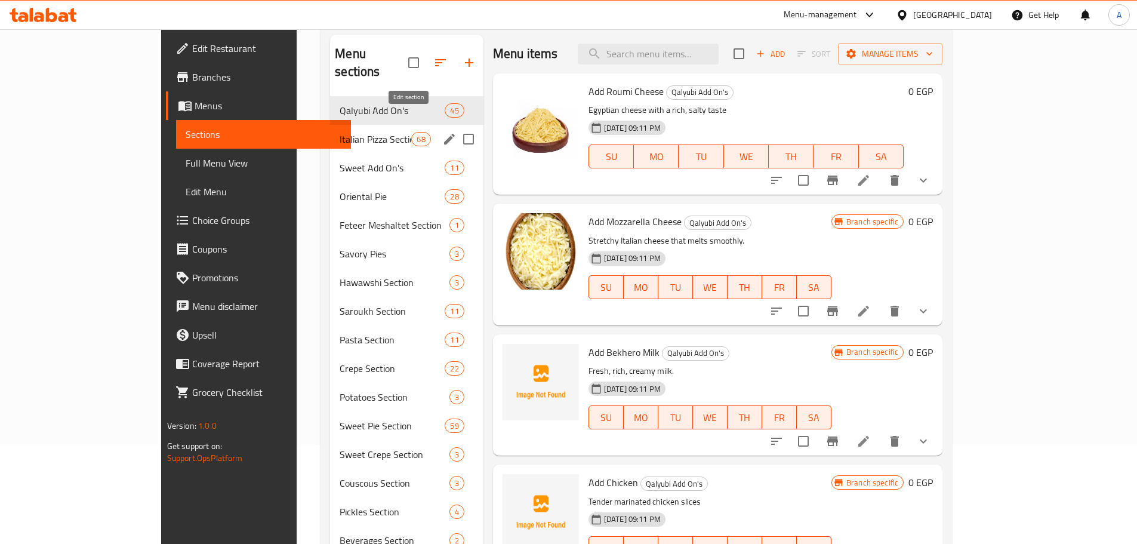
click at [442, 132] on icon "edit" at bounding box center [449, 139] width 14 height 14
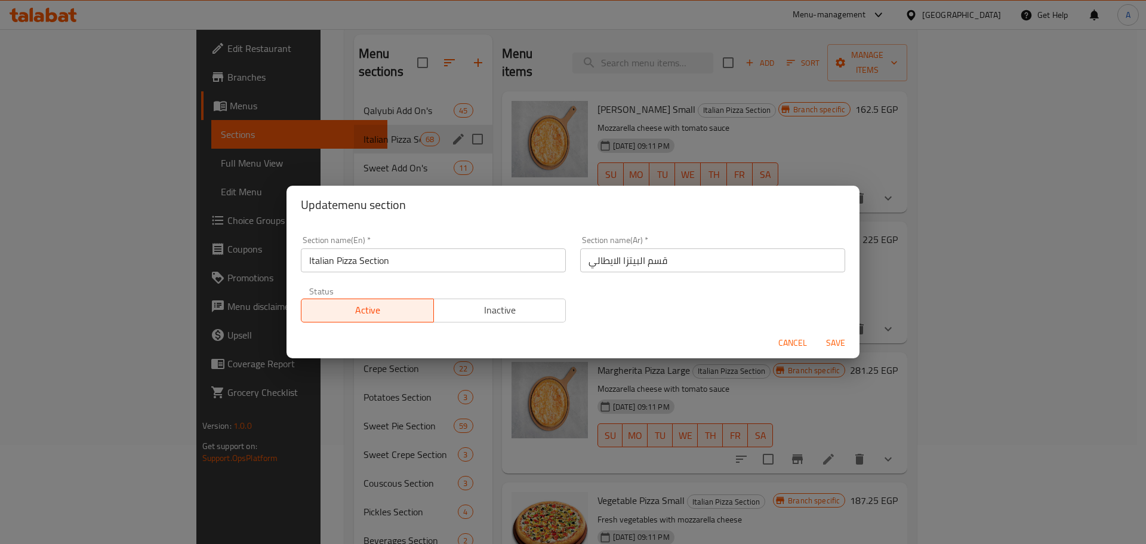
click at [532, 255] on input "Italian Pizza Section" at bounding box center [433, 260] width 265 height 24
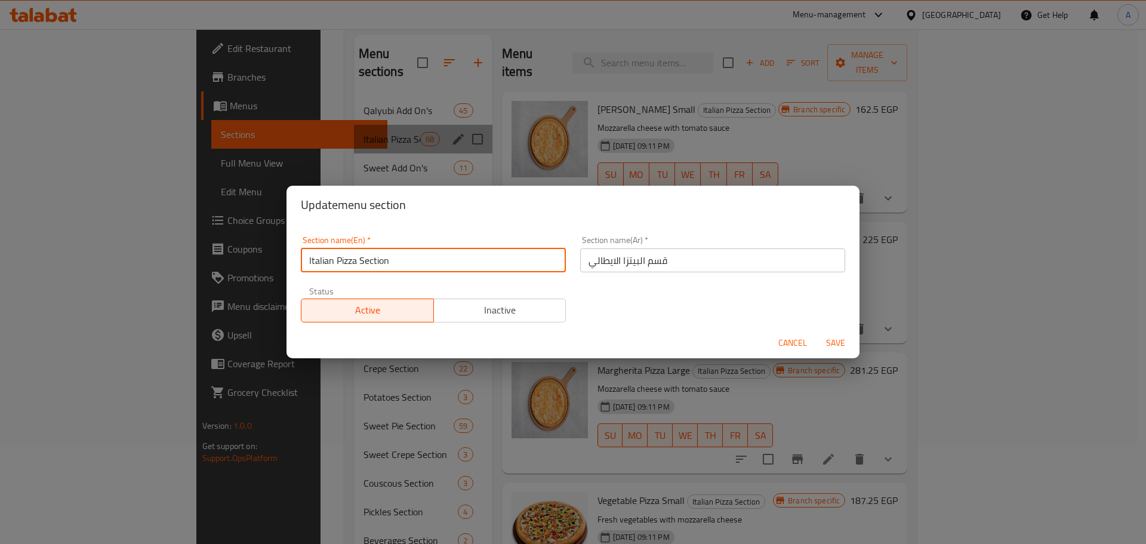
click at [532, 255] on input "Italian Pizza Section" at bounding box center [433, 260] width 265 height 24
click at [791, 341] on span "Cancel" at bounding box center [792, 342] width 29 height 15
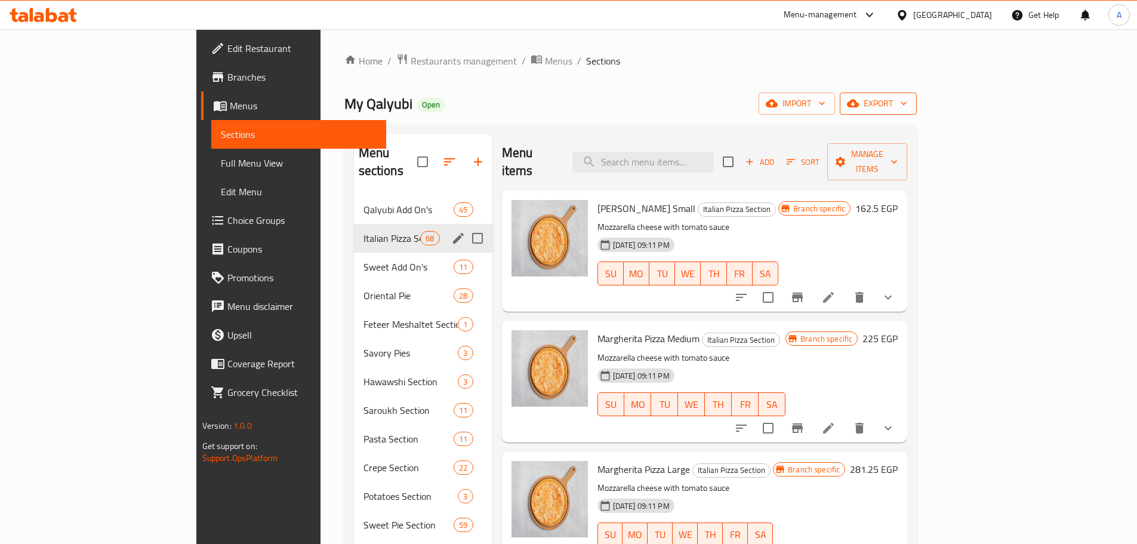
click at [917, 112] on button "export" at bounding box center [878, 104] width 77 height 22
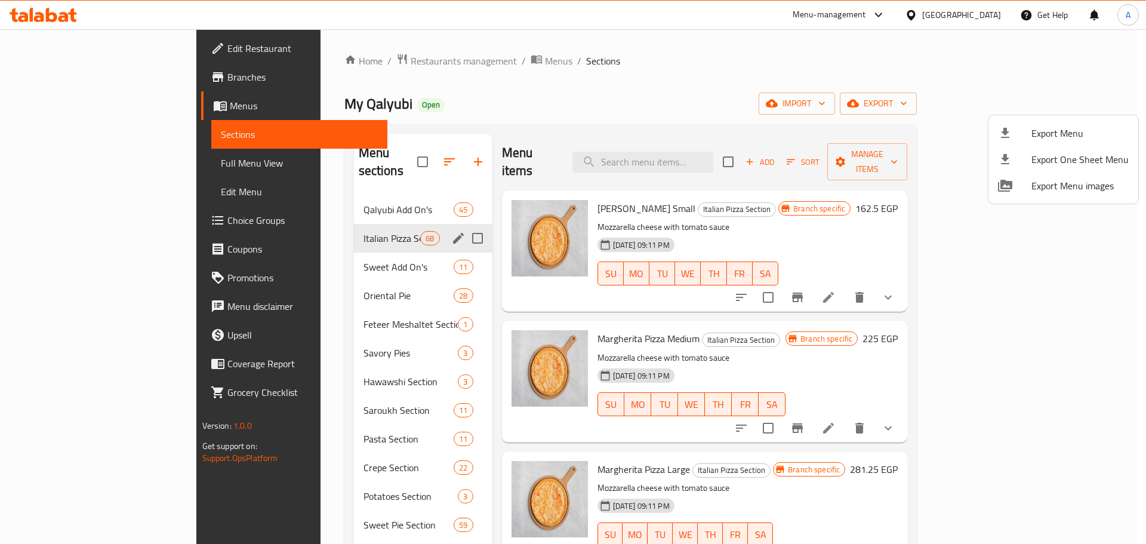
click at [1000, 141] on li "Export Menu" at bounding box center [1063, 133] width 150 height 26
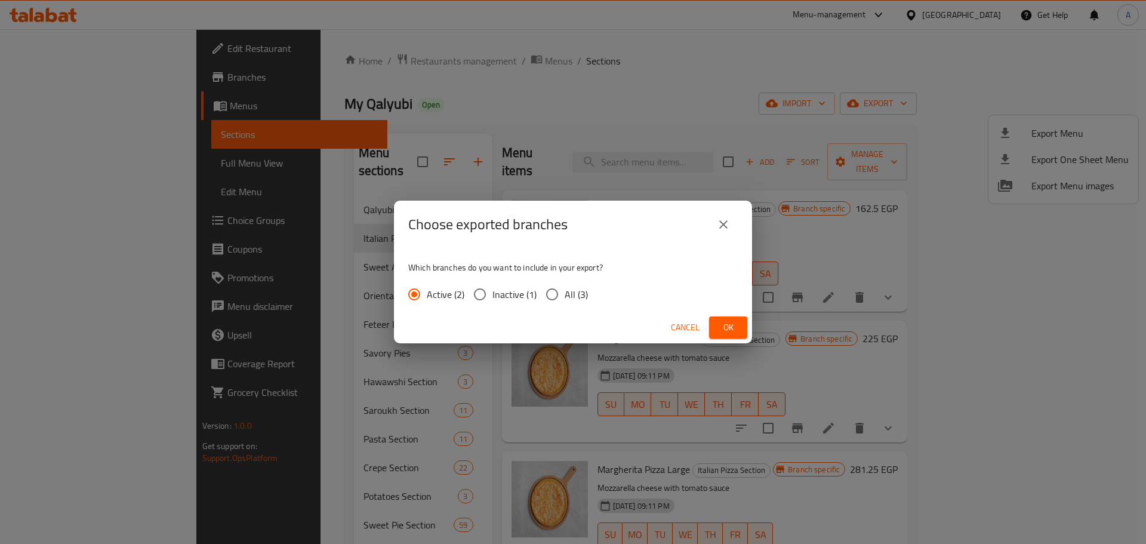
click at [572, 298] on span "All (3)" at bounding box center [576, 294] width 23 height 14
click at [565, 298] on input "All (3)" at bounding box center [552, 294] width 25 height 25
radio input "true"
click at [714, 326] on button "Ok" at bounding box center [728, 327] width 38 height 22
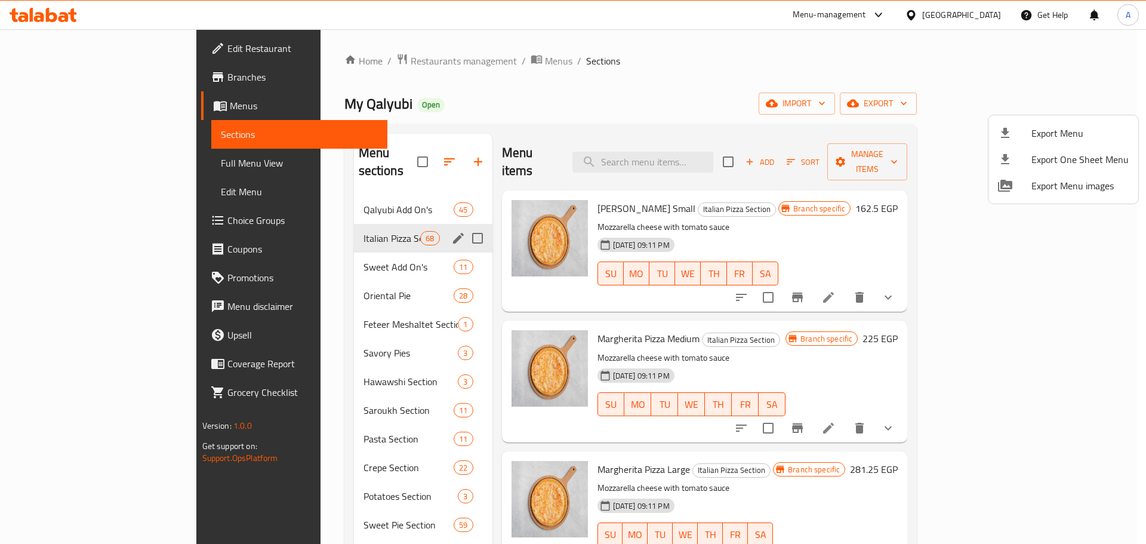
click at [39, 162] on div at bounding box center [573, 272] width 1146 height 544
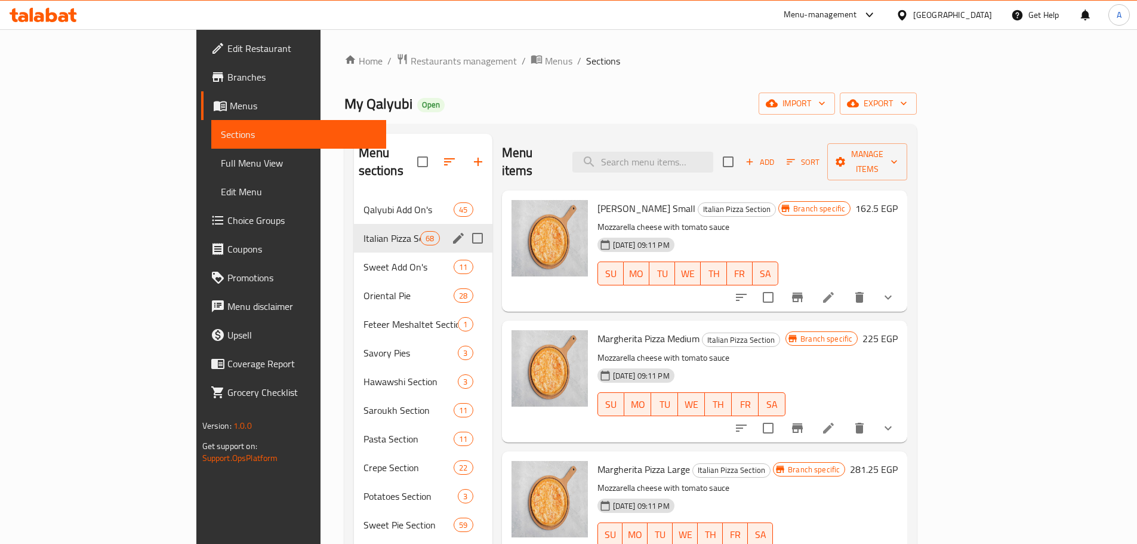
drag, startPoint x: 39, startPoint y: 162, endPoint x: 93, endPoint y: 156, distance: 54.0
click at [221, 162] on span "Full Menu View" at bounding box center [299, 163] width 156 height 14
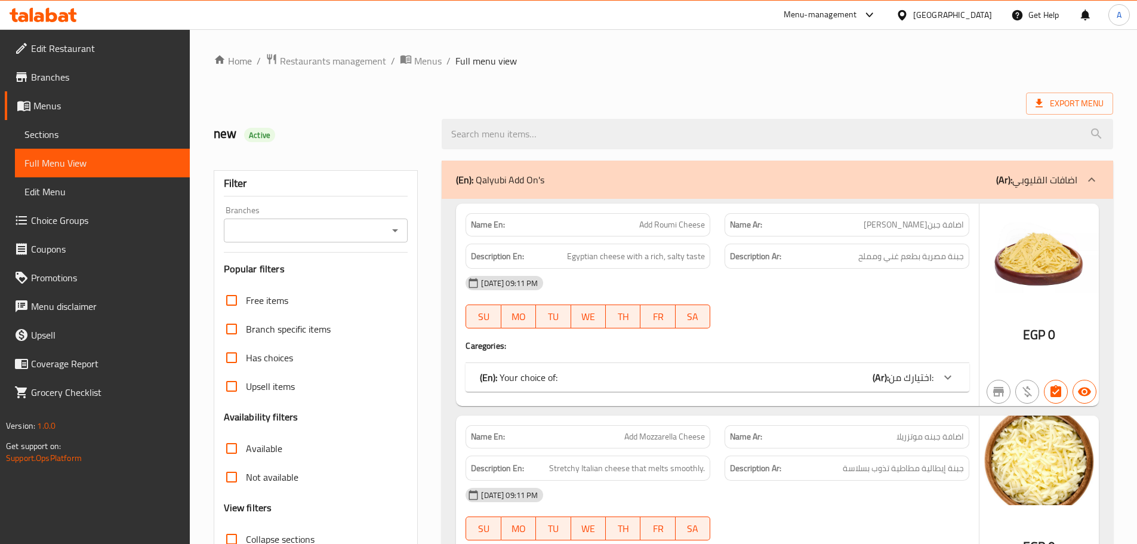
scroll to position [119, 0]
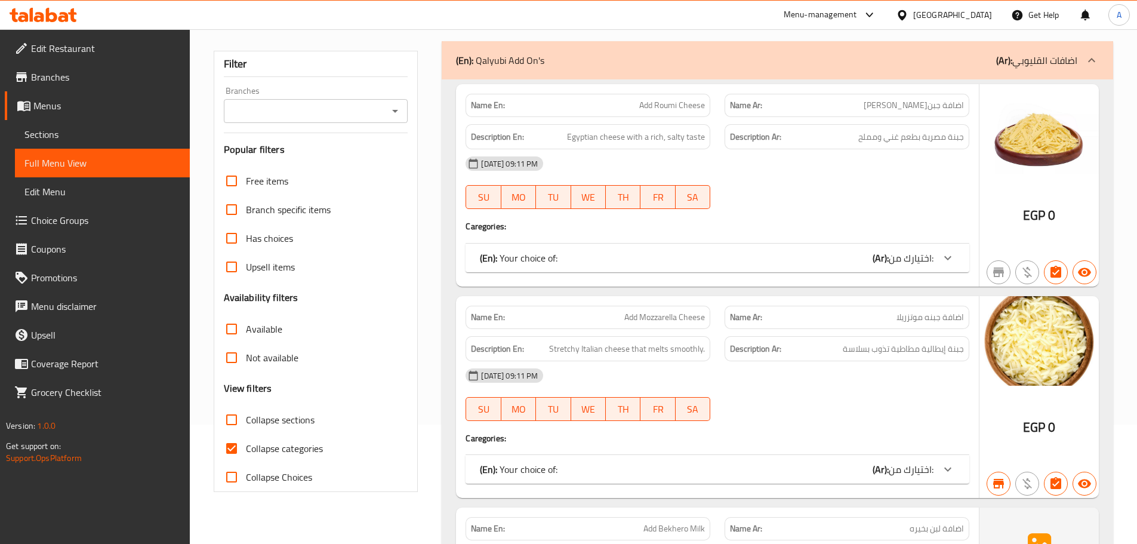
click at [341, 113] on input "Branches" at bounding box center [306, 111] width 158 height 17
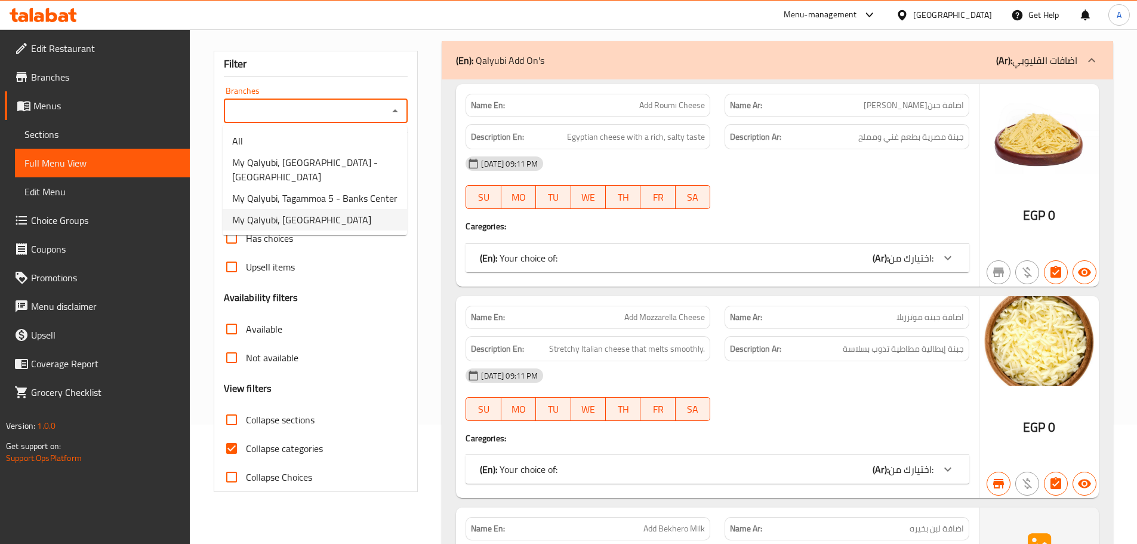
click at [307, 212] on span "My Qalyubi, Tolip North Coast Village" at bounding box center [301, 219] width 139 height 14
type input "My Qalyubi, Tolip North Coast Village"
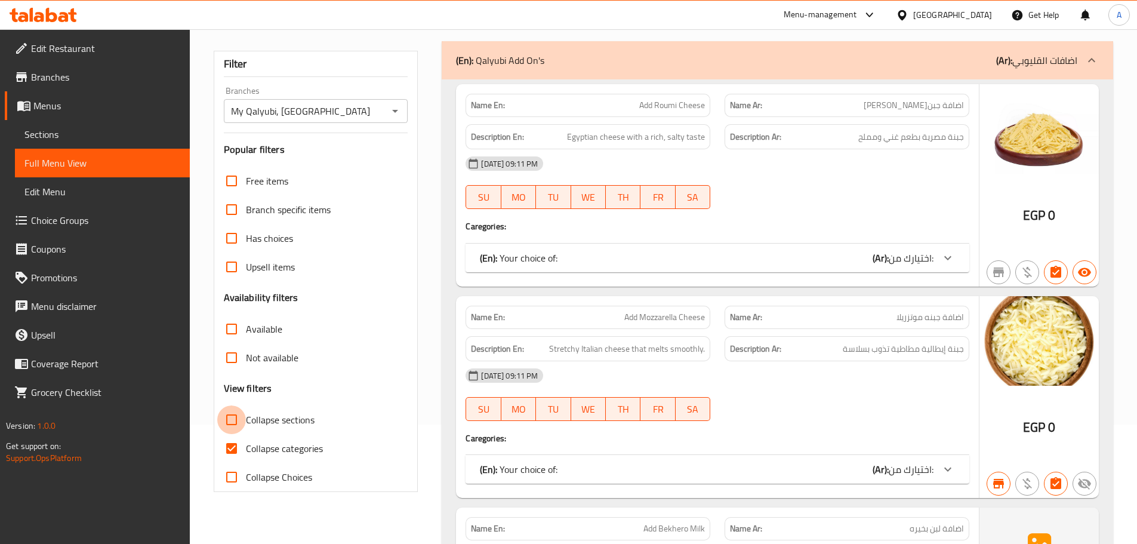
click at [228, 418] on input "Collapse sections" at bounding box center [231, 419] width 29 height 29
checkbox input "true"
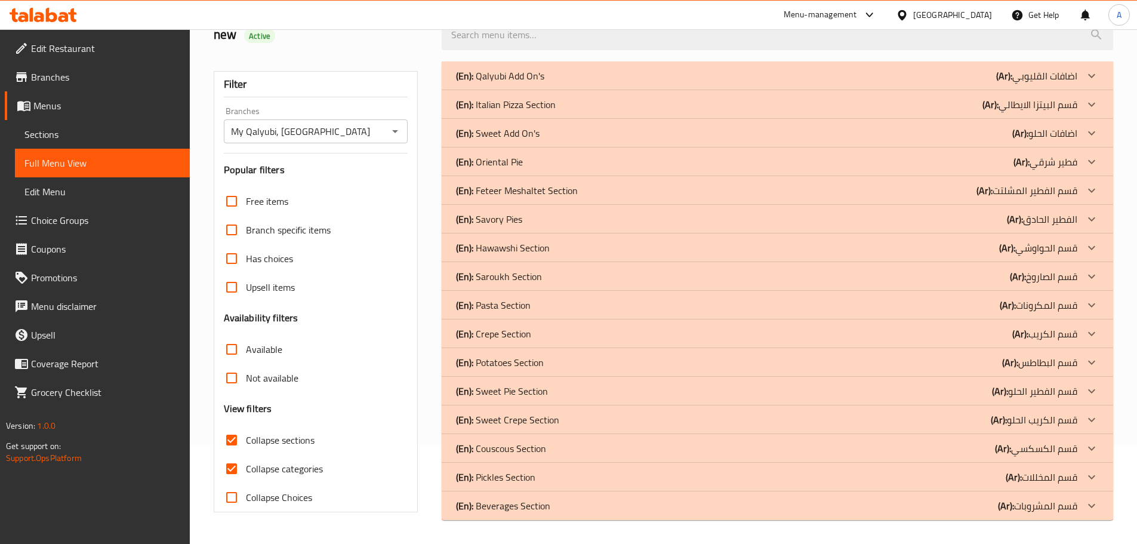
scroll to position [99, 0]
click at [509, 104] on p "(En): Italian Pizza Section" at bounding box center [506, 104] width 100 height 14
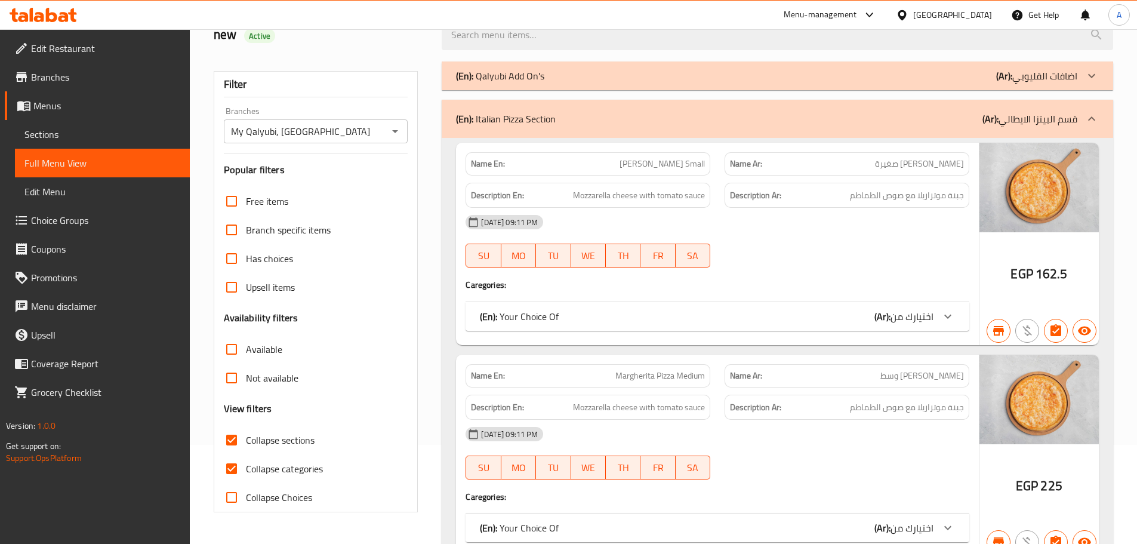
click at [237, 465] on input "Collapse categories" at bounding box center [231, 468] width 29 height 29
checkbox input "false"
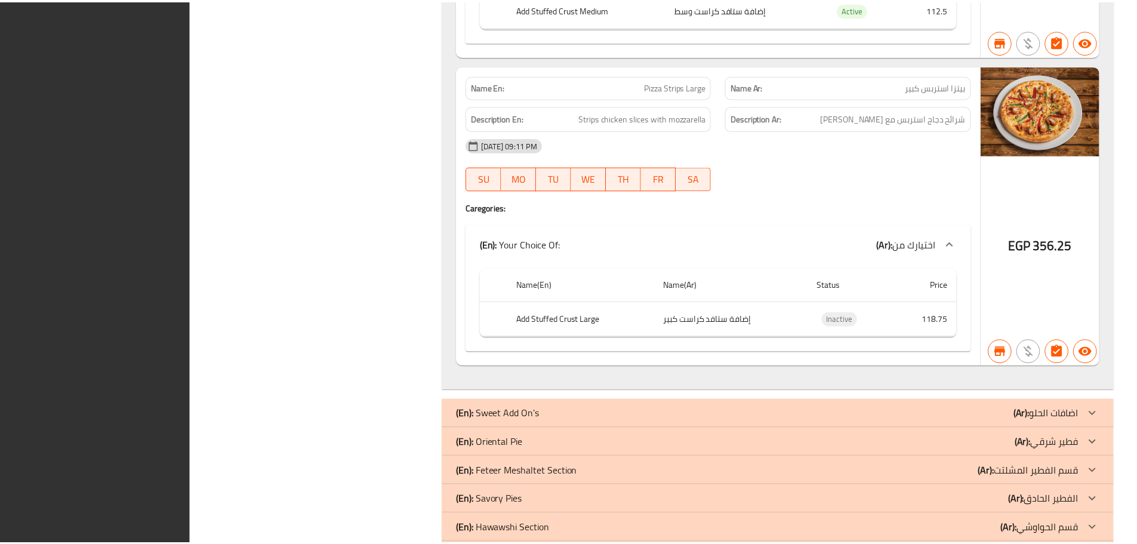
scroll to position [20578, 0]
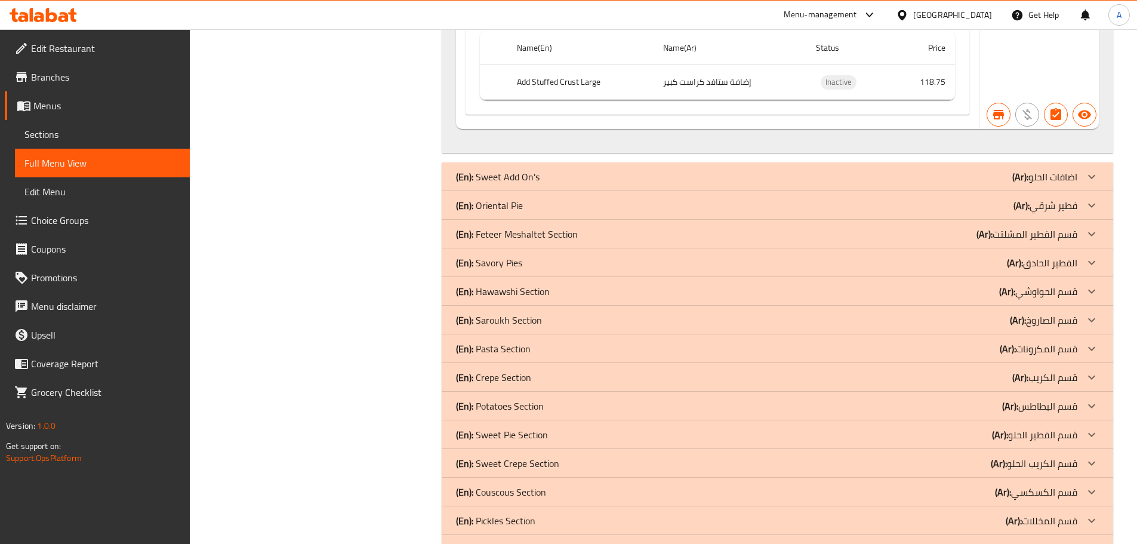
click at [88, 133] on span "Sections" at bounding box center [102, 134] width 156 height 14
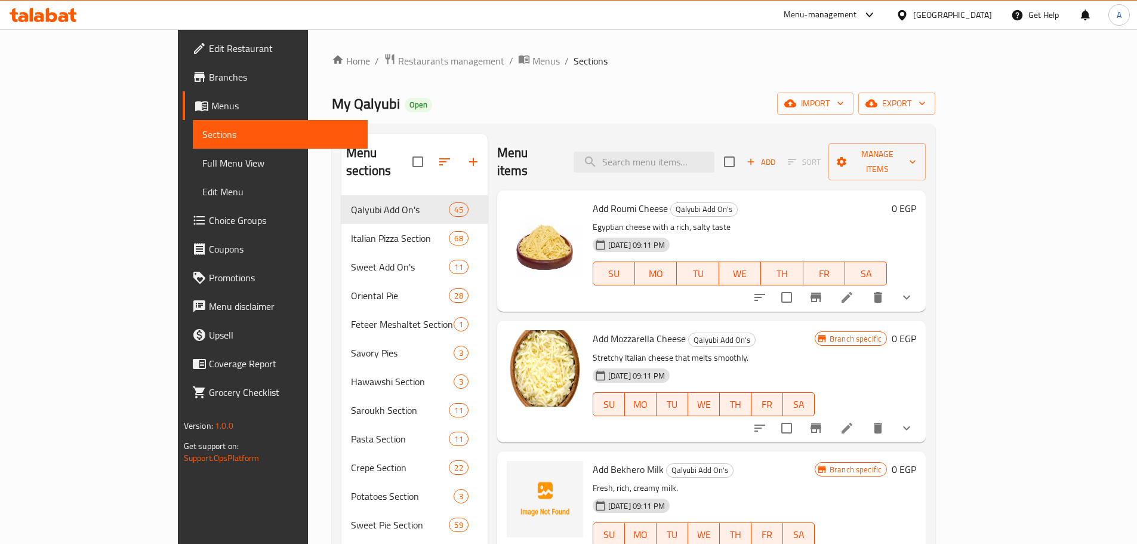
click at [405, 158] on input "checkbox" at bounding box center [417, 161] width 25 height 25
checkbox input "true"
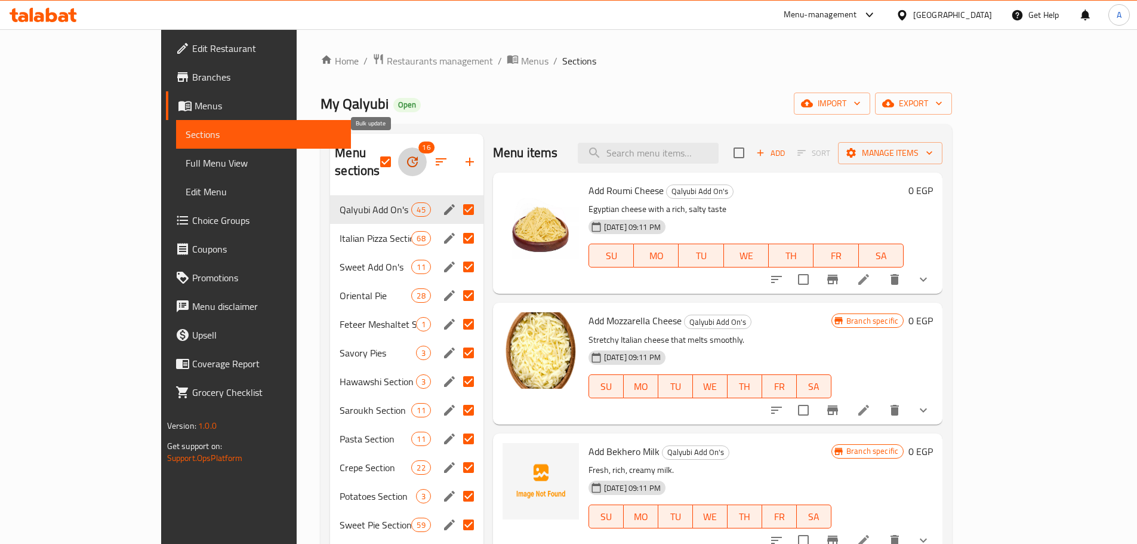
click at [405, 156] on icon "button" at bounding box center [412, 162] width 14 height 14
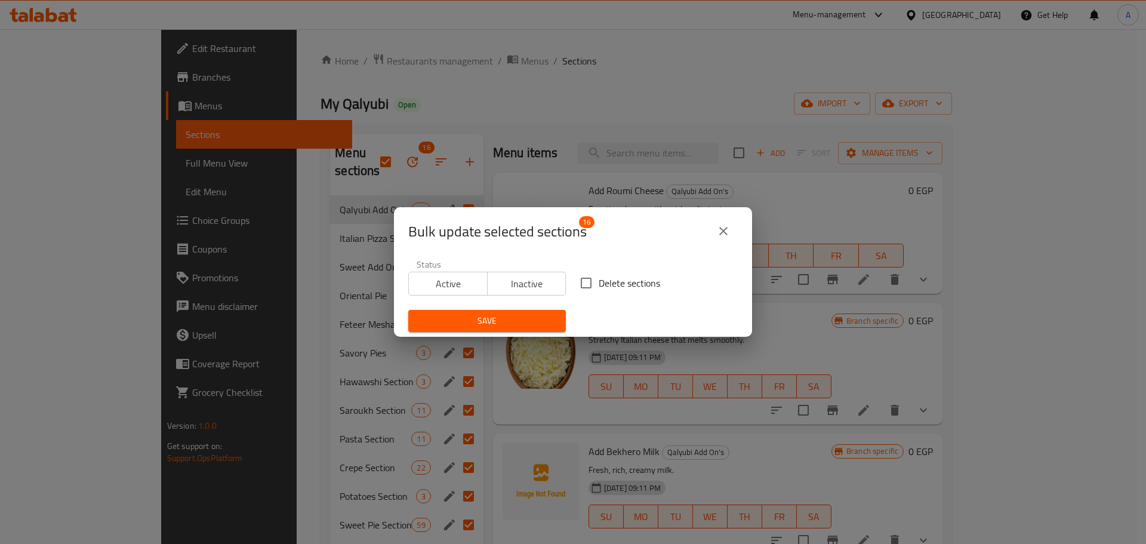
click at [602, 276] on span "Delete sections" at bounding box center [629, 283] width 61 height 14
click at [599, 276] on input "Delete sections" at bounding box center [586, 282] width 25 height 25
checkbox input "true"
click at [544, 315] on span "Save" at bounding box center [487, 320] width 138 height 15
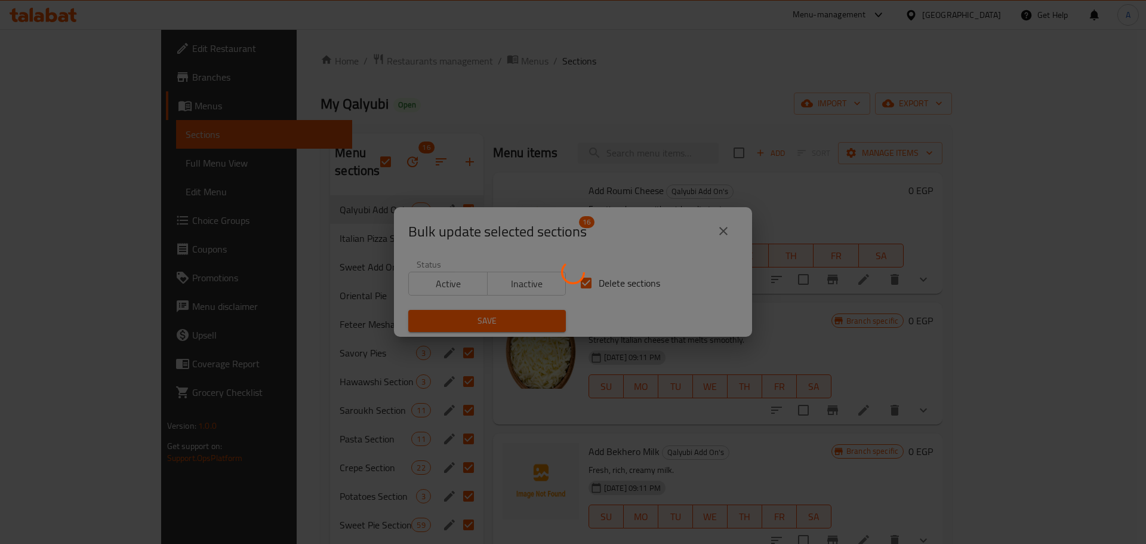
checkbox input "false"
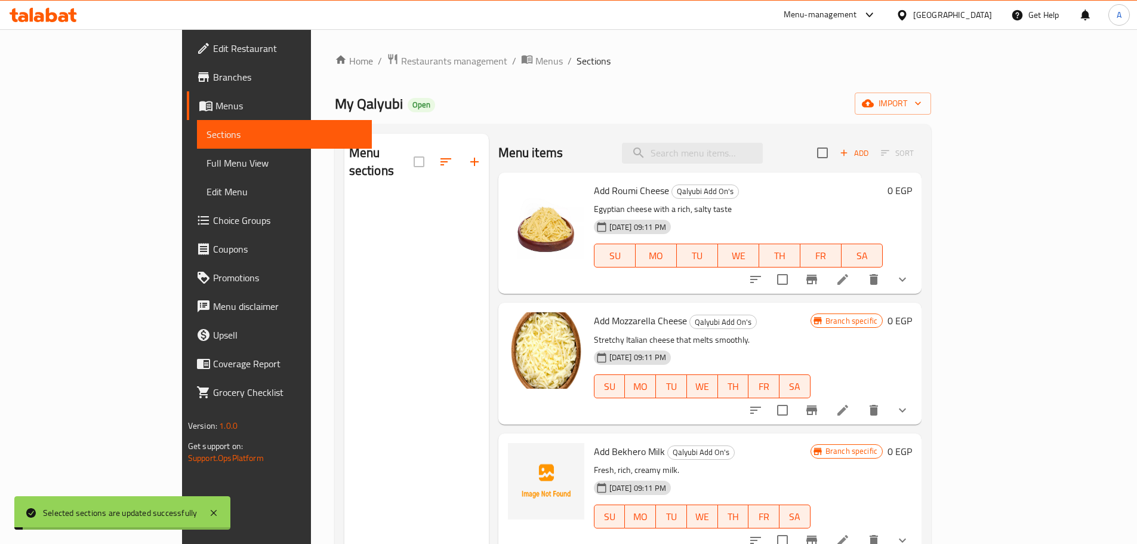
click at [922, 99] on span "import" at bounding box center [892, 103] width 57 height 15
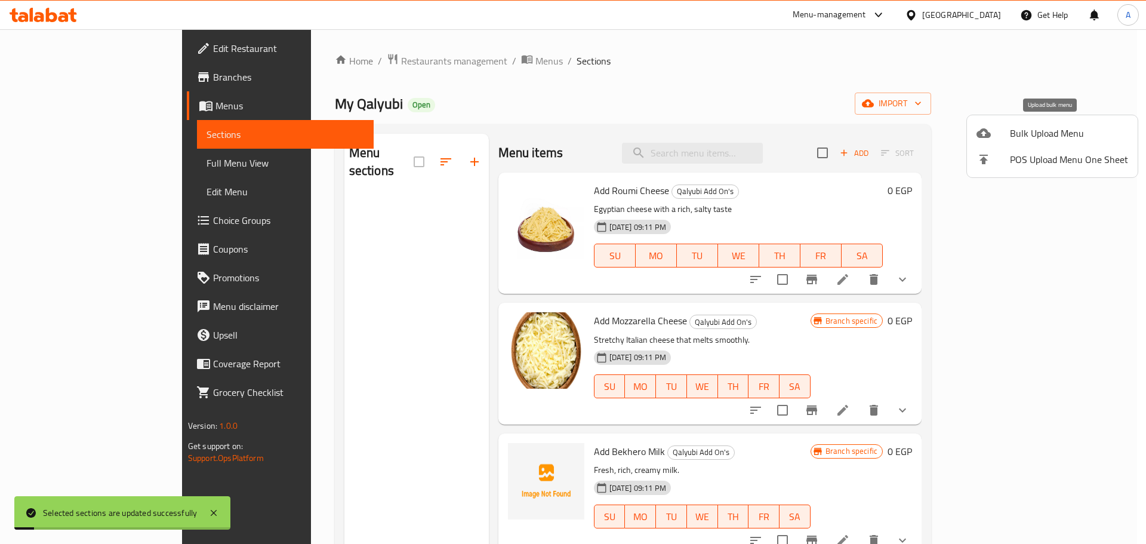
click at [1049, 135] on span "Bulk Upload Menu" at bounding box center [1069, 133] width 118 height 14
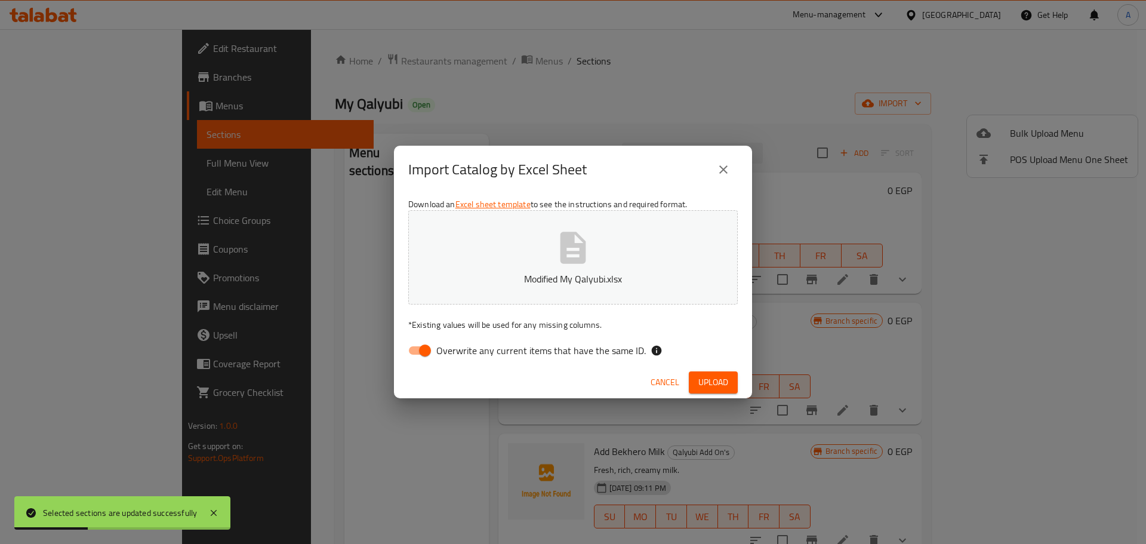
click at [606, 353] on span "Overwrite any current items that have the same ID." at bounding box center [541, 350] width 210 height 14
click at [459, 353] on input "Overwrite any current items that have the same ID." at bounding box center [425, 350] width 68 height 23
checkbox input "false"
click at [714, 389] on span "Upload" at bounding box center [713, 382] width 30 height 15
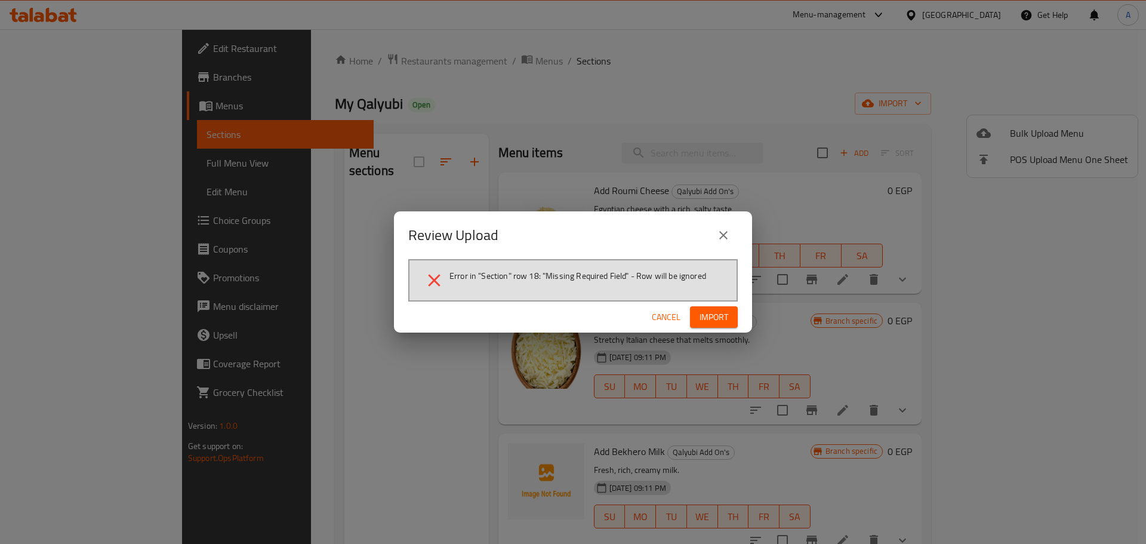
click at [711, 320] on span "Import" at bounding box center [714, 317] width 29 height 15
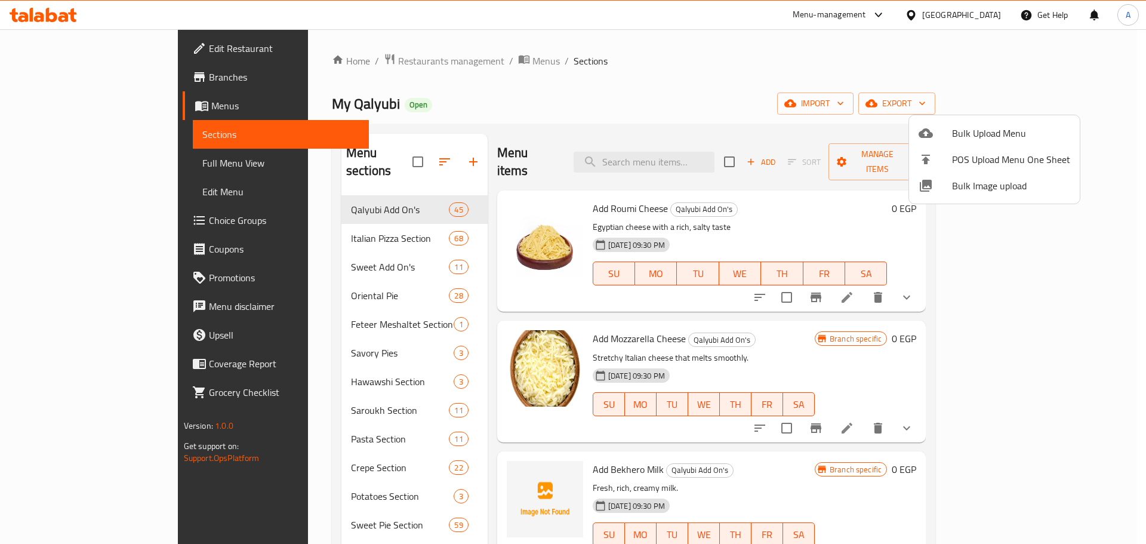
click at [967, 78] on div at bounding box center [573, 272] width 1146 height 544
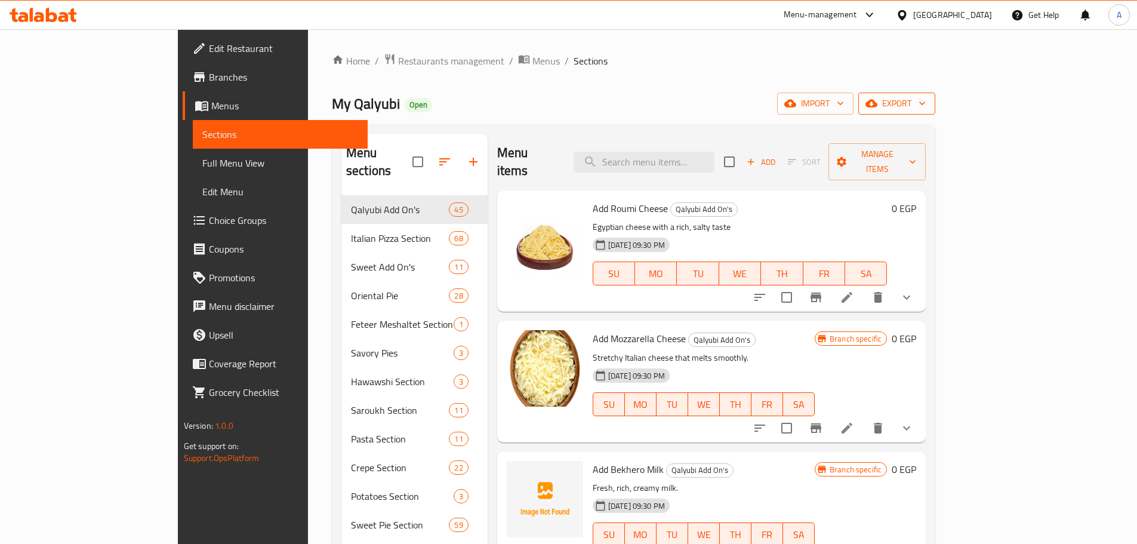
click at [926, 106] on span "export" at bounding box center [897, 103] width 58 height 15
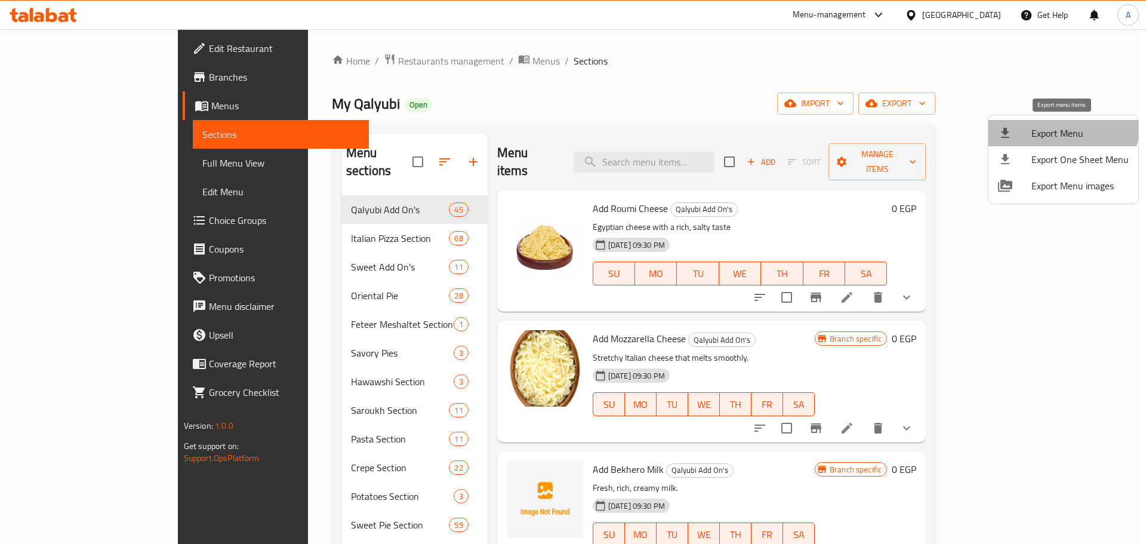
click at [1061, 123] on li "Export Menu" at bounding box center [1063, 133] width 150 height 26
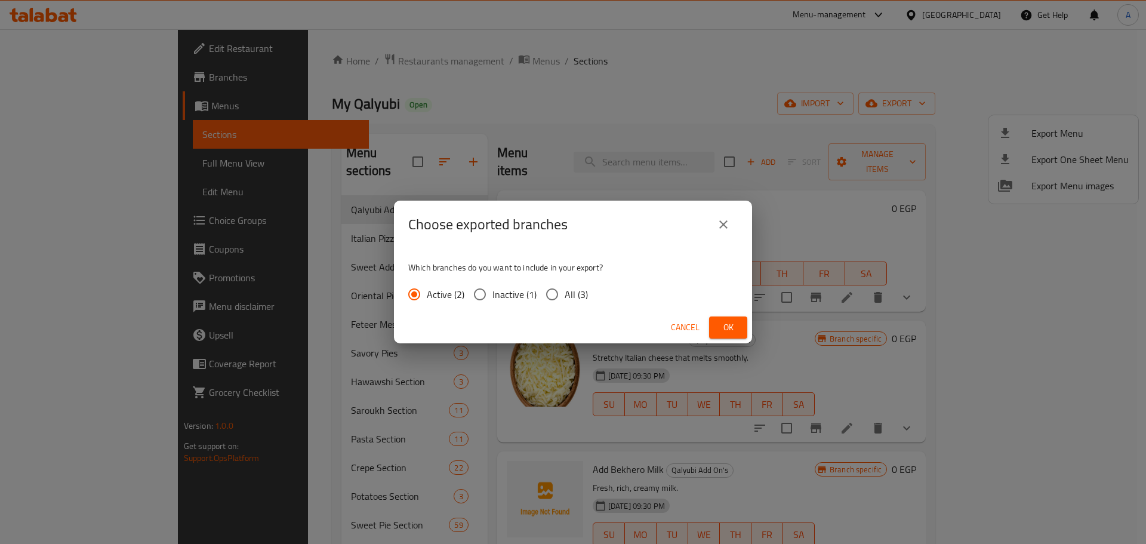
click at [575, 290] on span "All (3)" at bounding box center [576, 294] width 23 height 14
click at [565, 290] on input "All (3)" at bounding box center [552, 294] width 25 height 25
radio input "true"
click at [717, 322] on button "Ok" at bounding box center [728, 327] width 38 height 22
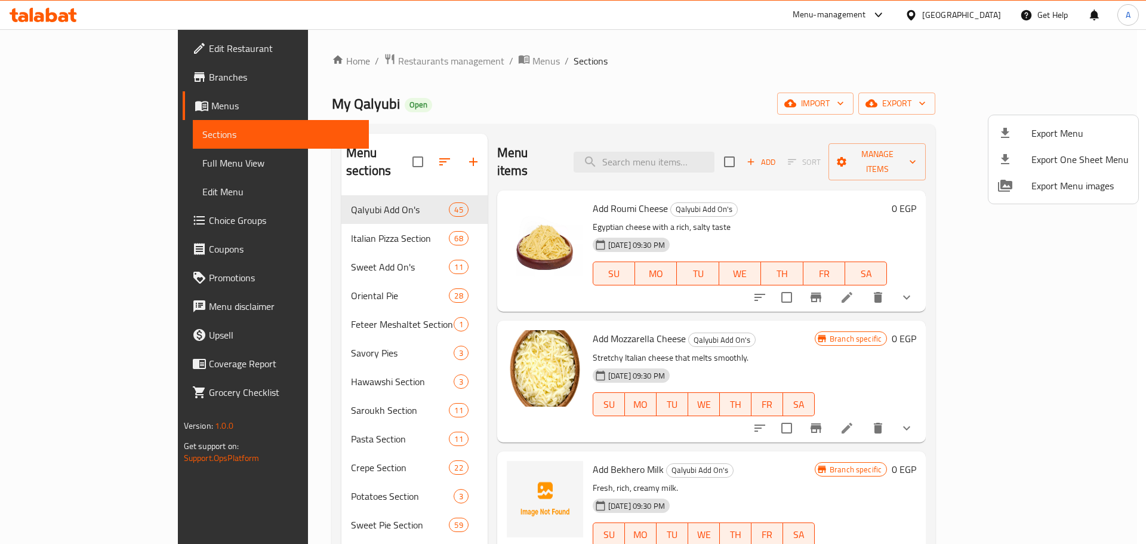
click at [87, 166] on div at bounding box center [573, 272] width 1146 height 544
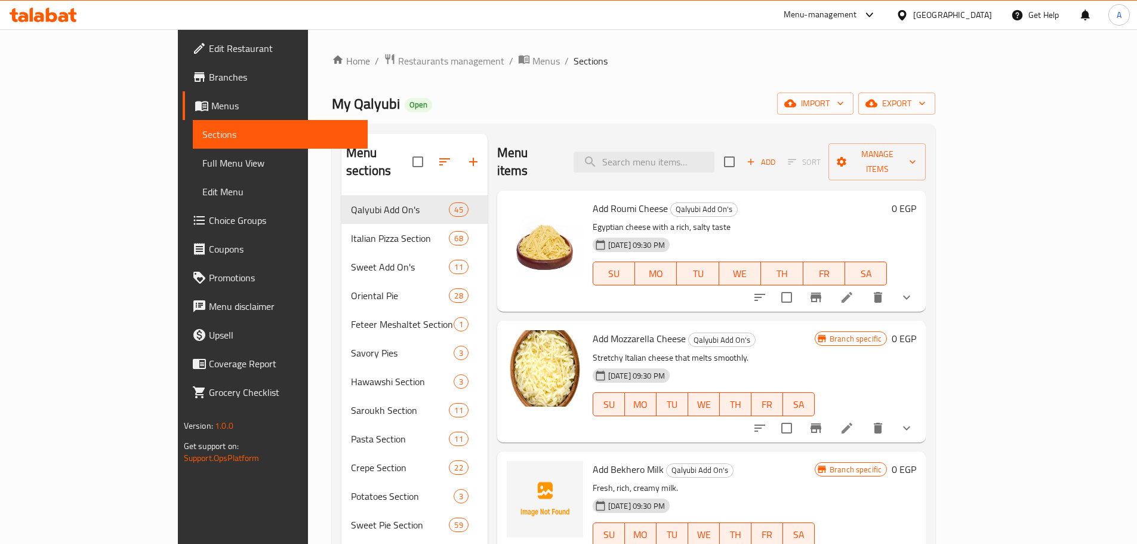
click at [202, 166] on span "Full Menu View" at bounding box center [280, 163] width 156 height 14
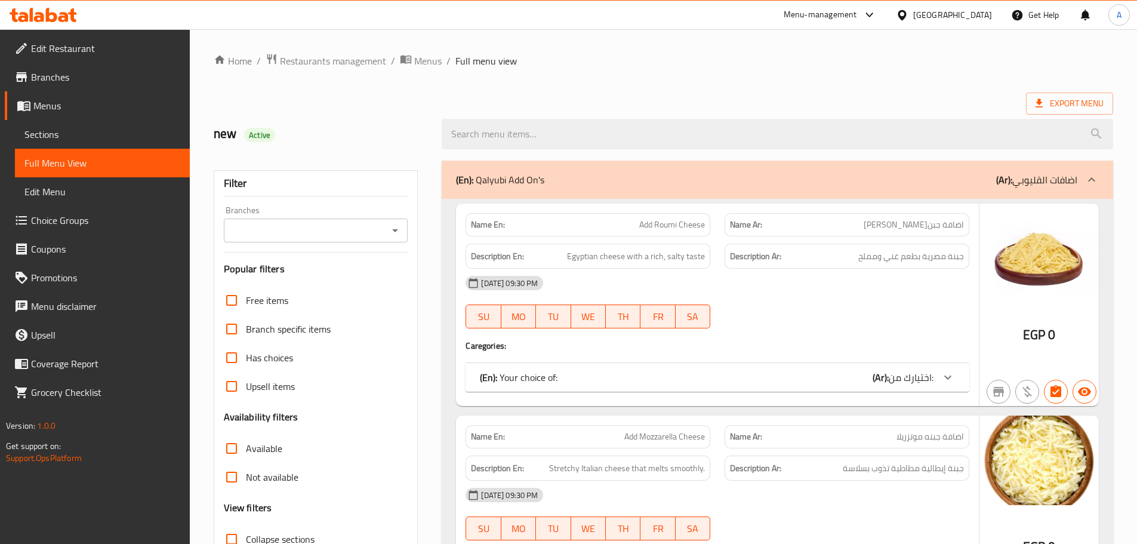
scroll to position [167, 0]
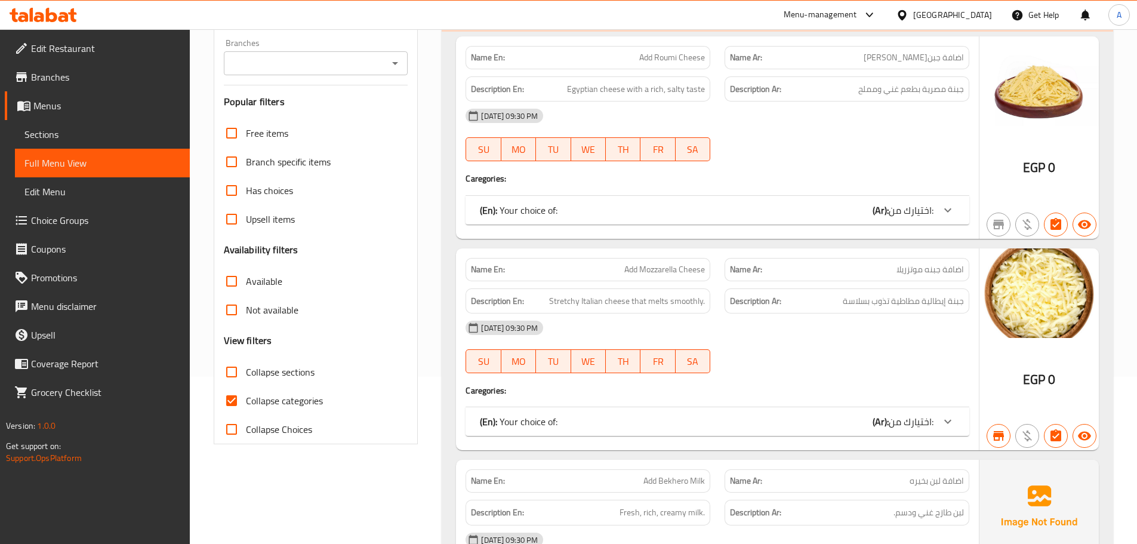
click at [230, 368] on input "Collapse sections" at bounding box center [231, 372] width 29 height 29
checkbox input "true"
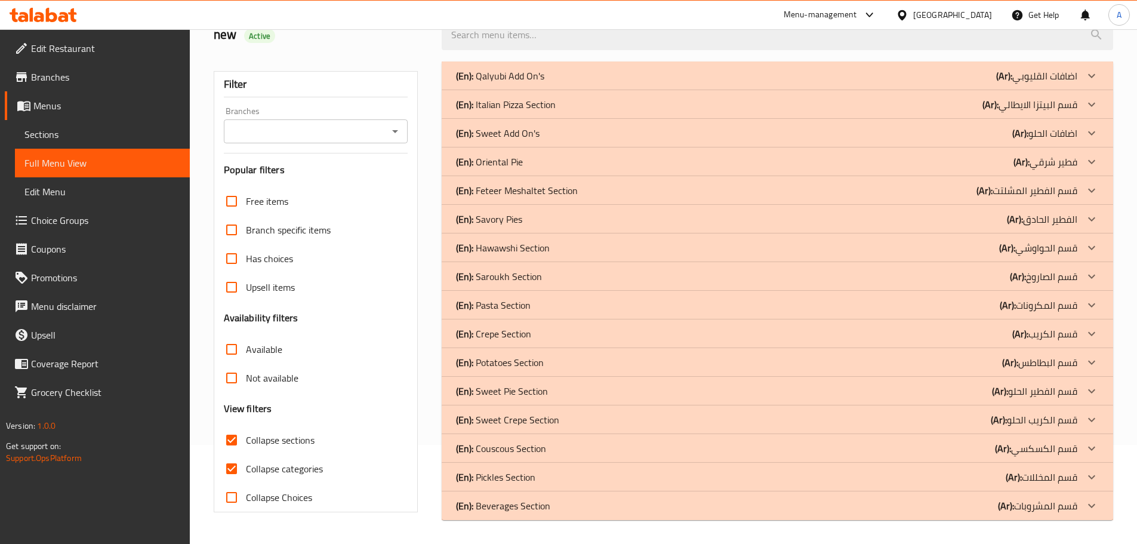
scroll to position [0, 0]
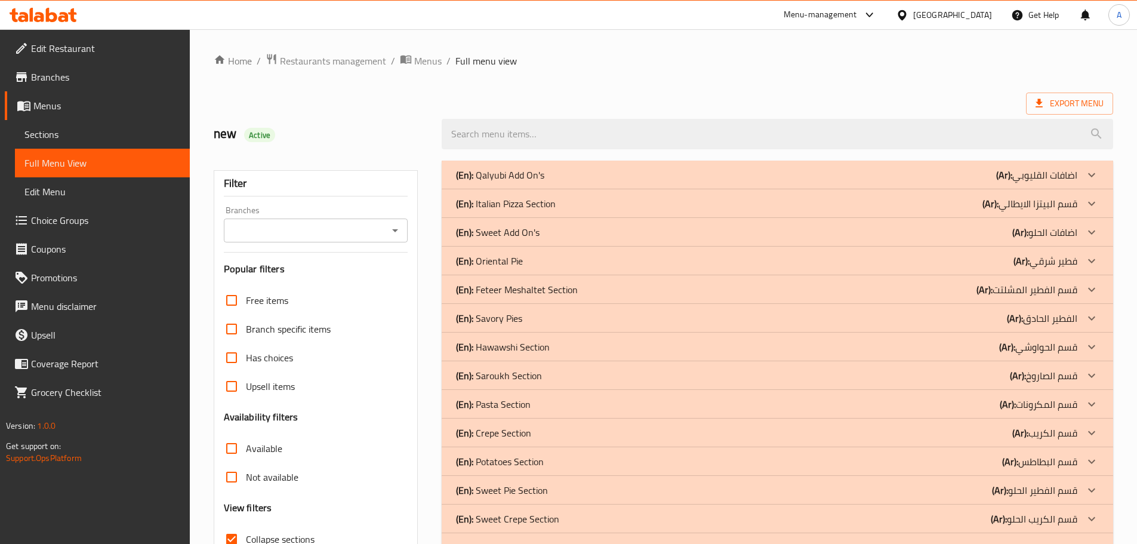
click at [517, 199] on p "(En): Italian Pizza Section" at bounding box center [506, 203] width 100 height 14
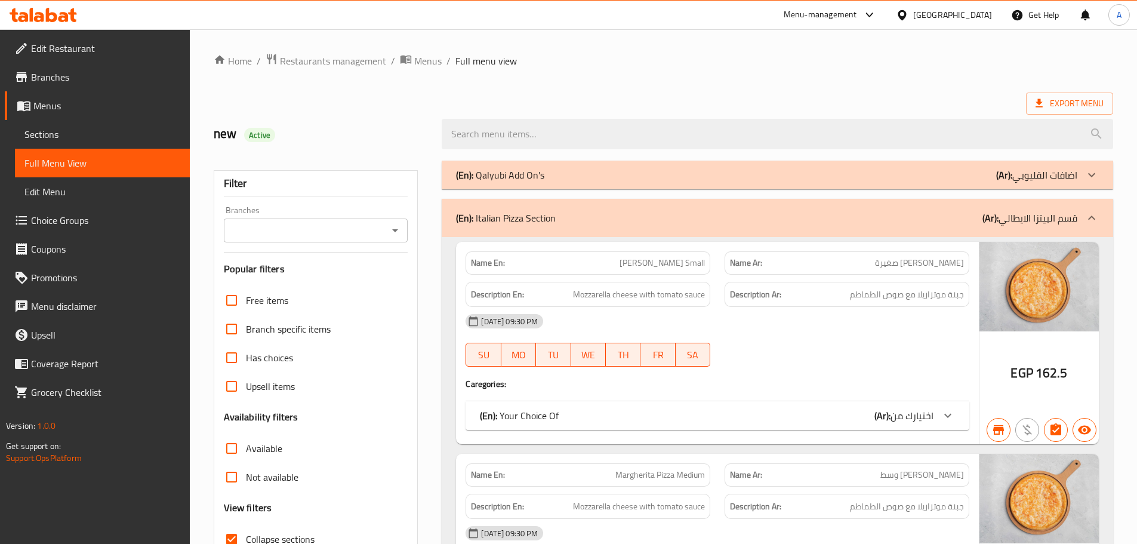
scroll to position [99, 0]
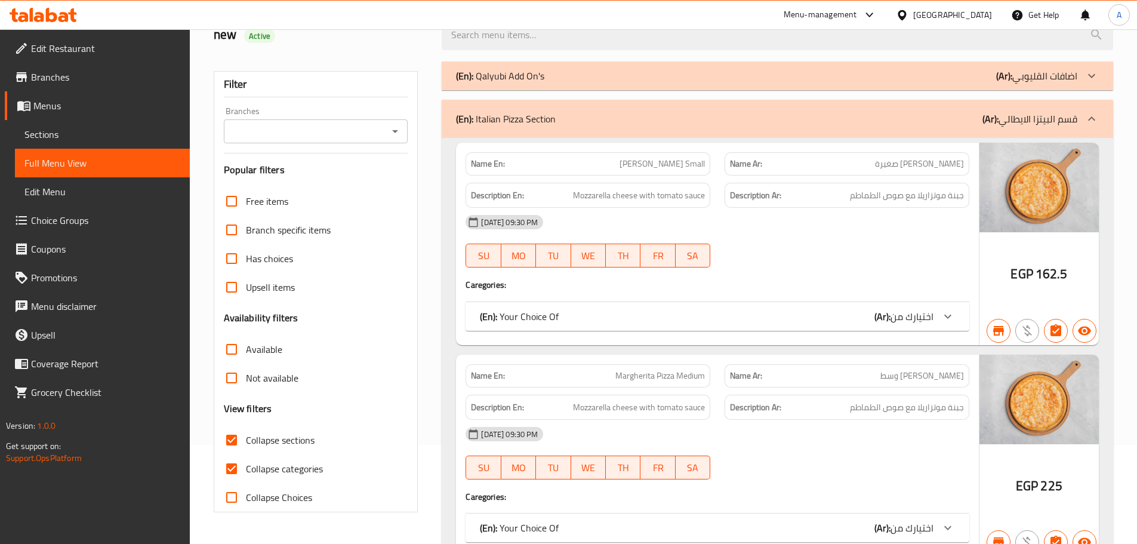
click at [232, 464] on input "Collapse categories" at bounding box center [231, 468] width 29 height 29
checkbox input "false"
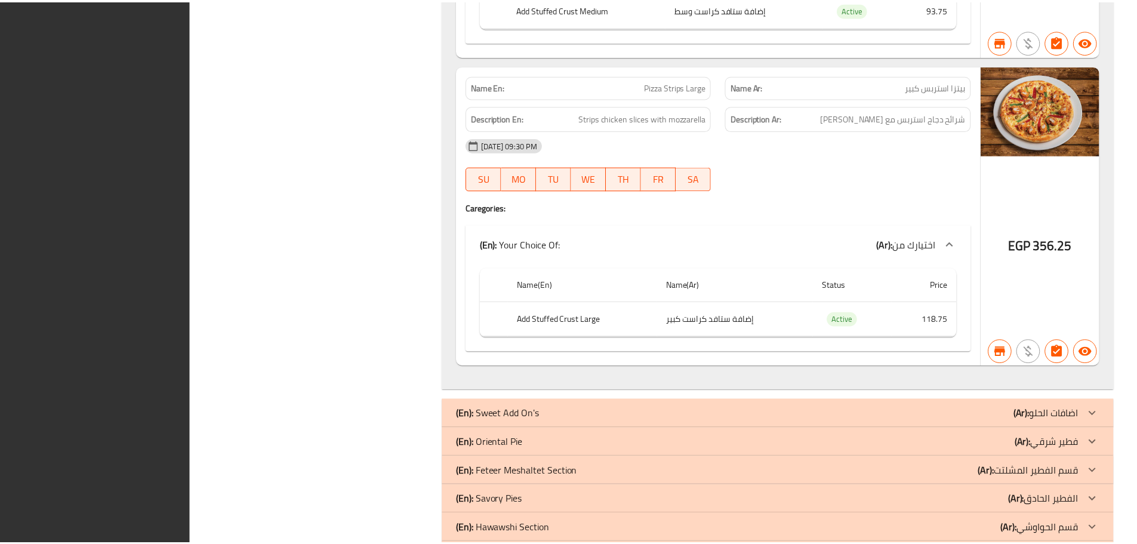
scroll to position [20578, 0]
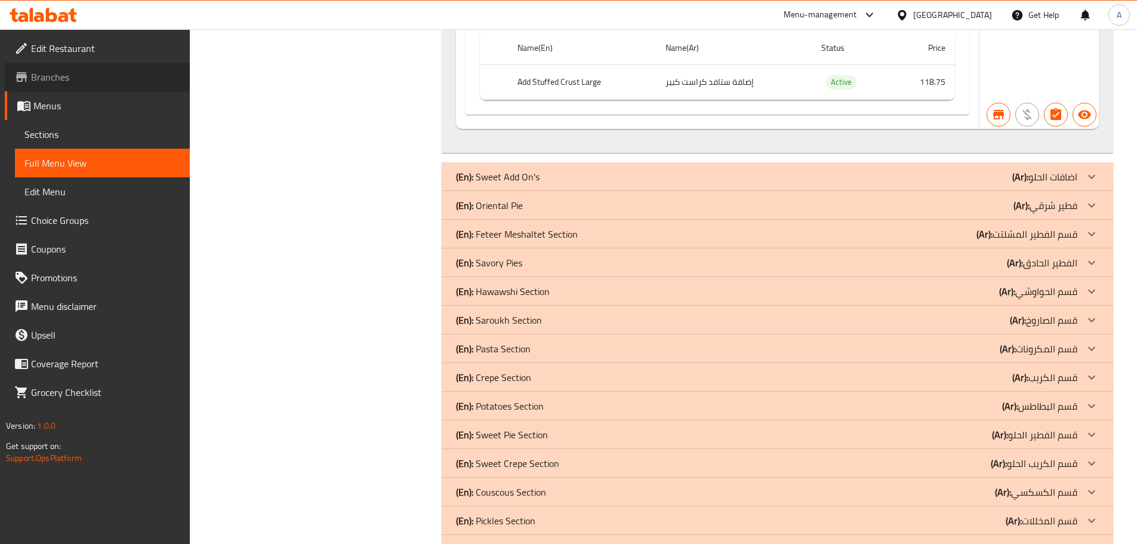
click at [76, 79] on span "Branches" at bounding box center [105, 77] width 149 height 14
